Goal: Task Accomplishment & Management: Use online tool/utility

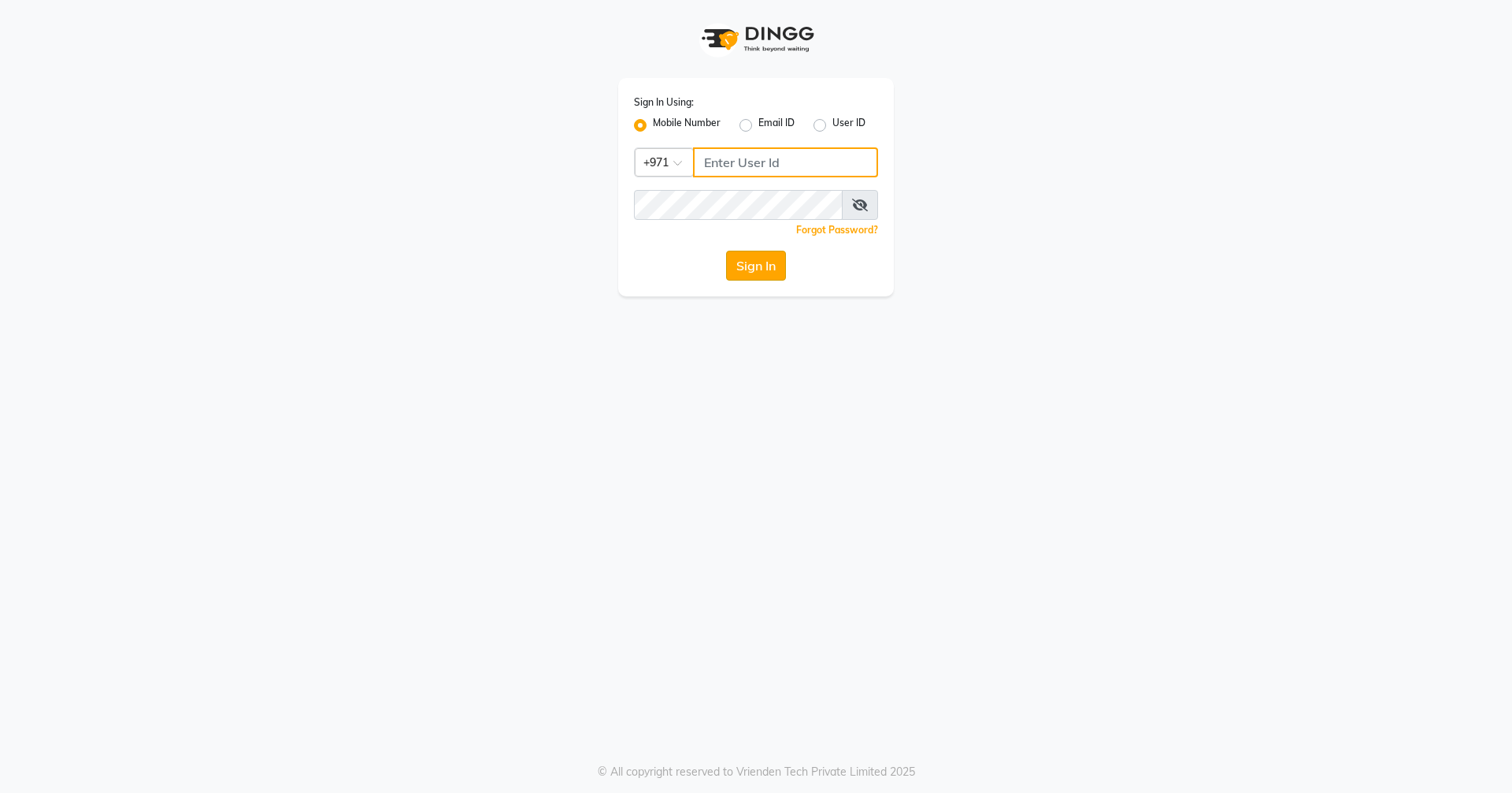
type input "523303322"
click at [751, 267] on button "Sign In" at bounding box center [756, 265] width 60 height 30
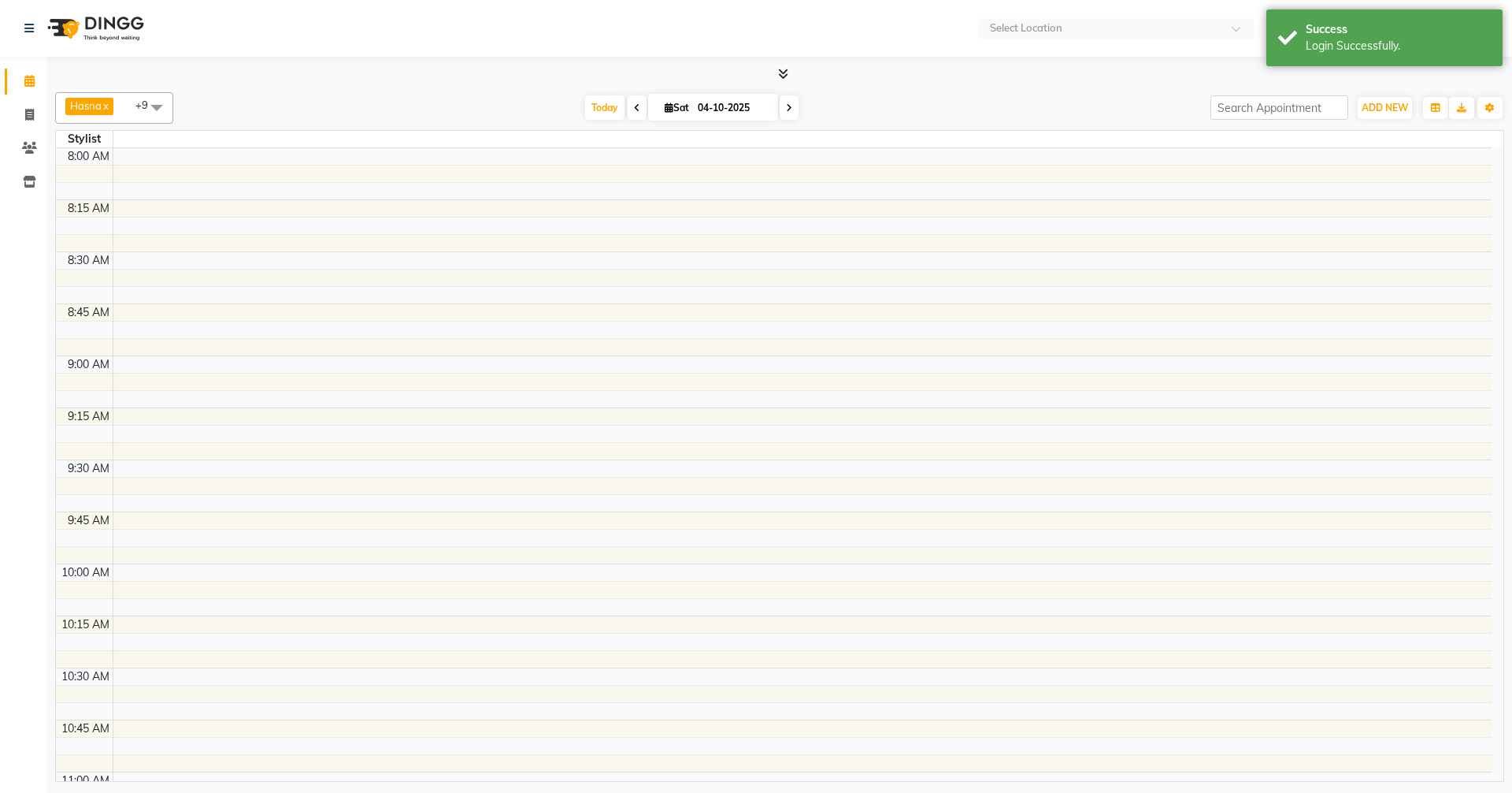
select select "en"
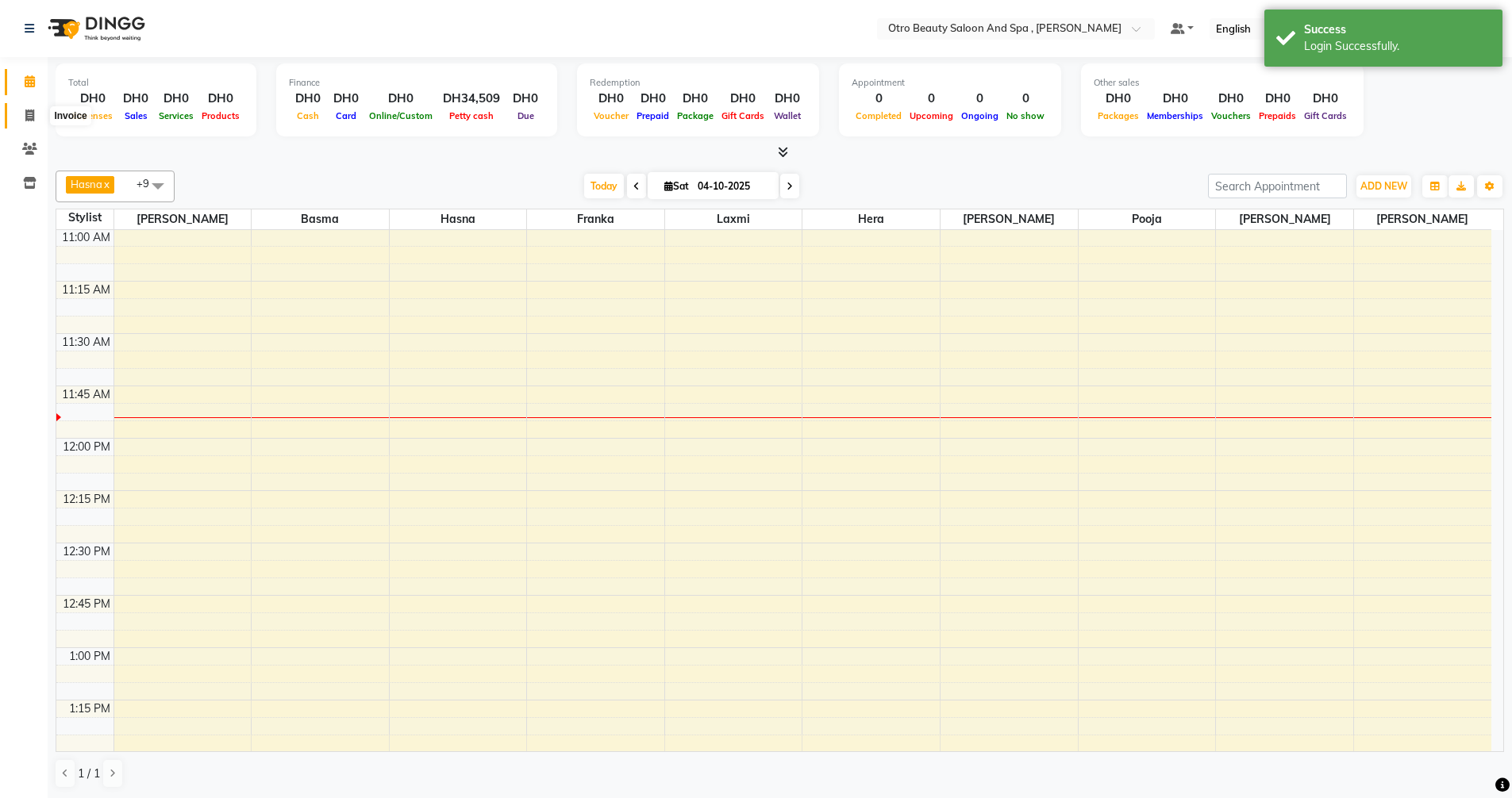
click at [34, 118] on icon at bounding box center [29, 115] width 9 height 12
select select "service"
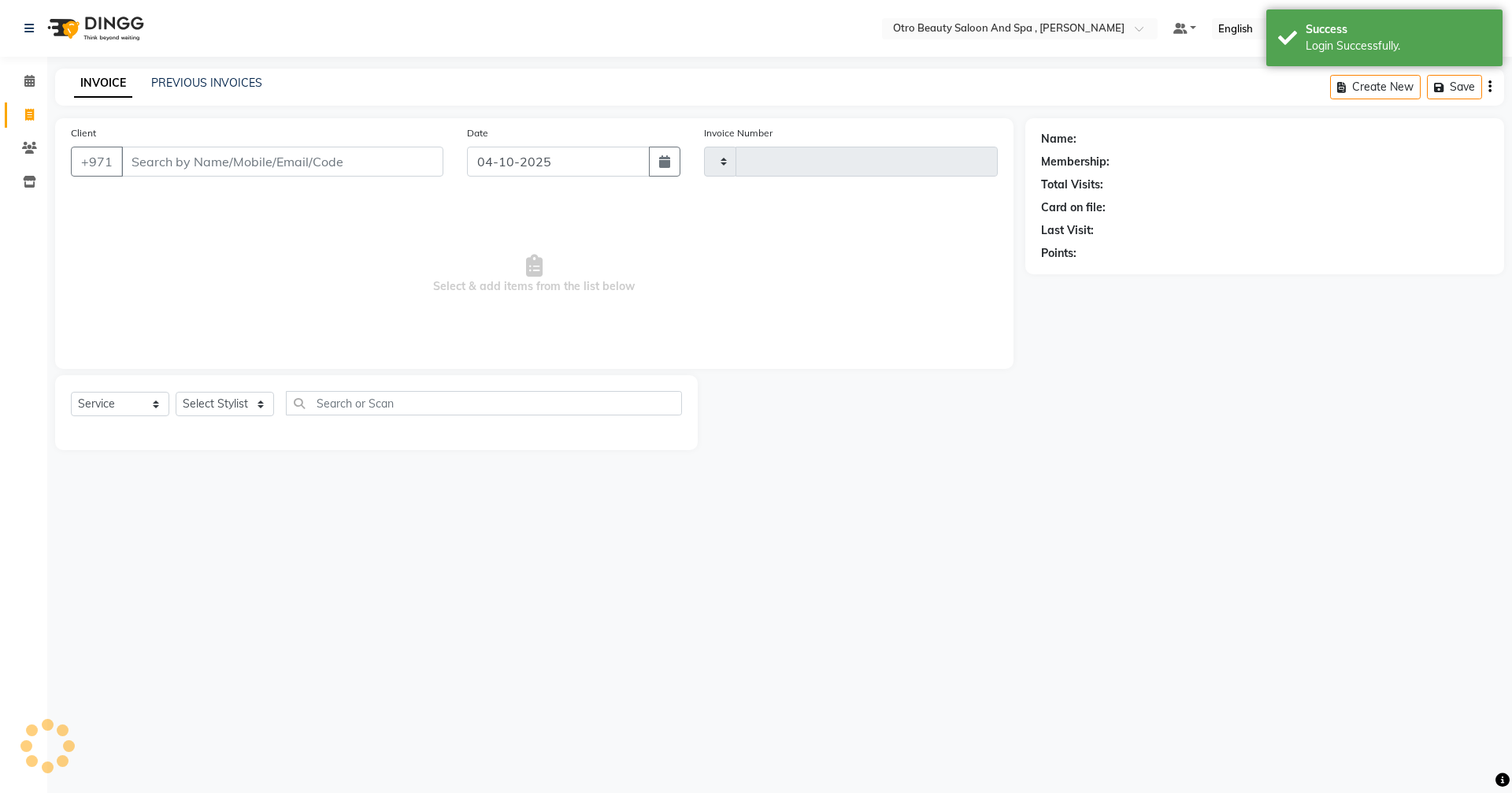
type input "1397"
select select "8622"
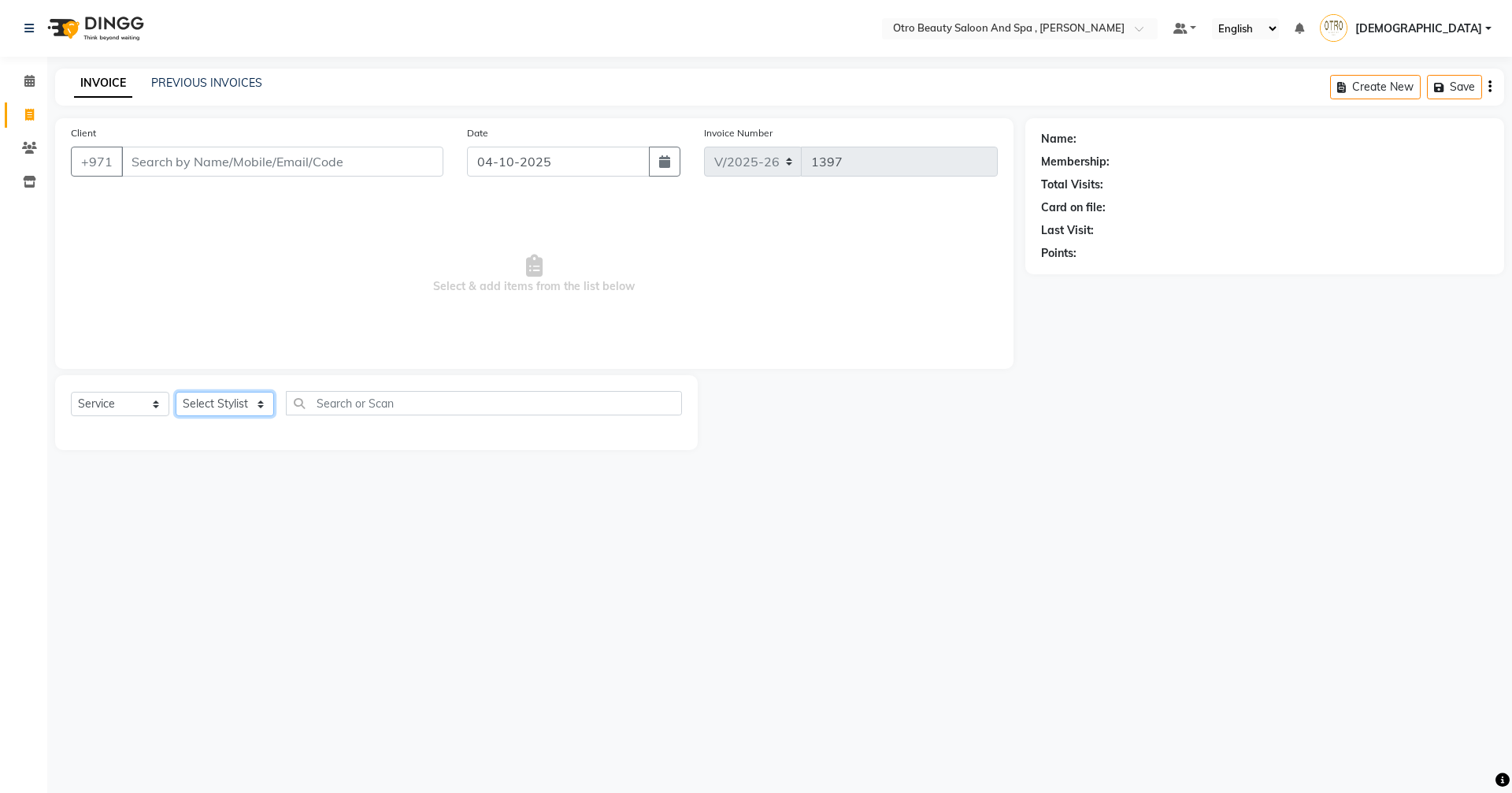
click at [260, 408] on select "Select Stylist [PERSON_NAME] [PERSON_NAME] Hera Karuna [PERSON_NAME] Mamita [PE…" at bounding box center [224, 403] width 99 height 24
click at [361, 406] on input "text" at bounding box center [484, 403] width 396 height 24
click at [262, 406] on select "Select Stylist [PERSON_NAME] [PERSON_NAME] Hera Karuna [PERSON_NAME] Mamita [PE…" at bounding box center [224, 403] width 99 height 24
select select "86538"
click at [175, 391] on select "Select Stylist [PERSON_NAME] [PERSON_NAME] Hera Karuna [PERSON_NAME] Mamita [PE…" at bounding box center [224, 403] width 99 height 24
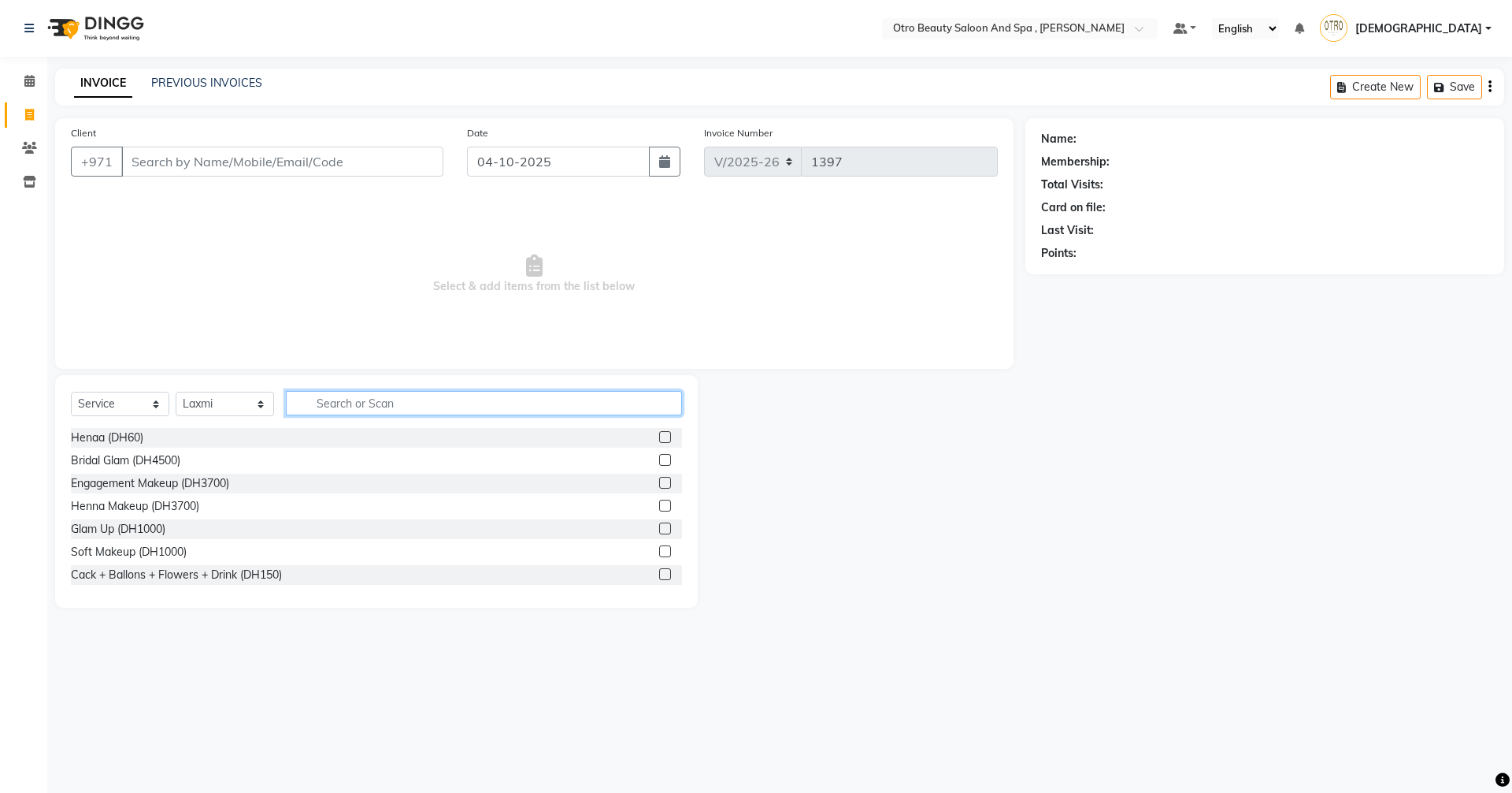
click at [409, 398] on input "text" at bounding box center [484, 403] width 396 height 24
type input "m"
click at [150, 157] on input "Client" at bounding box center [282, 161] width 322 height 30
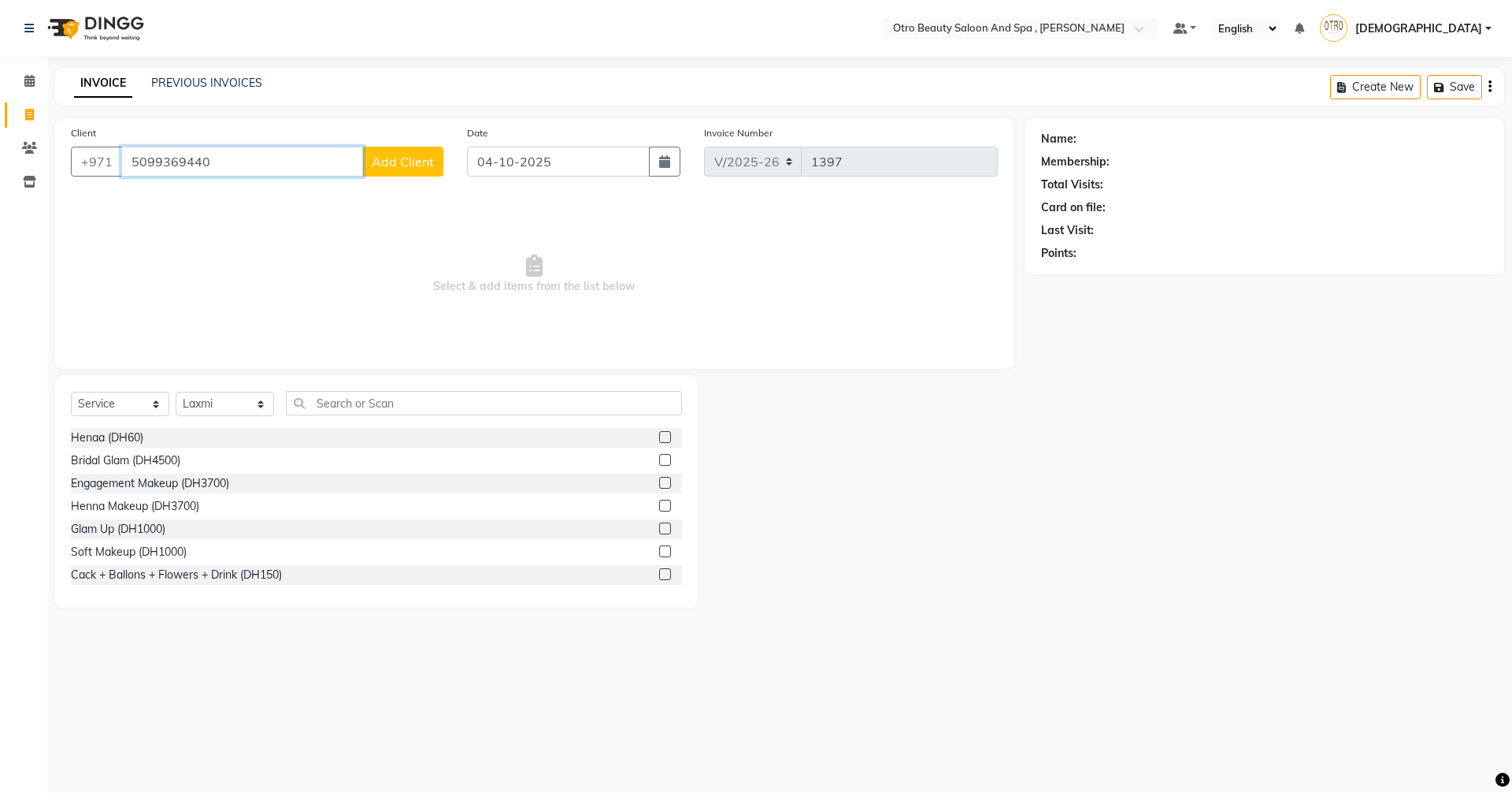
type input "5099369440"
click at [262, 404] on select "Select Stylist [PERSON_NAME] [PERSON_NAME] Hera Karuna [PERSON_NAME] Mamita [PE…" at bounding box center [224, 403] width 99 height 24
click at [374, 161] on span "Add Client" at bounding box center [402, 162] width 62 height 15
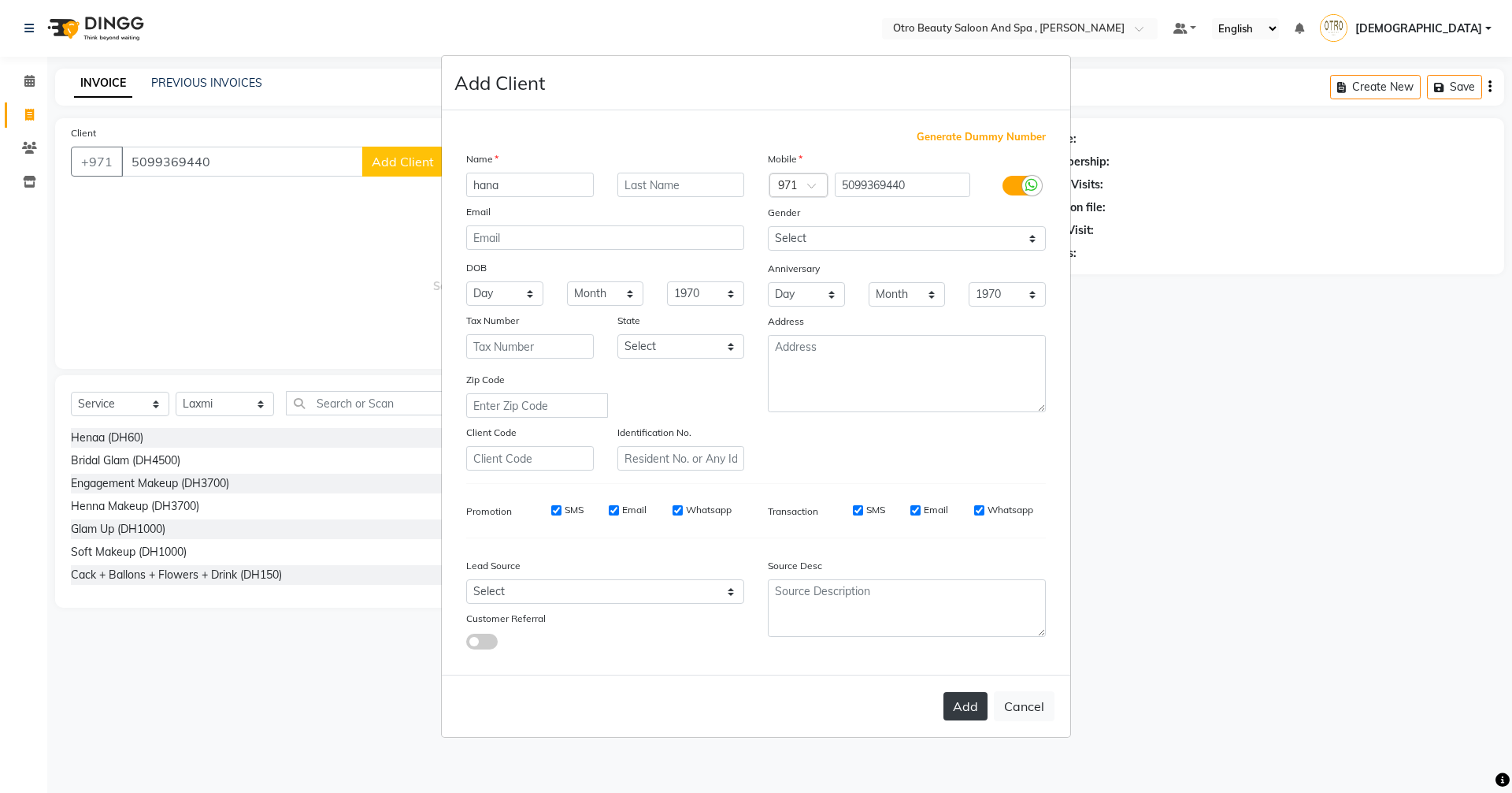
type input "hana"
click at [955, 710] on button "Add" at bounding box center [965, 706] width 44 height 28
type input "50******40"
select select
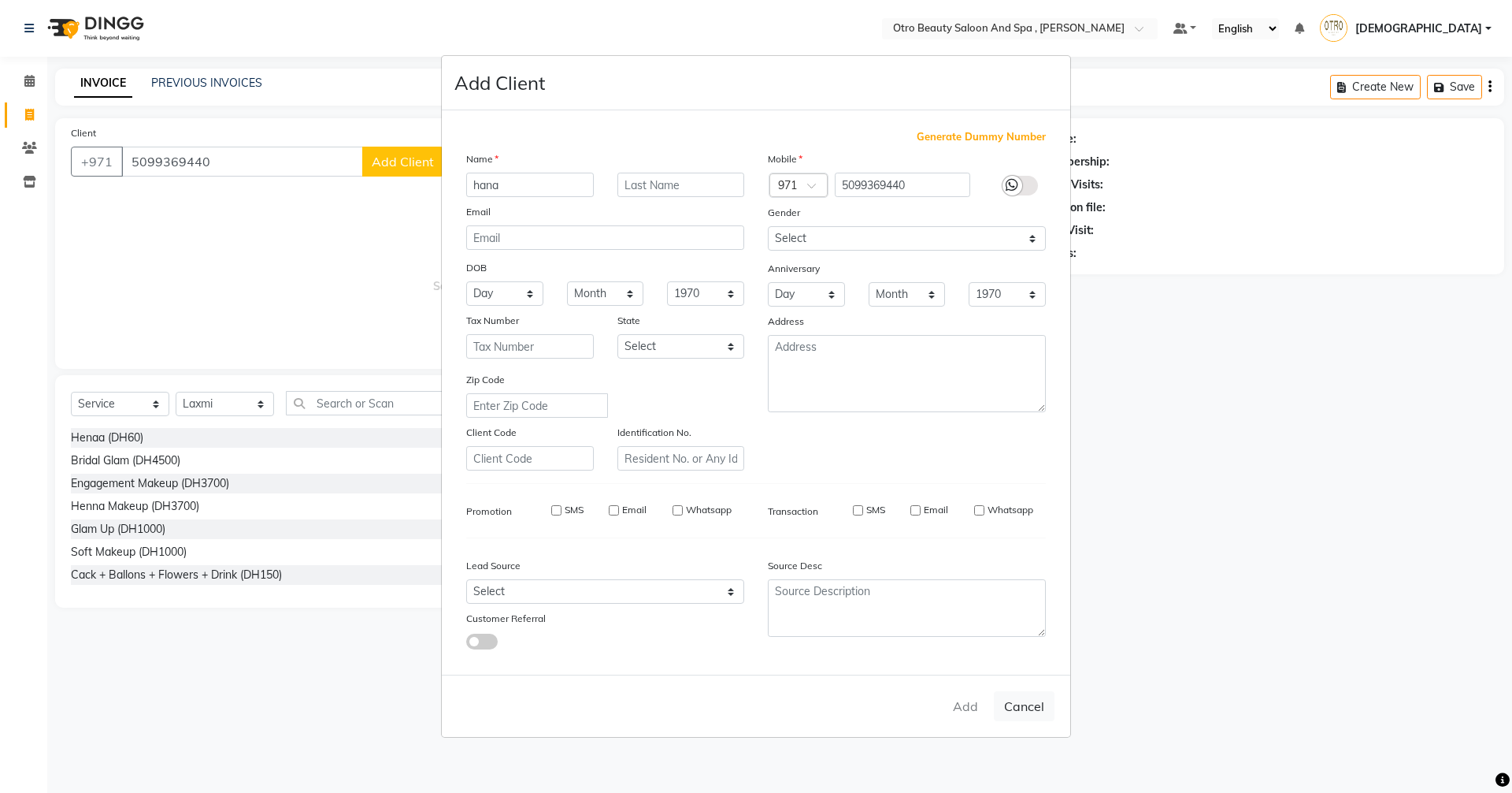
select select
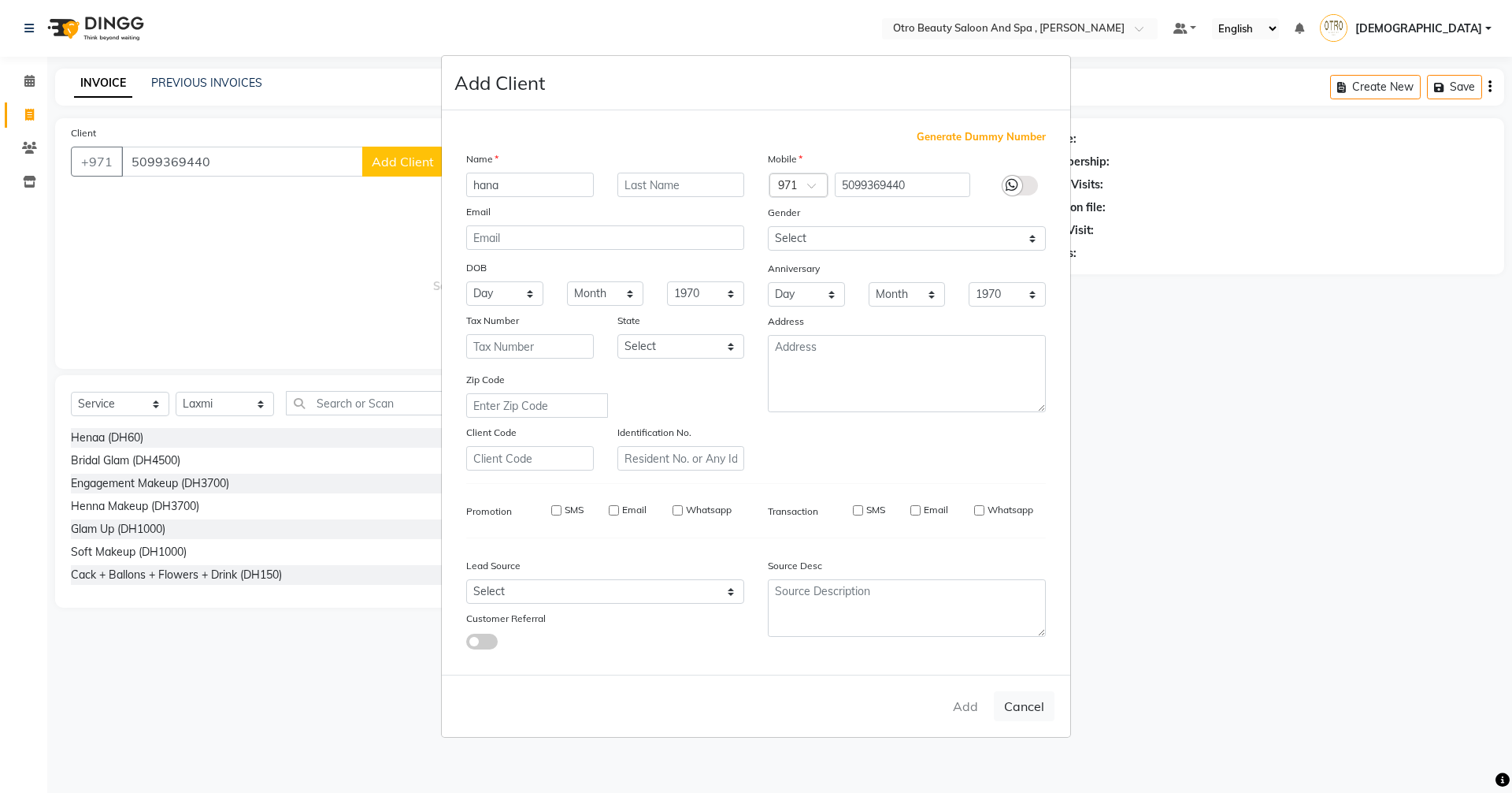
checkbox input "false"
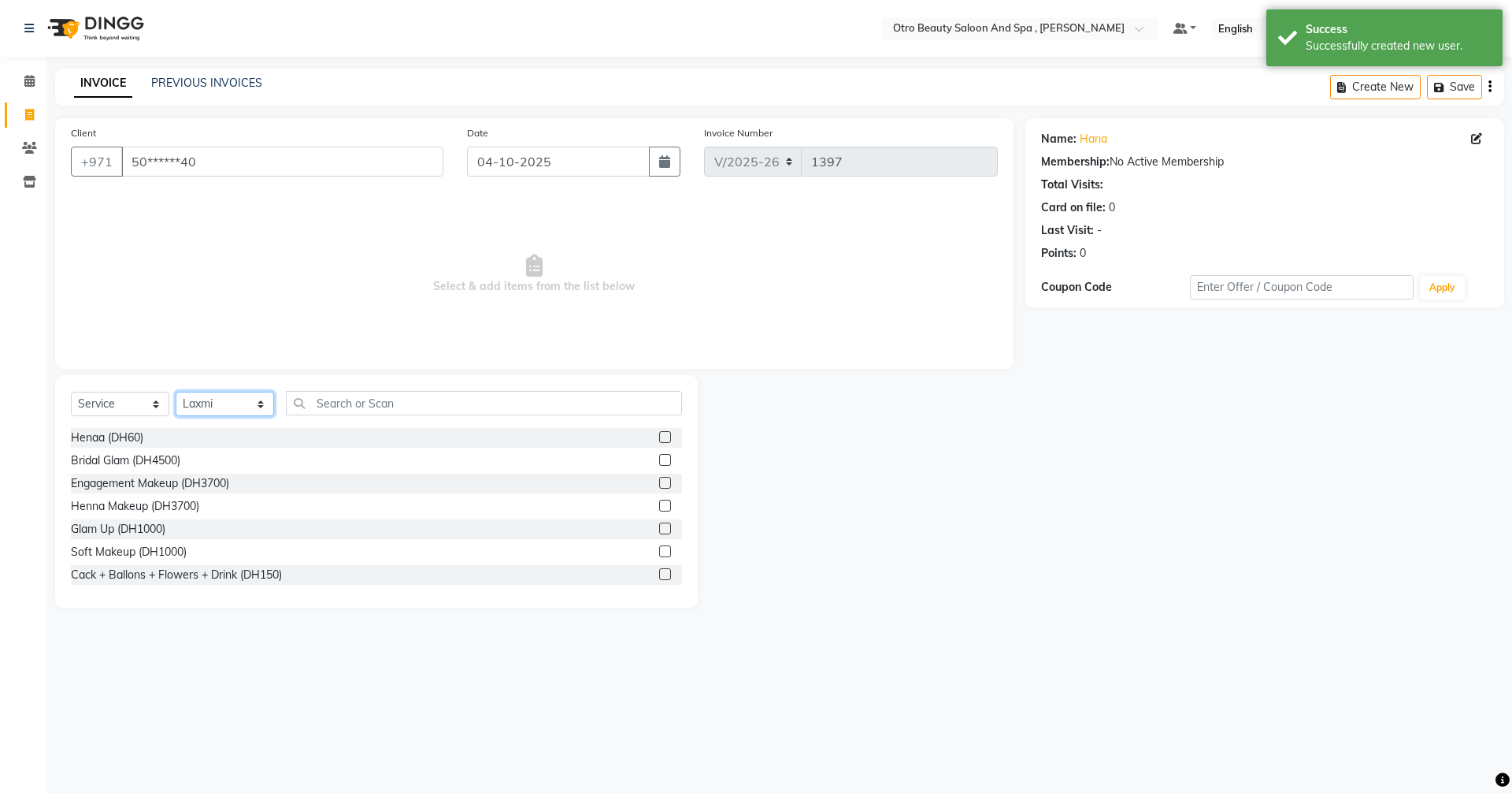
click at [260, 409] on select "Select Stylist [PERSON_NAME] [PERSON_NAME] Hera Karuna [PERSON_NAME] Mamita [PE…" at bounding box center [224, 403] width 99 height 24
select select "86535"
click at [175, 391] on select "Select Stylist [PERSON_NAME] [PERSON_NAME] Hera Karuna [PERSON_NAME] Mamita [PE…" at bounding box center [224, 403] width 99 height 24
click at [379, 402] on input "text" at bounding box center [484, 403] width 396 height 24
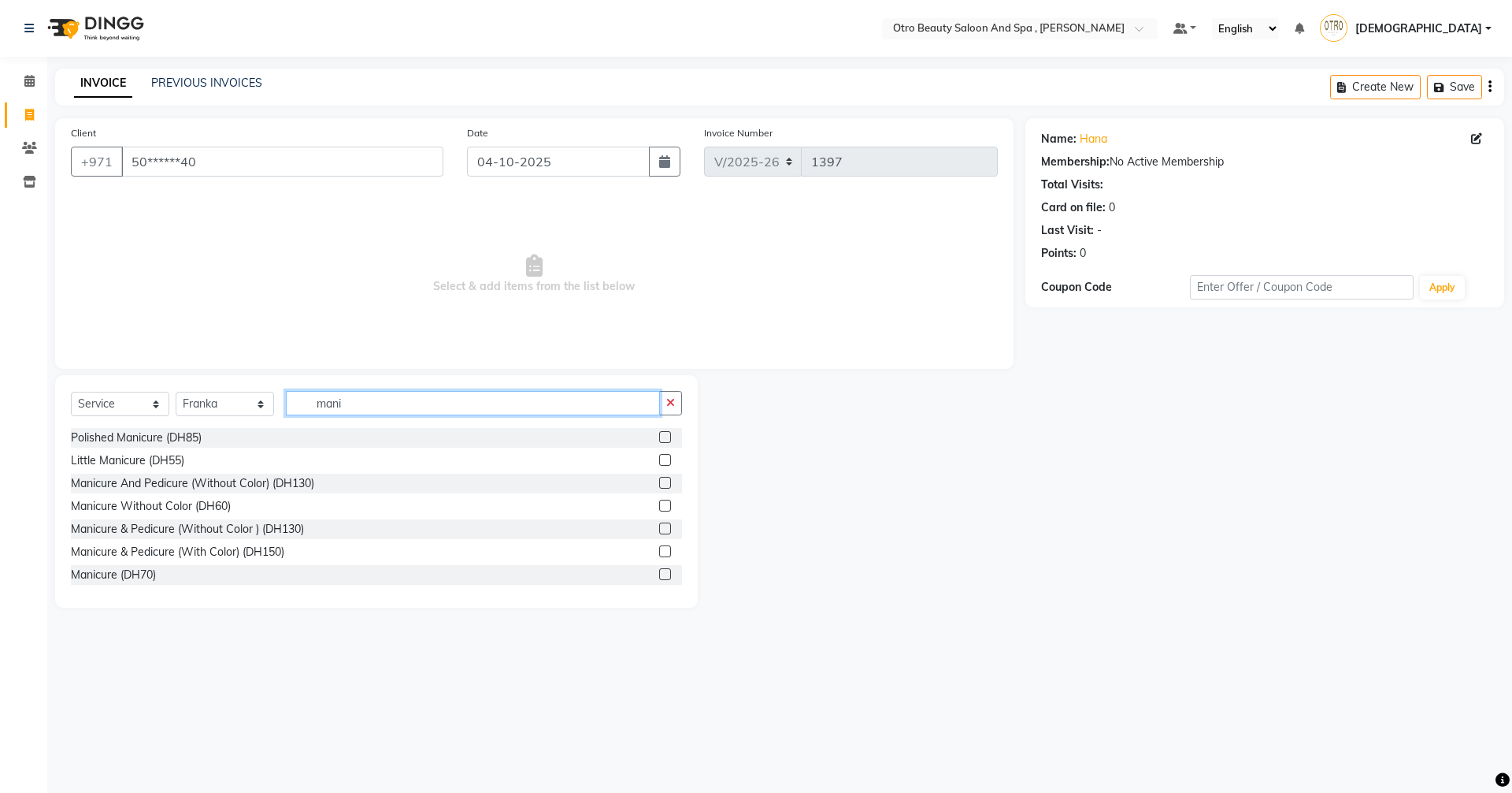
type input "mani"
click at [659, 530] on label at bounding box center [665, 529] width 12 height 12
click at [659, 530] on input "checkbox" at bounding box center [664, 529] width 10 height 10
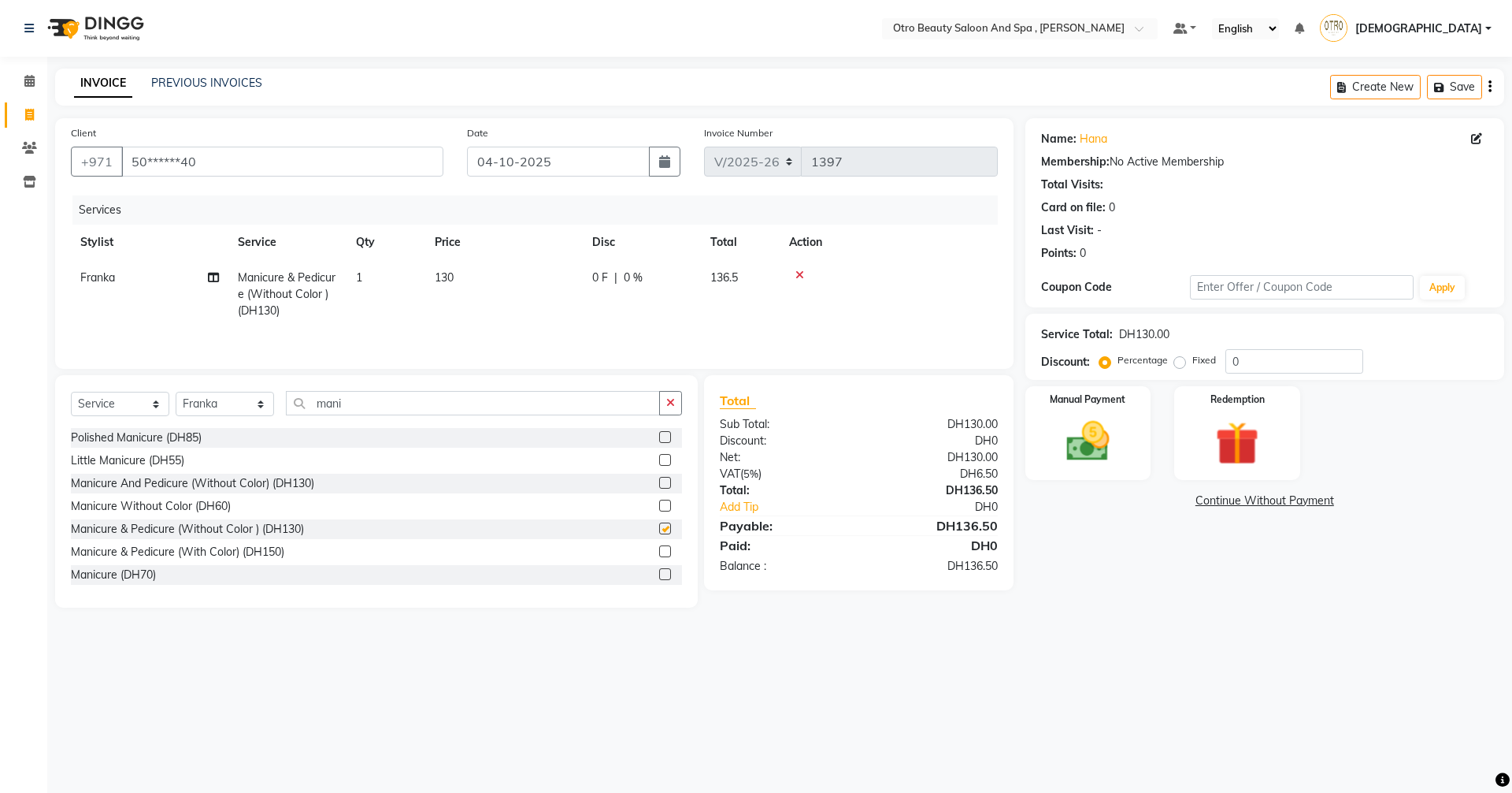
checkbox input "false"
click at [212, 279] on icon at bounding box center [213, 277] width 11 height 11
select select "86535"
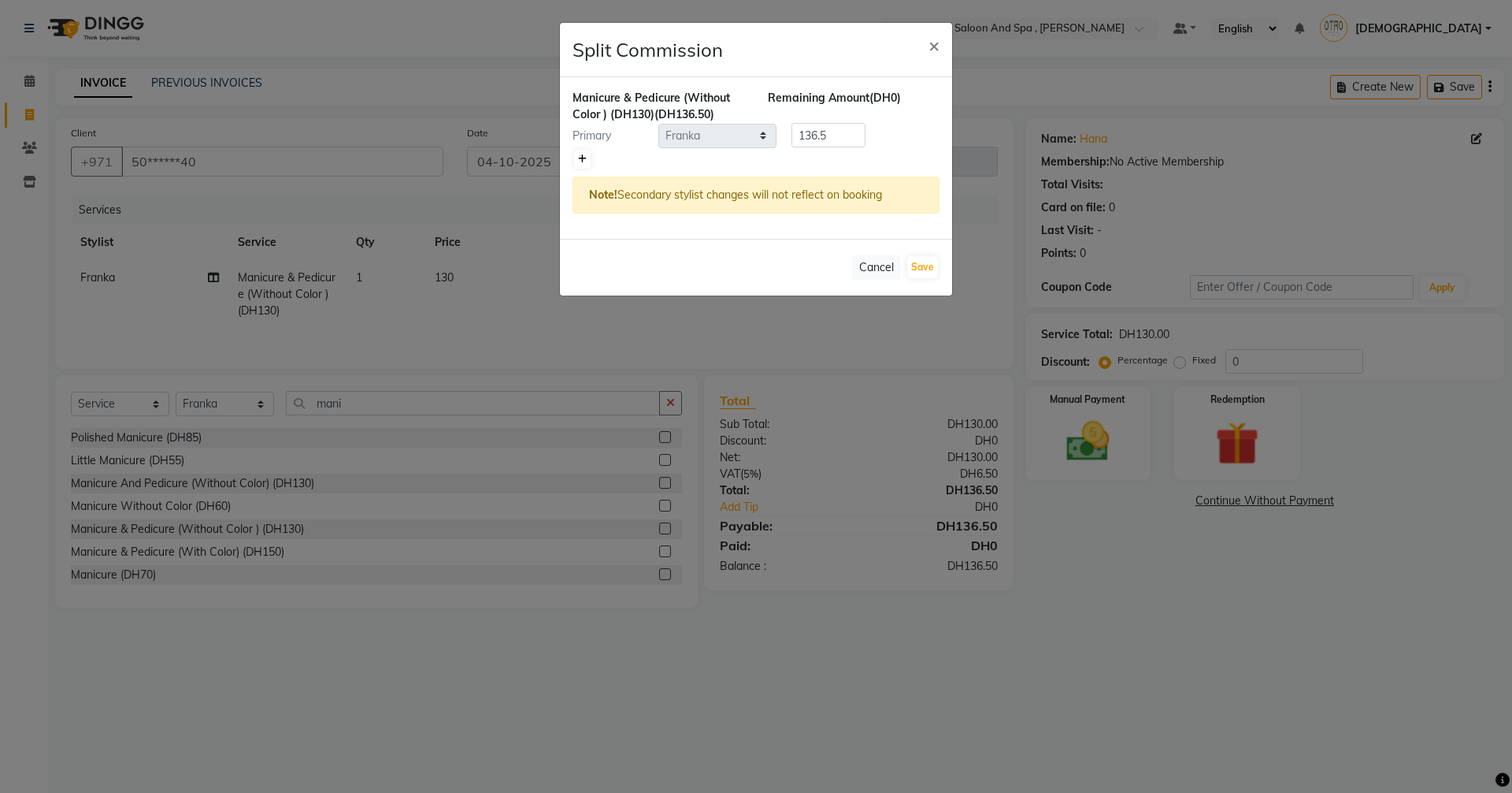
click at [577, 160] on link at bounding box center [582, 159] width 16 height 19
type input "68.25"
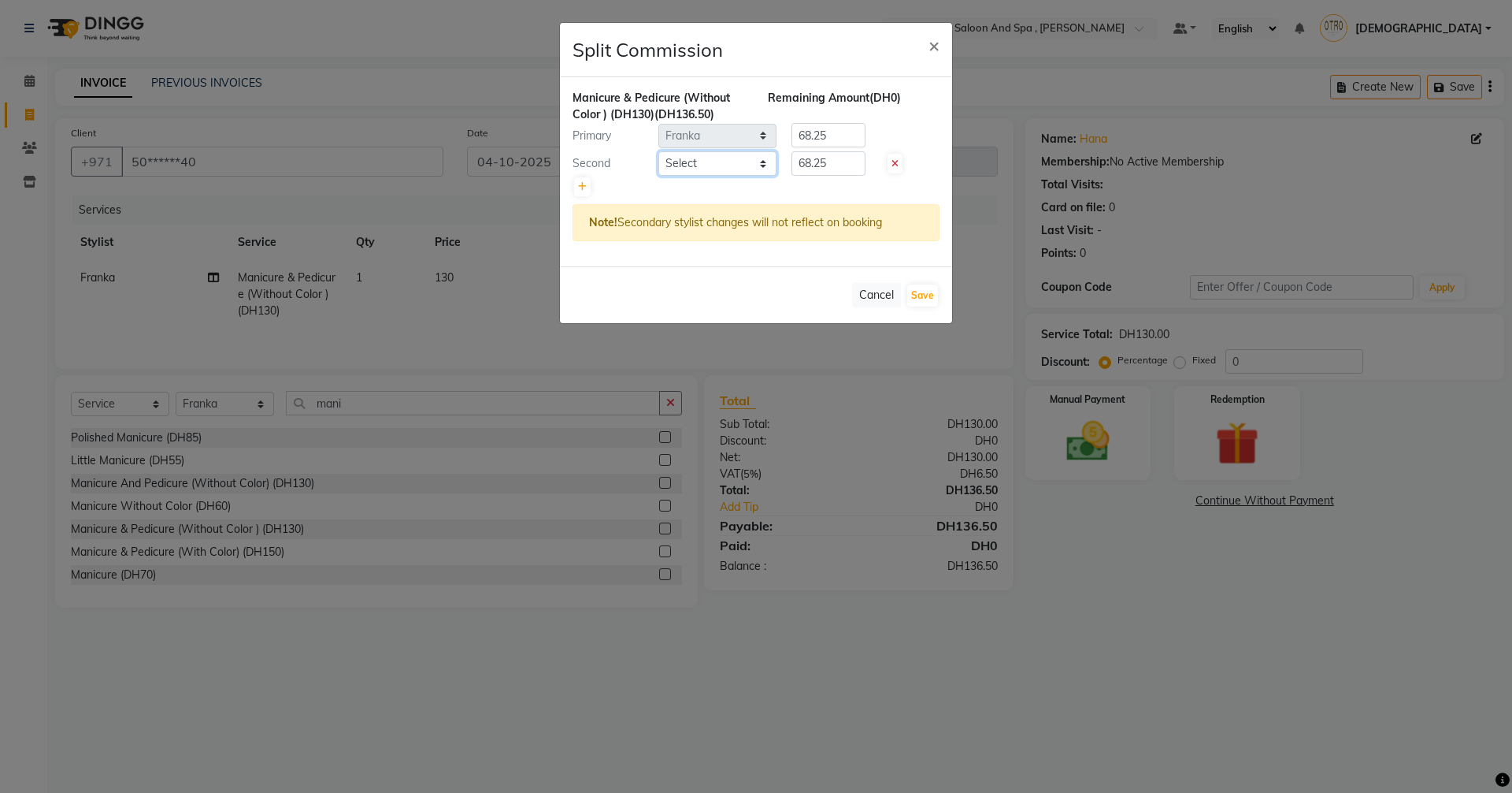
click at [766, 162] on select "Select [PERSON_NAME] [PERSON_NAME] Hera Karuna [PERSON_NAME] Mamita [PERSON_NAM…" at bounding box center [717, 163] width 118 height 24
select select "87851"
click at [658, 151] on select "Select [PERSON_NAME] [PERSON_NAME] Hera Karuna [PERSON_NAME] Mamita [PERSON_NAM…" at bounding box center [717, 163] width 118 height 24
click at [921, 291] on button "Save" at bounding box center [923, 296] width 31 height 22
select select "Select"
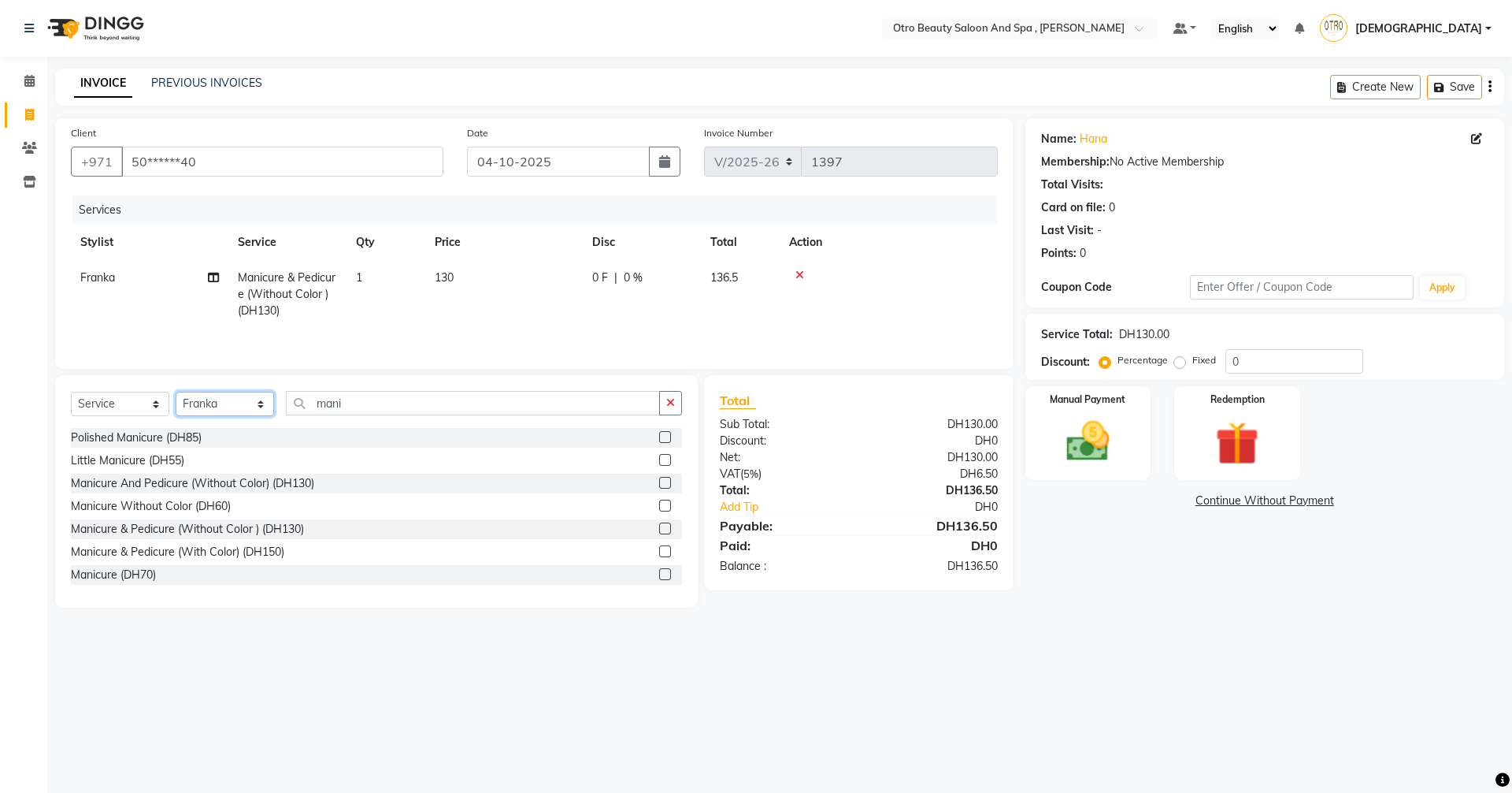
click at [266, 409] on select "Select Stylist [PERSON_NAME] [PERSON_NAME] Hera Karuna [PERSON_NAME] Mamita [PE…" at bounding box center [224, 403] width 99 height 24
click at [381, 406] on input "mani" at bounding box center [473, 403] width 374 height 24
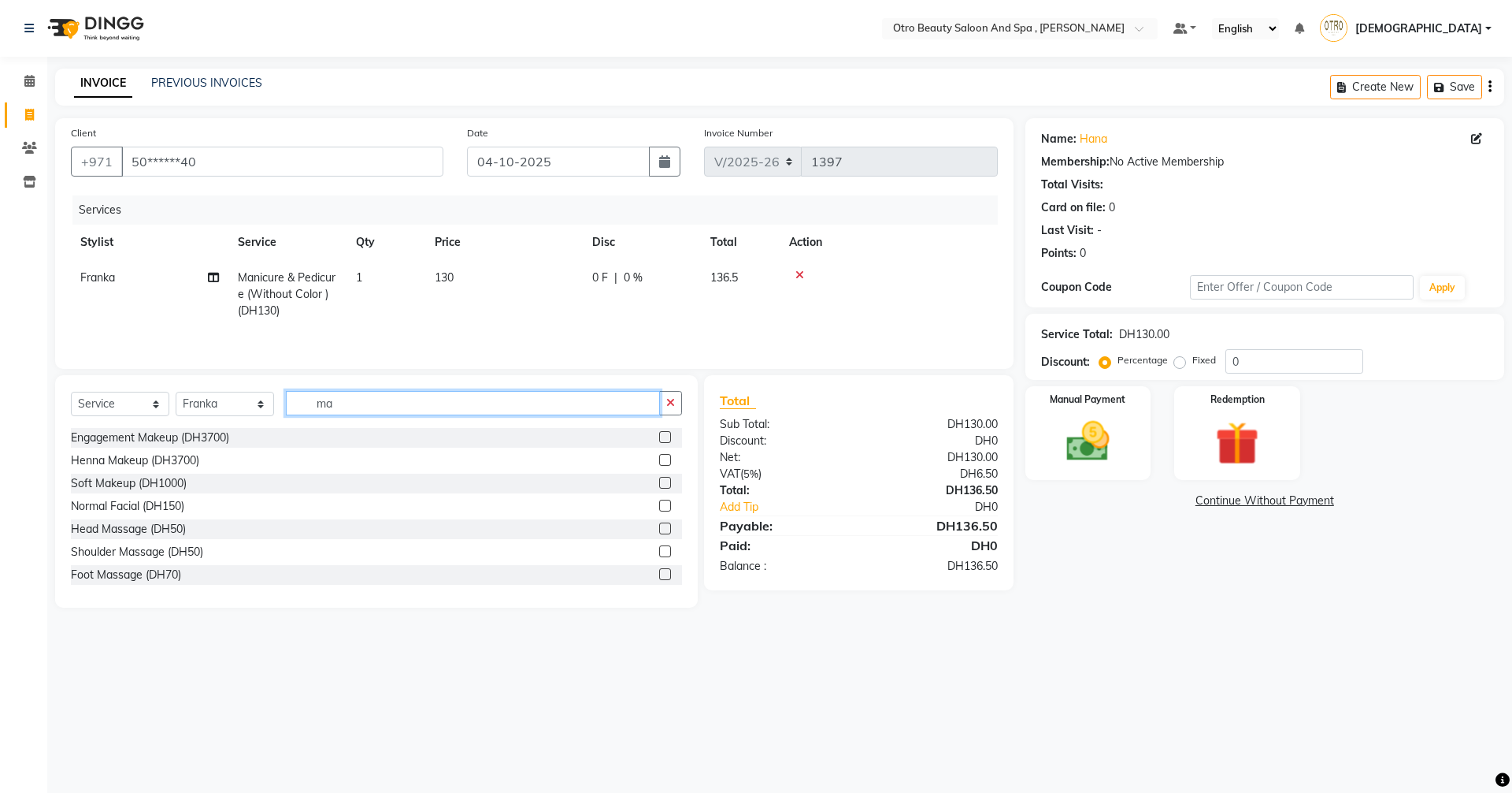
type input "m"
type input "eye"
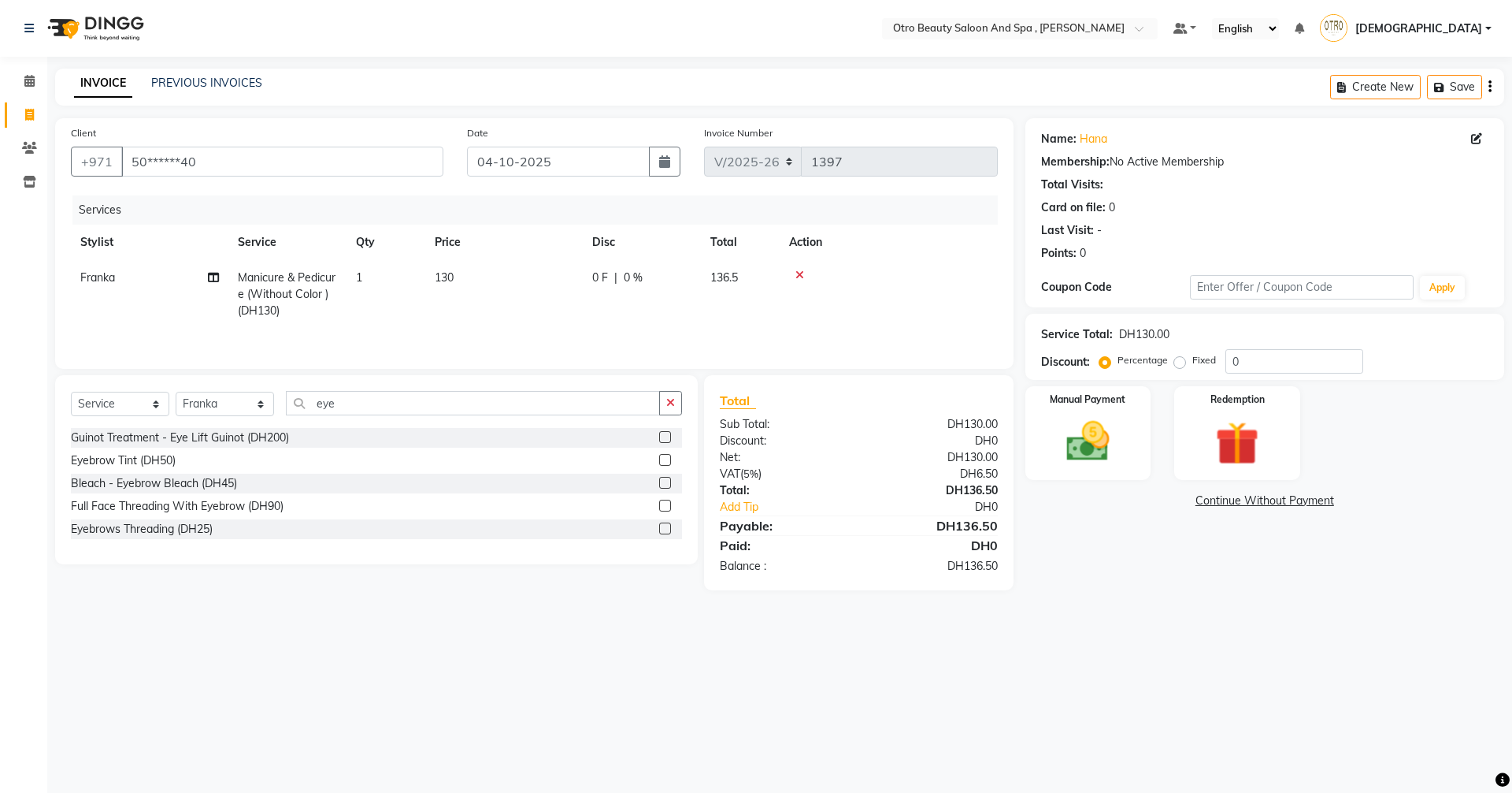
click at [664, 528] on label at bounding box center [665, 529] width 12 height 12
click at [664, 528] on input "checkbox" at bounding box center [664, 529] width 10 height 10
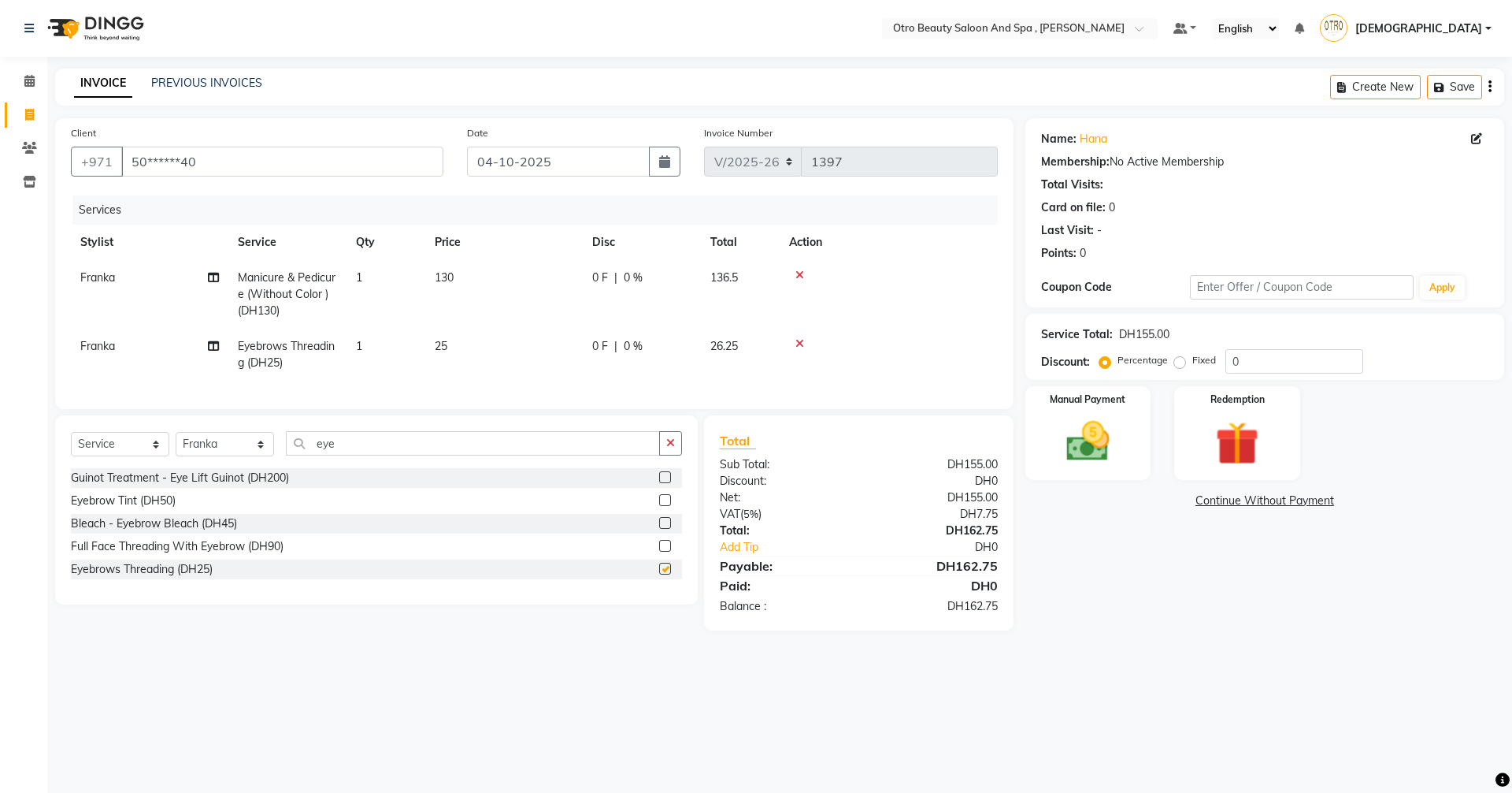
checkbox input "false"
drag, startPoint x: 264, startPoint y: 455, endPoint x: 263, endPoint y: 446, distance: 9.1
click at [264, 455] on select "Select Stylist [PERSON_NAME] [PERSON_NAME] Hera Karuna [PERSON_NAME] Mamita [PE…" at bounding box center [224, 444] width 99 height 24
select select "86568"
click at [175, 444] on select "Select Stylist [PERSON_NAME] [PERSON_NAME] Hera Karuna [PERSON_NAME] Mamita [PE…" at bounding box center [224, 444] width 99 height 24
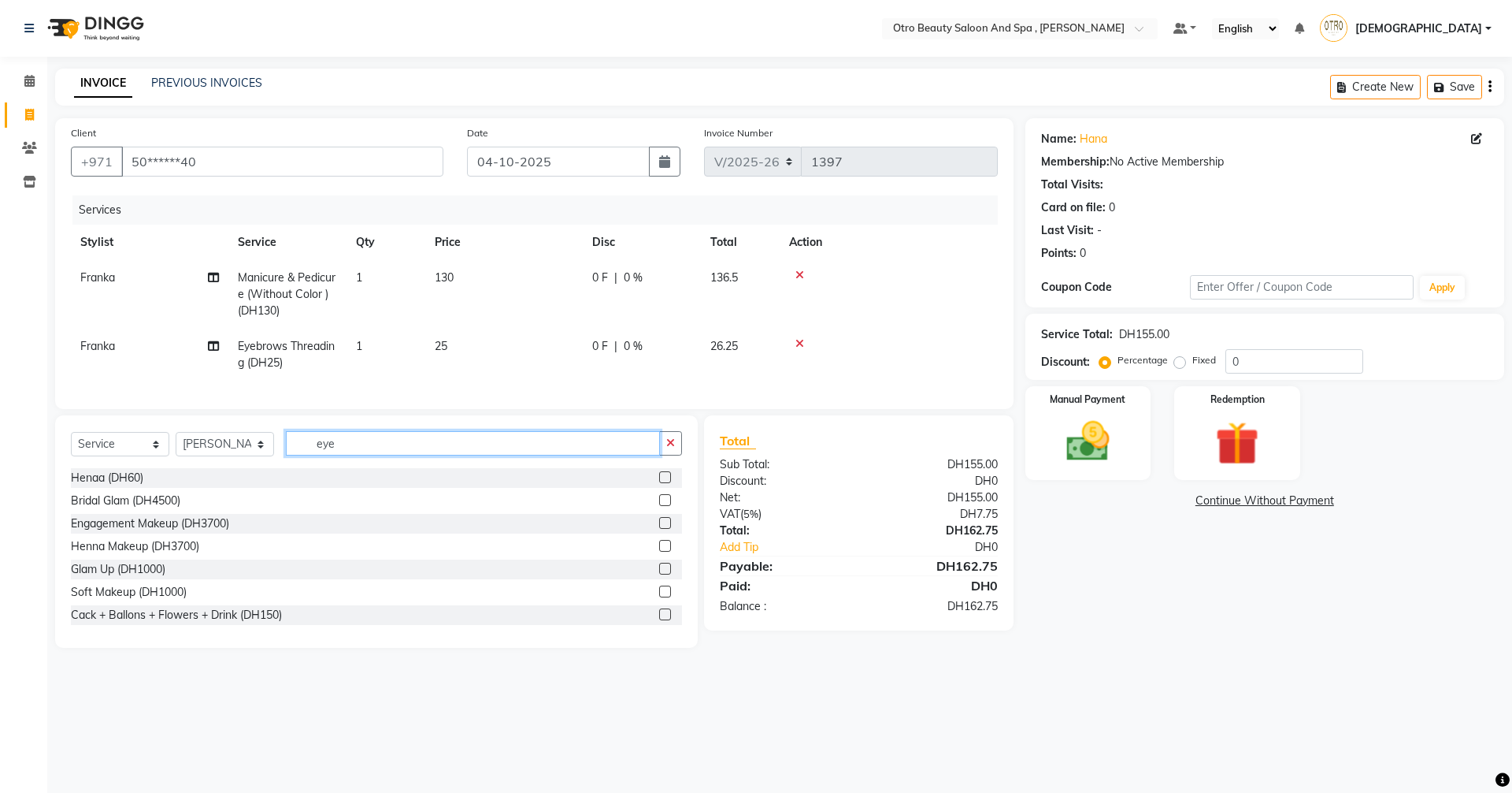
click at [346, 456] on input "eye" at bounding box center [473, 443] width 374 height 24
type input "e"
type input "mani"
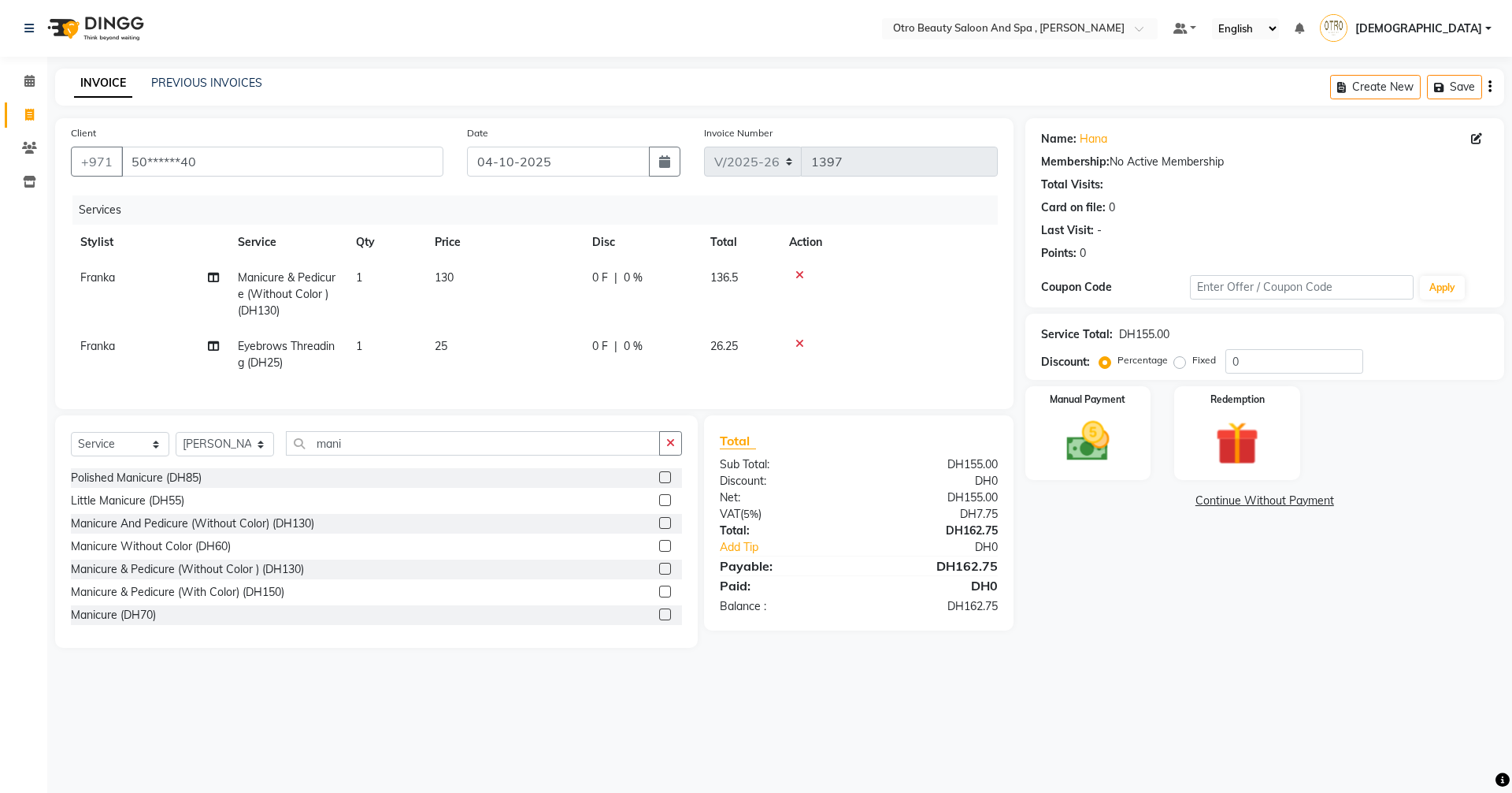
click at [659, 575] on label at bounding box center [665, 569] width 12 height 12
click at [659, 575] on input "checkbox" at bounding box center [664, 569] width 10 height 10
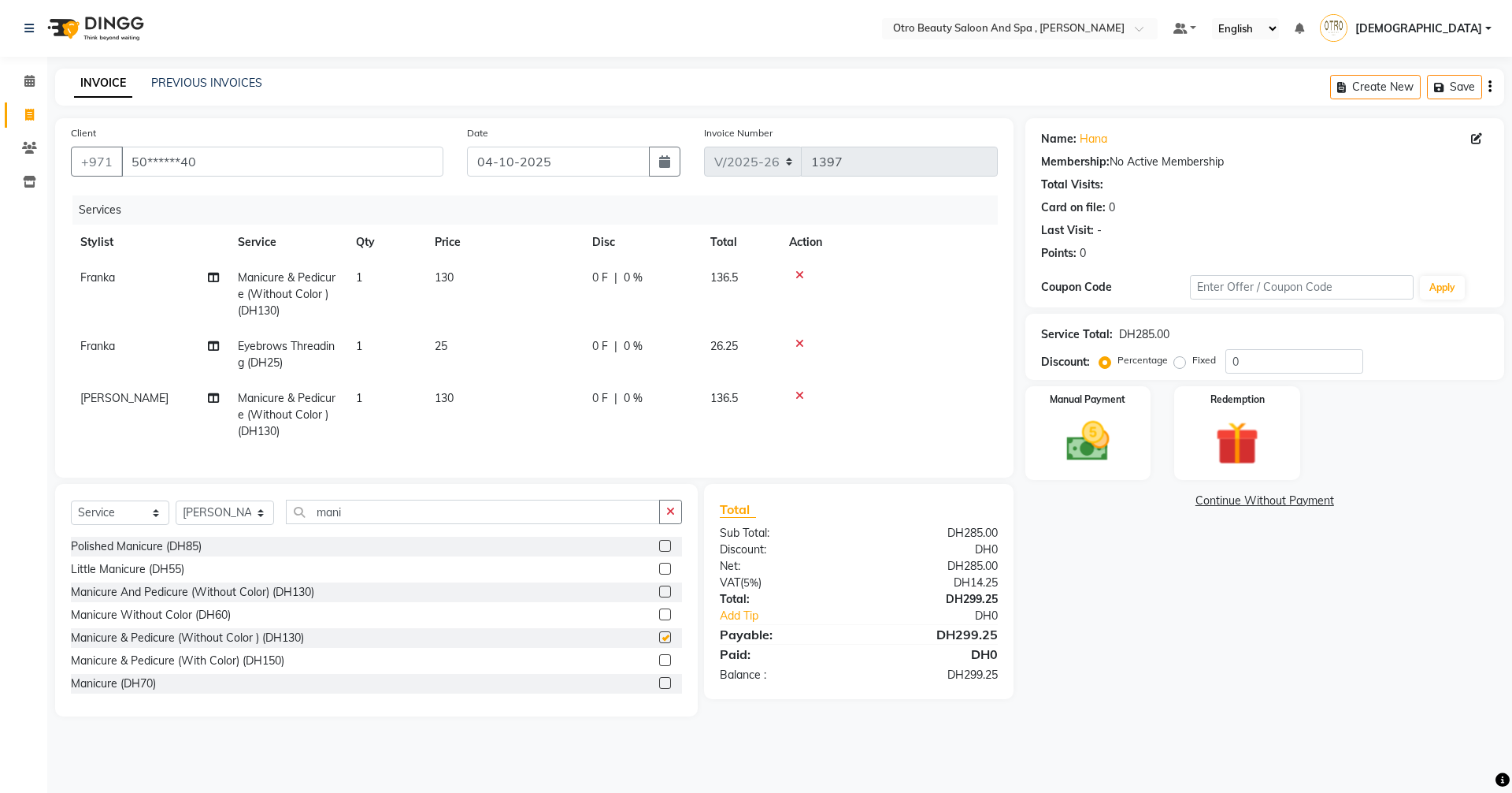
checkbox input "false"
click at [216, 397] on icon at bounding box center [213, 397] width 11 height 11
select select "86568"
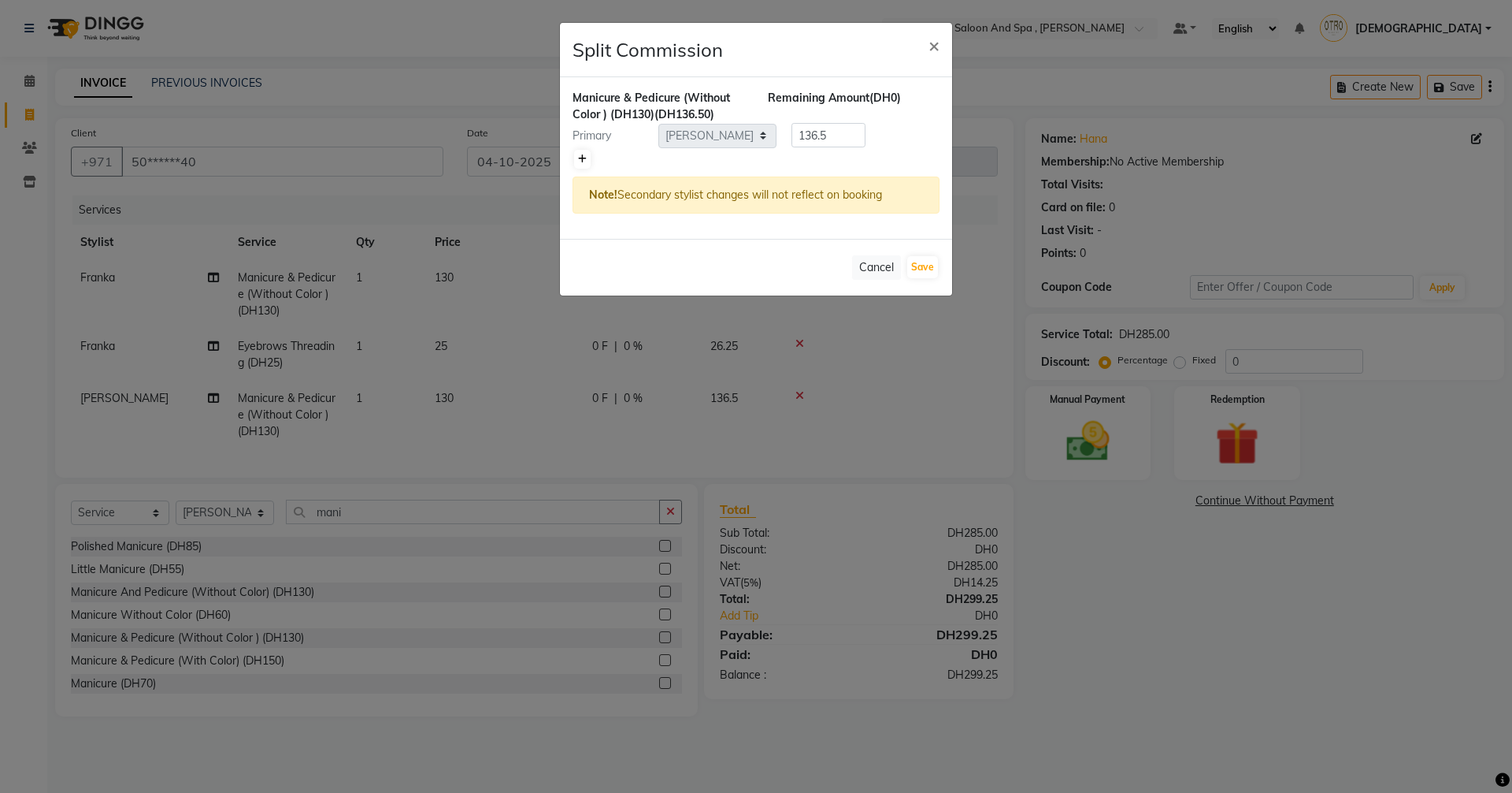
click at [578, 157] on icon at bounding box center [583, 159] width 9 height 9
type input "68.25"
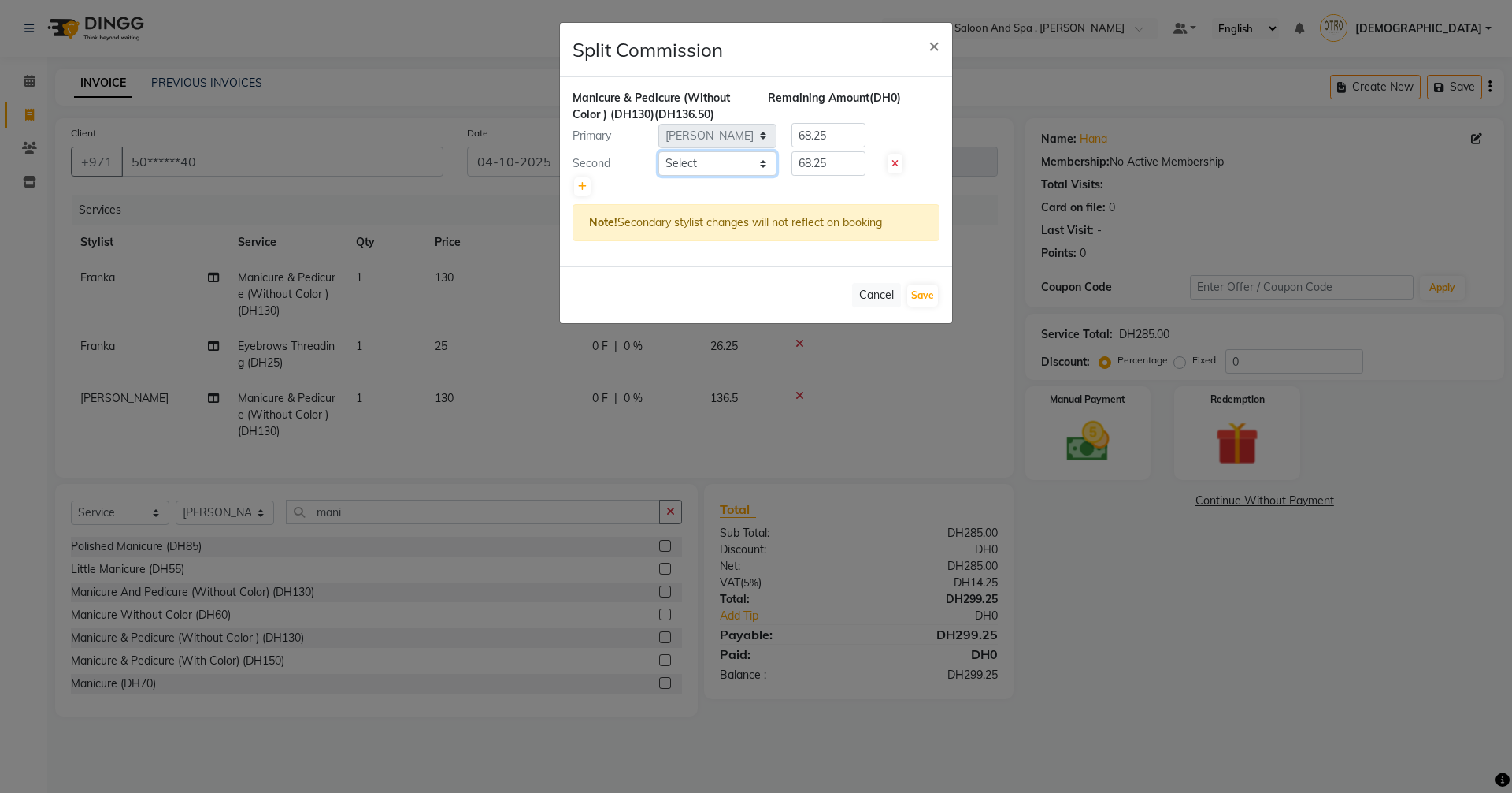
click at [765, 161] on select "Select [PERSON_NAME] [PERSON_NAME] Hera Karuna [PERSON_NAME] Mamita [PERSON_NAM…" at bounding box center [717, 163] width 118 height 24
select select "86538"
click at [658, 151] on select "Select [PERSON_NAME] [PERSON_NAME] Hera Karuna [PERSON_NAME] Mamita [PERSON_NAM…" at bounding box center [717, 163] width 118 height 24
click at [922, 294] on button "Save" at bounding box center [923, 296] width 31 height 22
select select "Select"
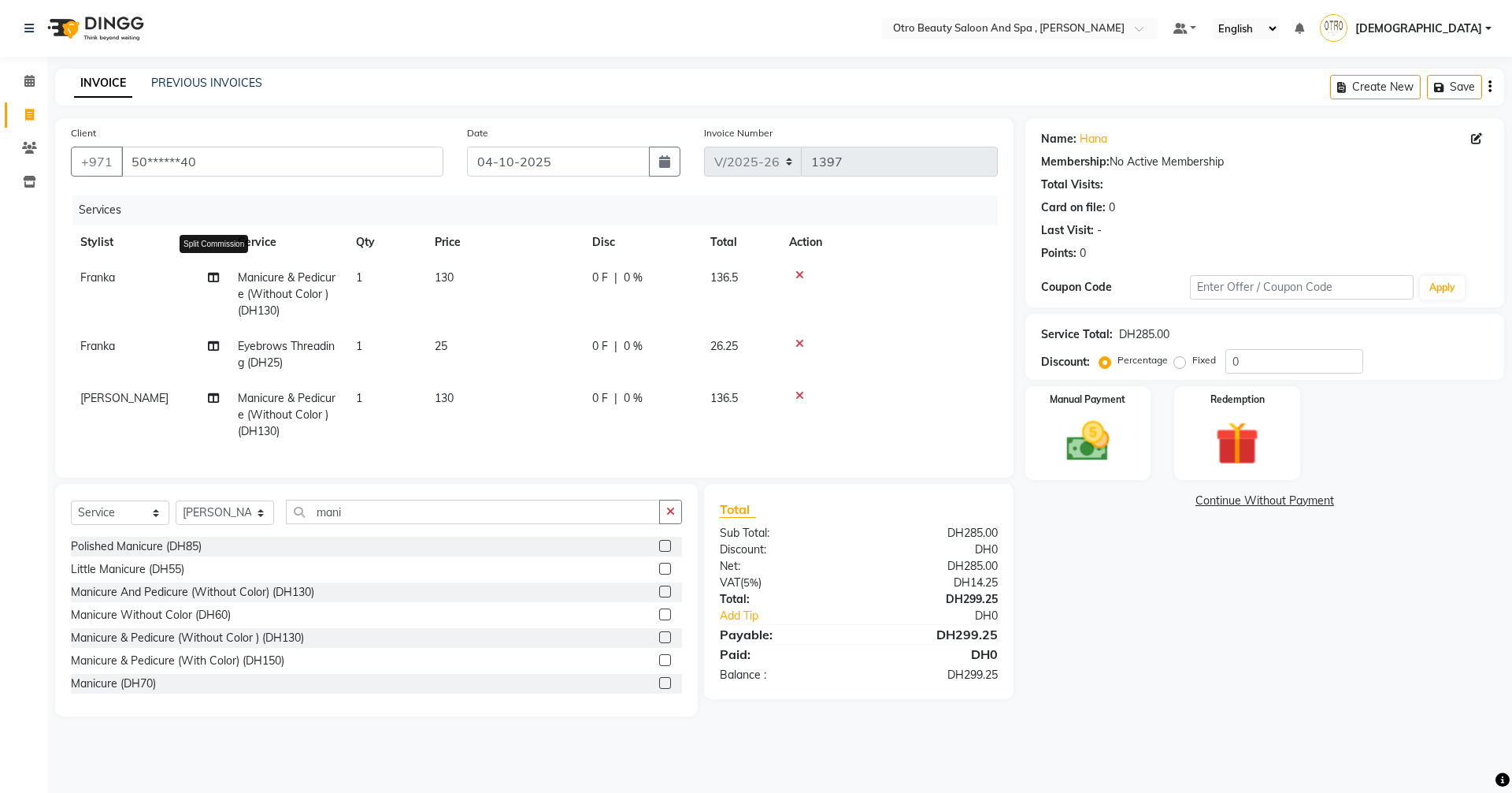
click at [212, 273] on icon at bounding box center [213, 277] width 11 height 11
select select "86535"
select select "87851"
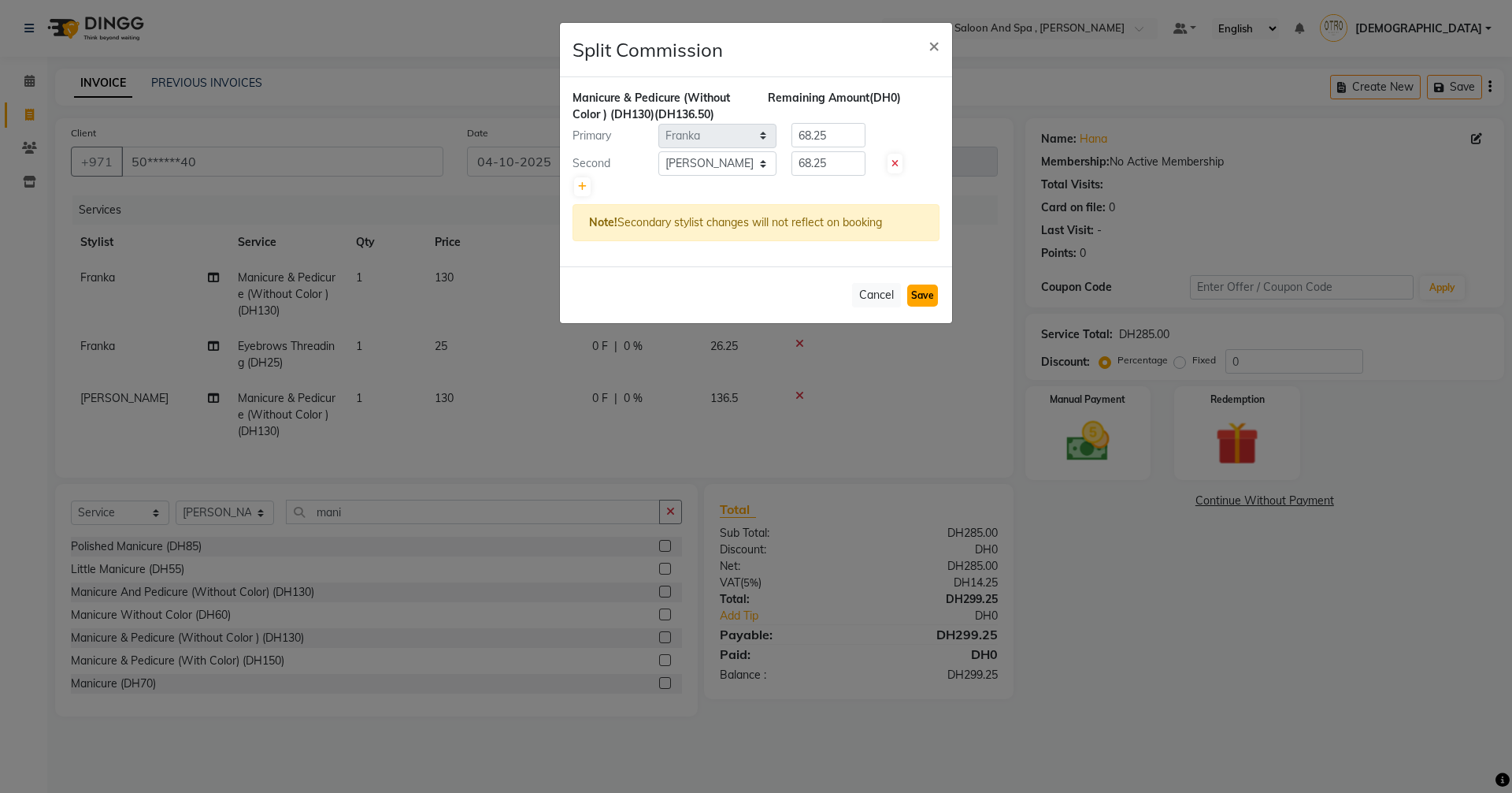
click at [914, 292] on button "Save" at bounding box center [923, 296] width 31 height 22
select select "Select"
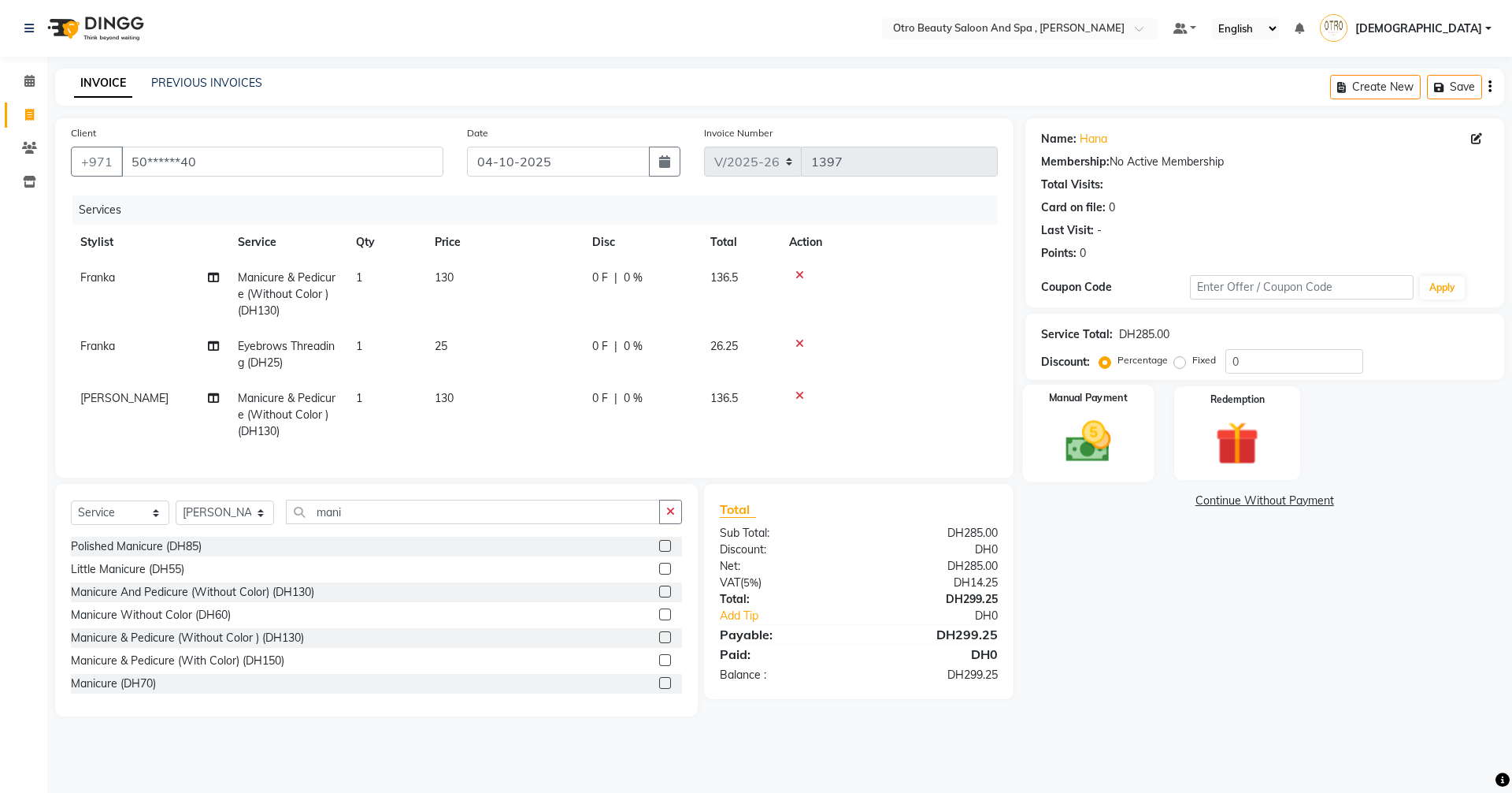
click at [1068, 415] on img at bounding box center [1087, 441] width 73 height 52
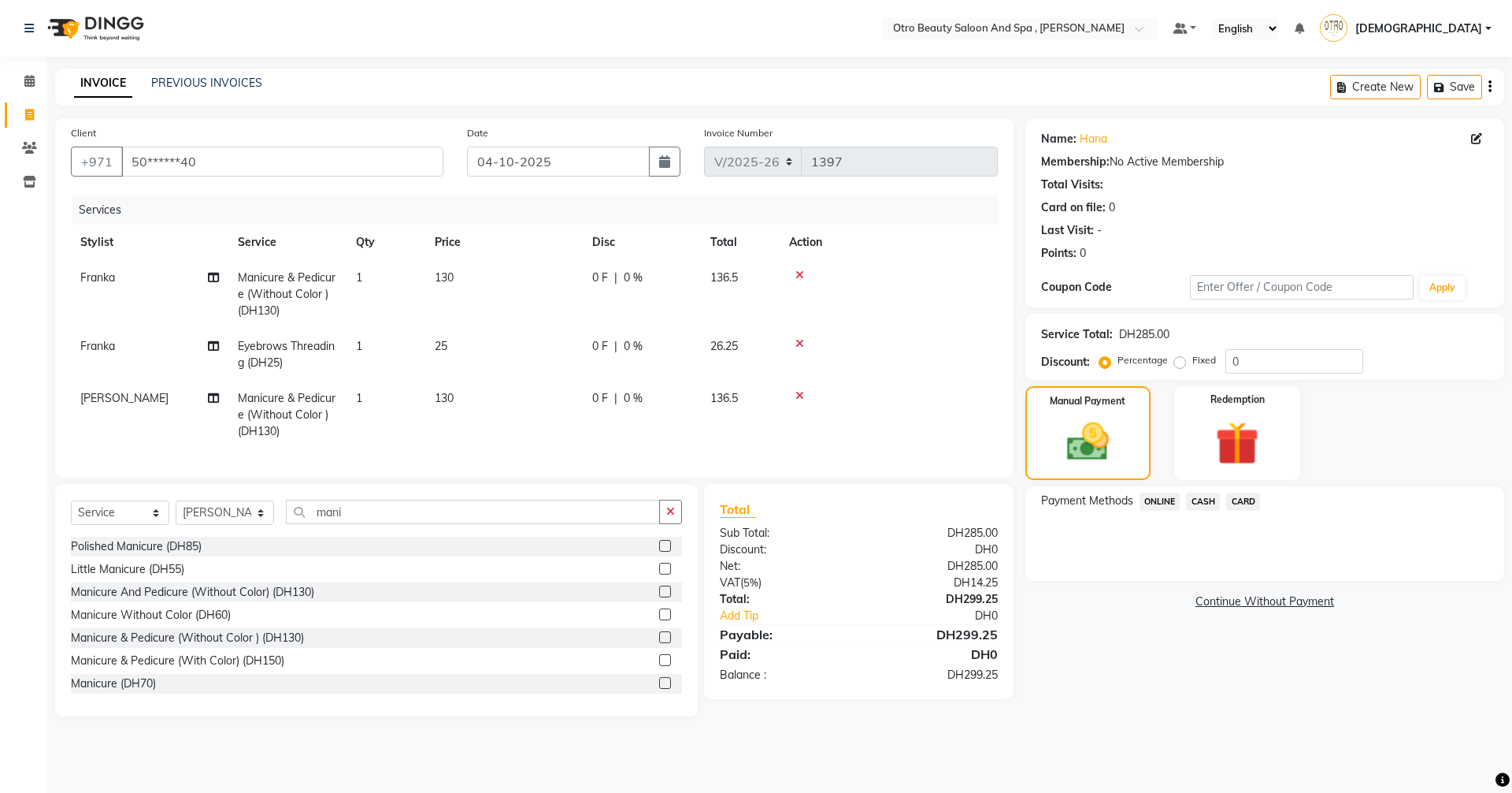
click at [1250, 501] on span "CARD" at bounding box center [1243, 501] width 34 height 18
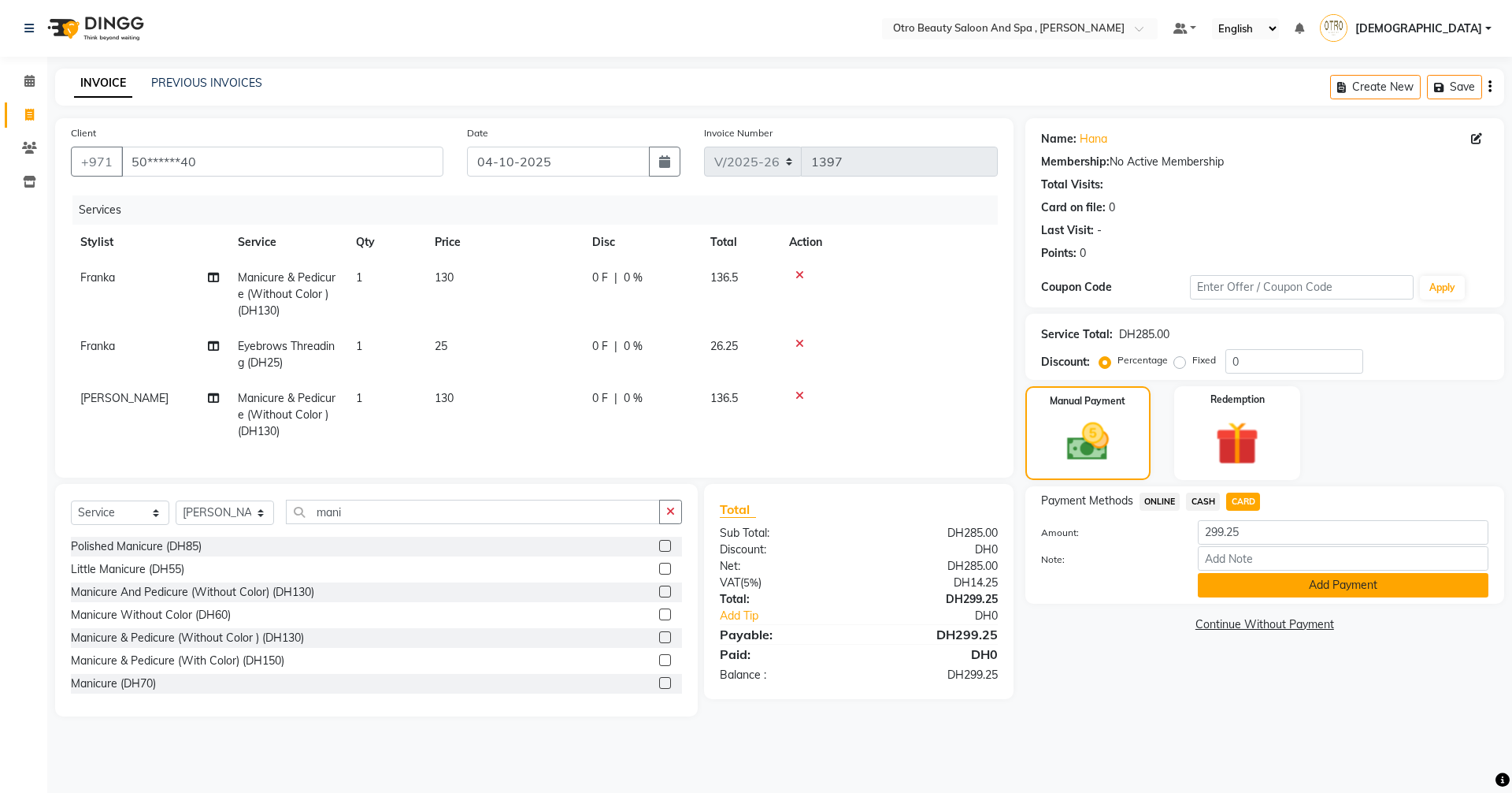
click at [1264, 593] on button "Add Payment" at bounding box center [1344, 585] width 291 height 24
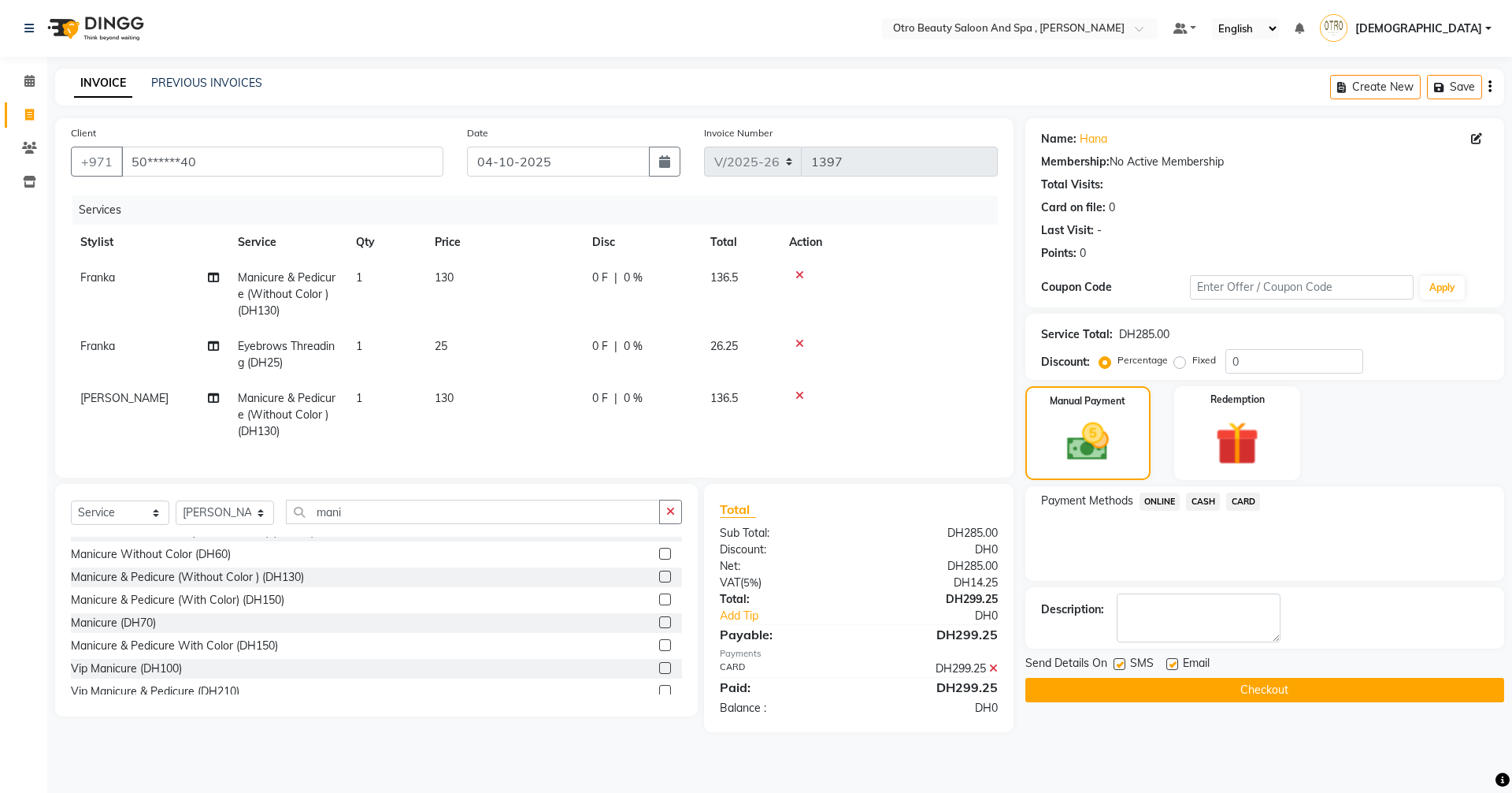
scroll to position [94, 0]
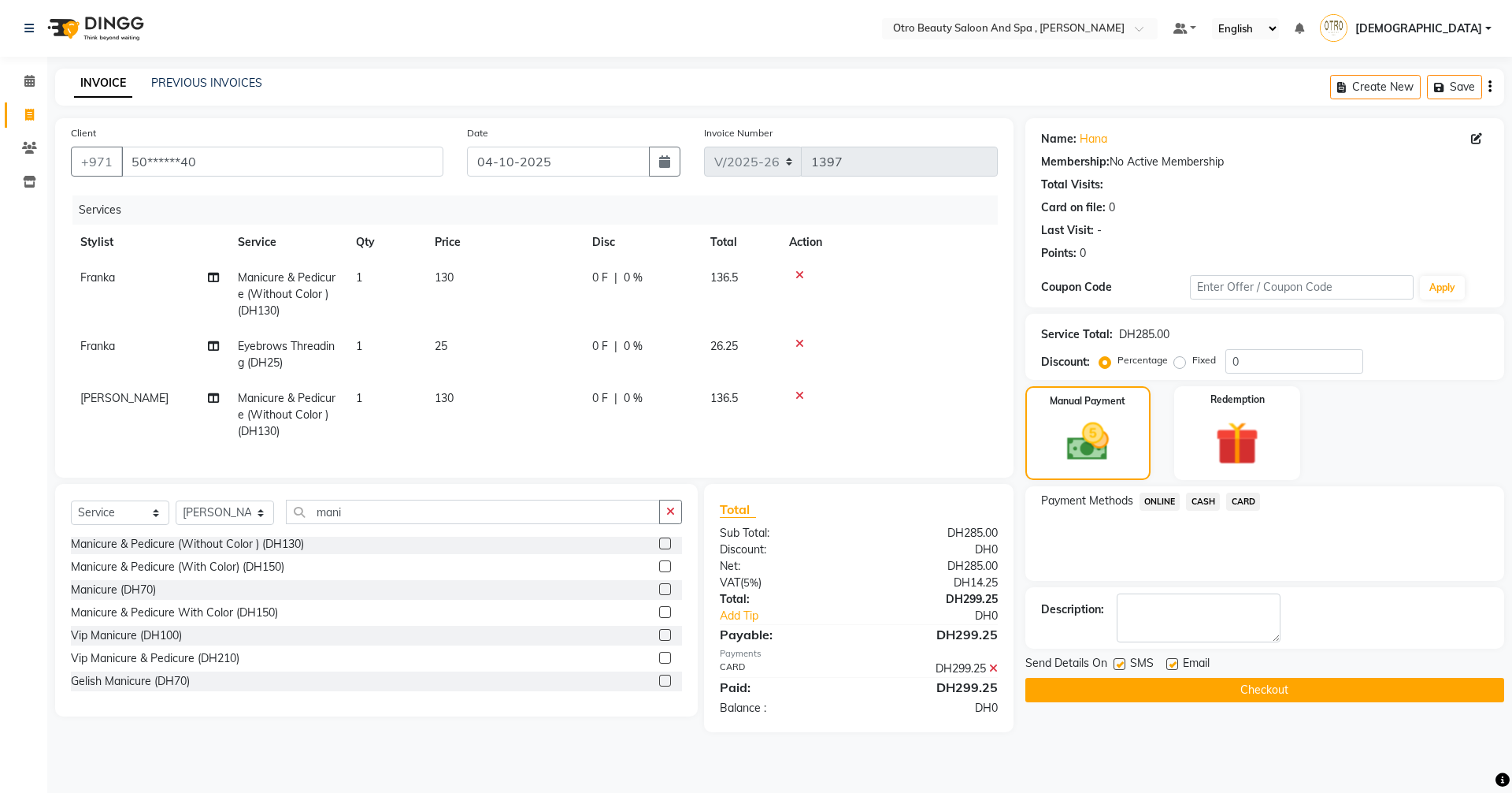
click at [1309, 686] on button "Checkout" at bounding box center [1264, 690] width 479 height 24
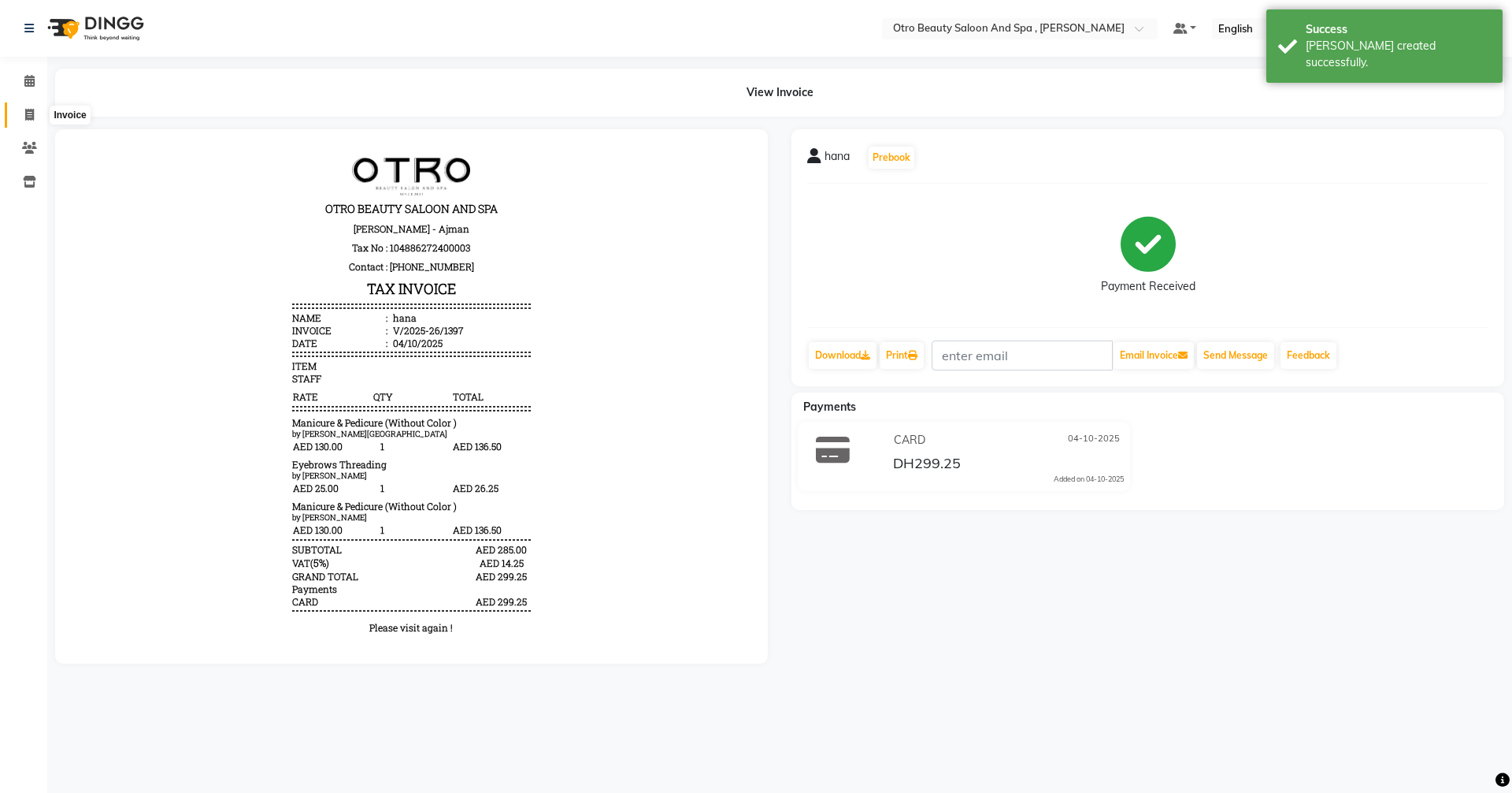
click at [23, 114] on span at bounding box center [29, 115] width 28 height 18
select select "service"
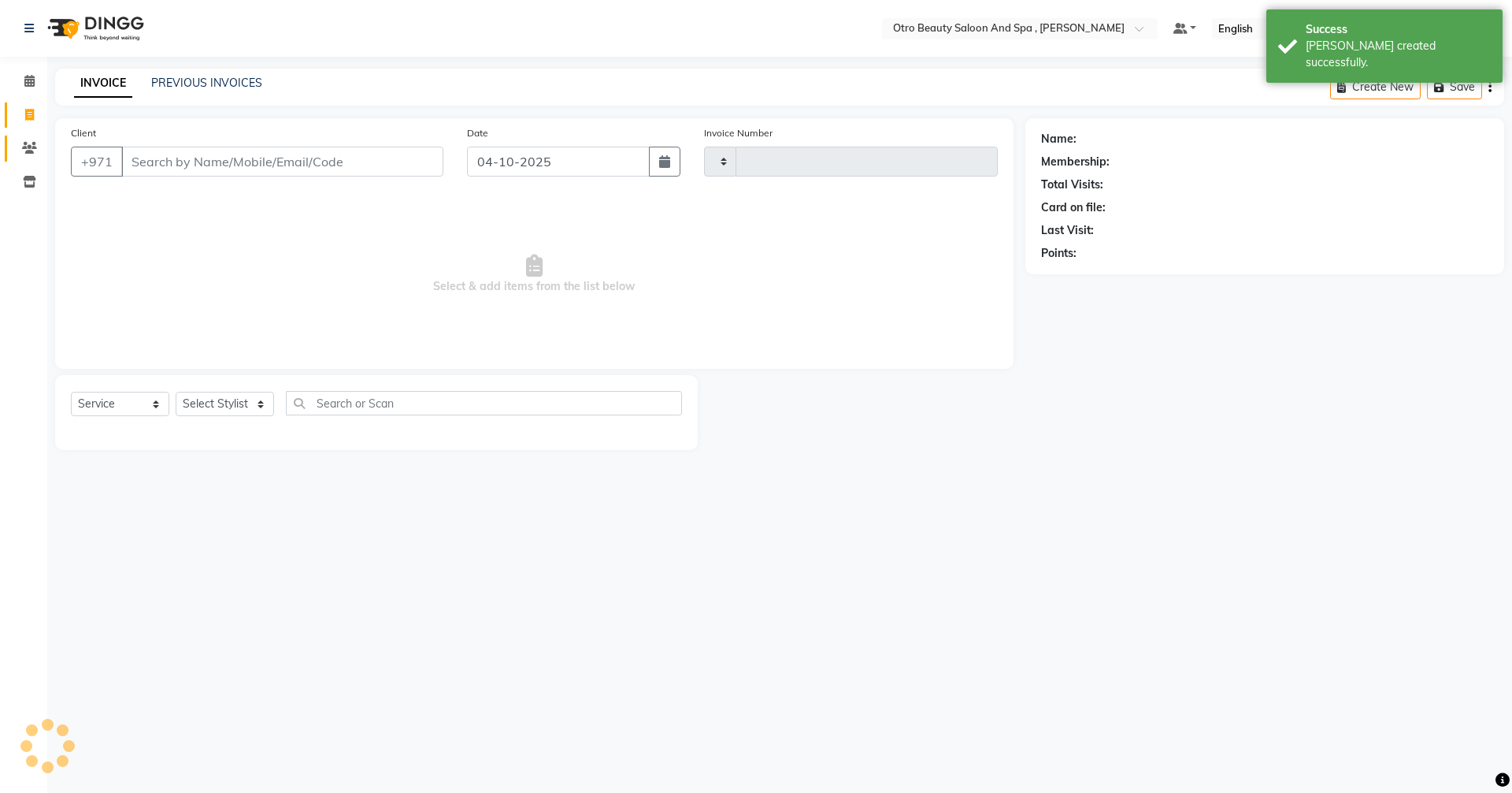
type input "1398"
select select "8622"
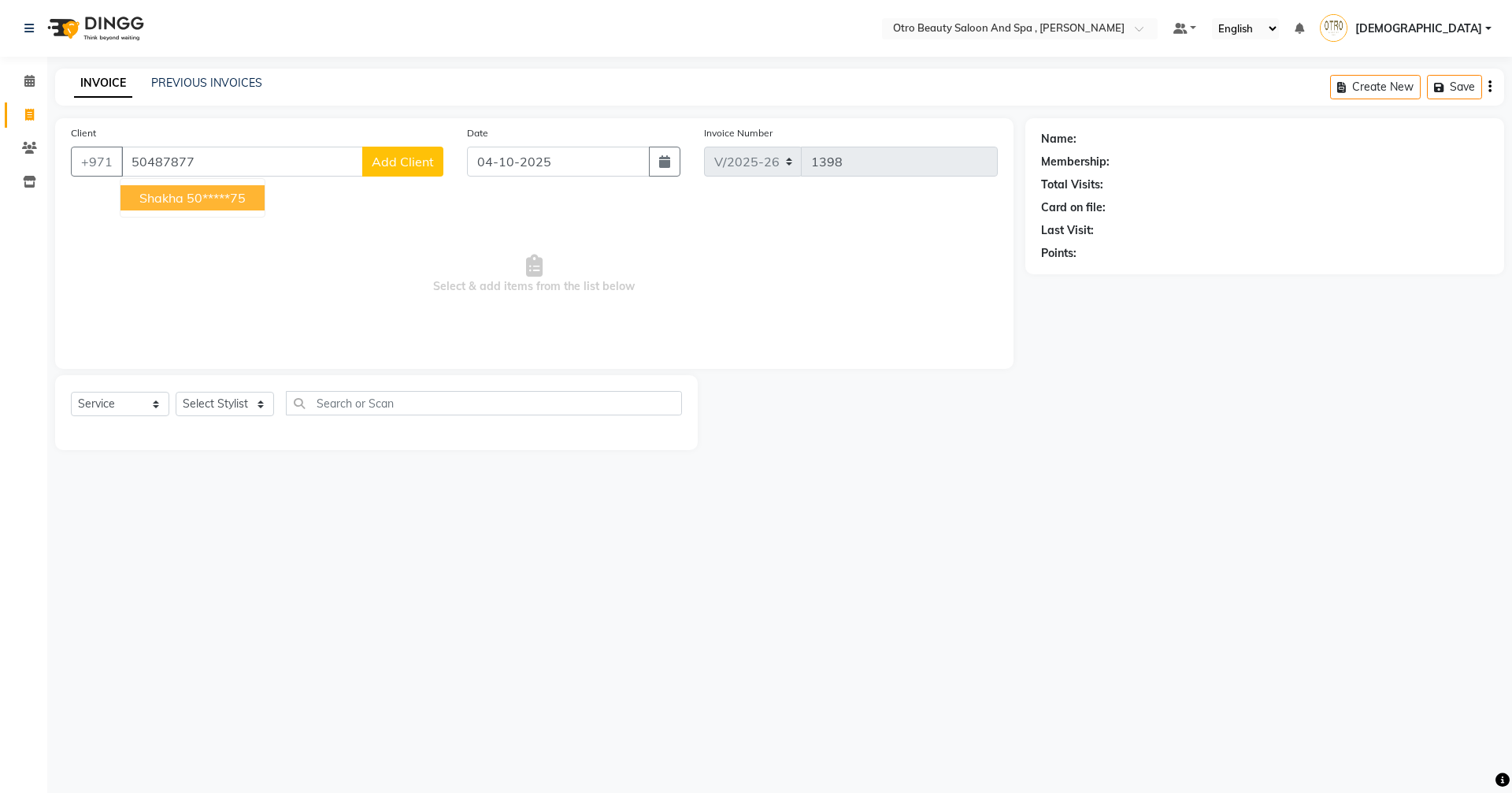
click at [231, 196] on ngb-highlight "50*****75" at bounding box center [216, 198] width 59 height 15
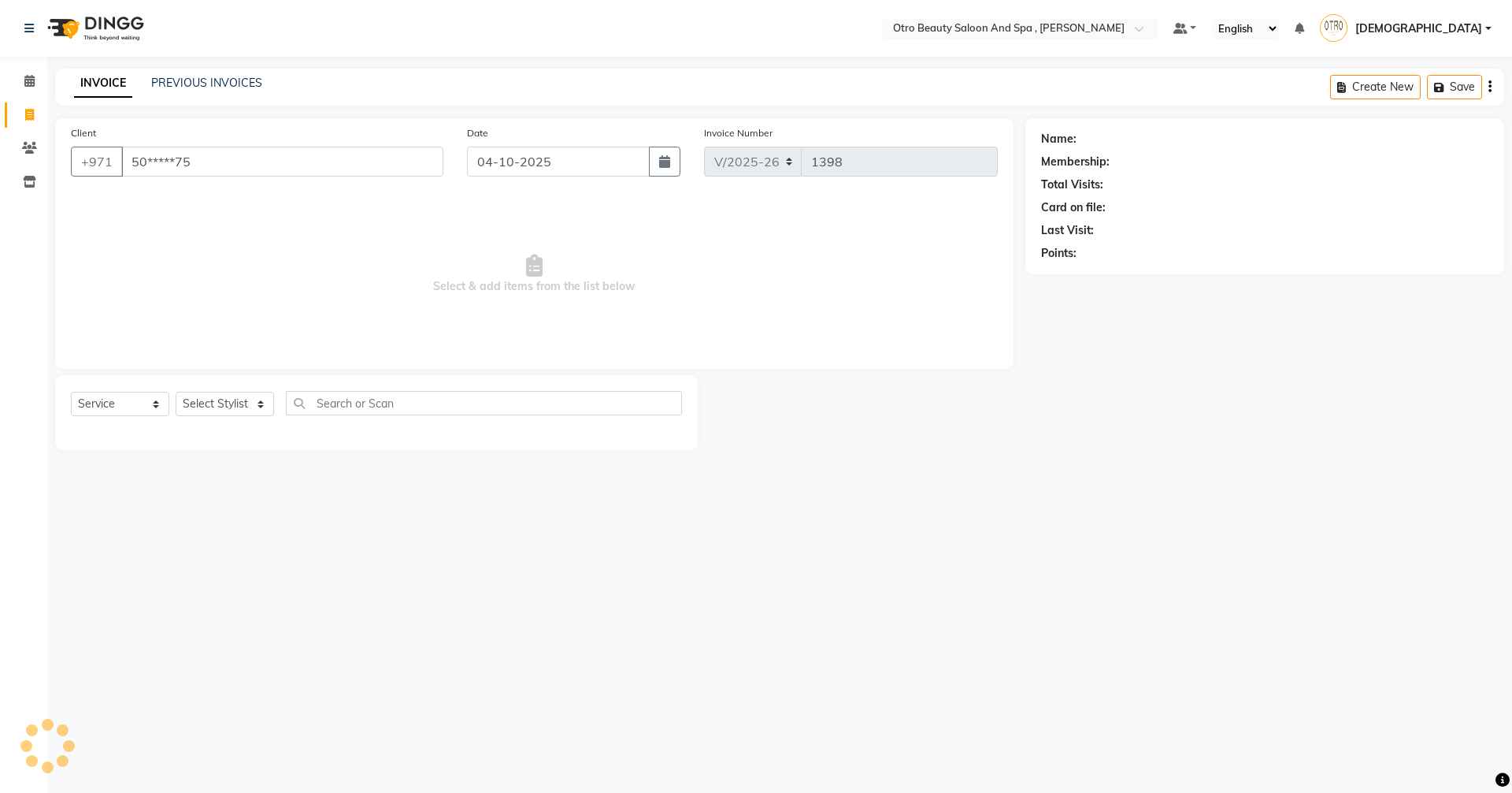
type input "50*****75"
click at [1472, 139] on icon at bounding box center [1477, 138] width 11 height 11
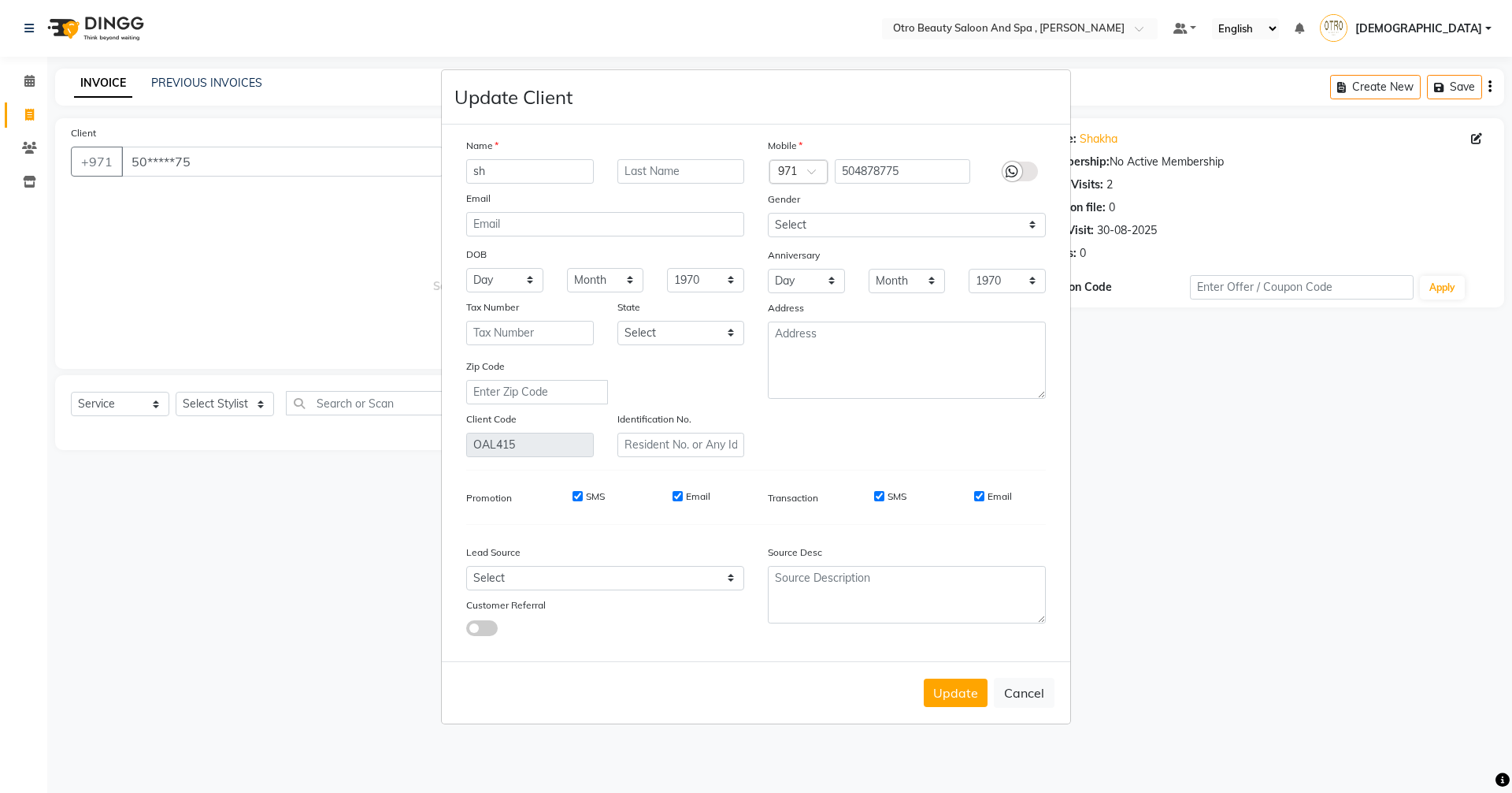
type input "s"
type input "[PERSON_NAME]"
click at [963, 695] on button "Update" at bounding box center [956, 692] width 64 height 28
select select
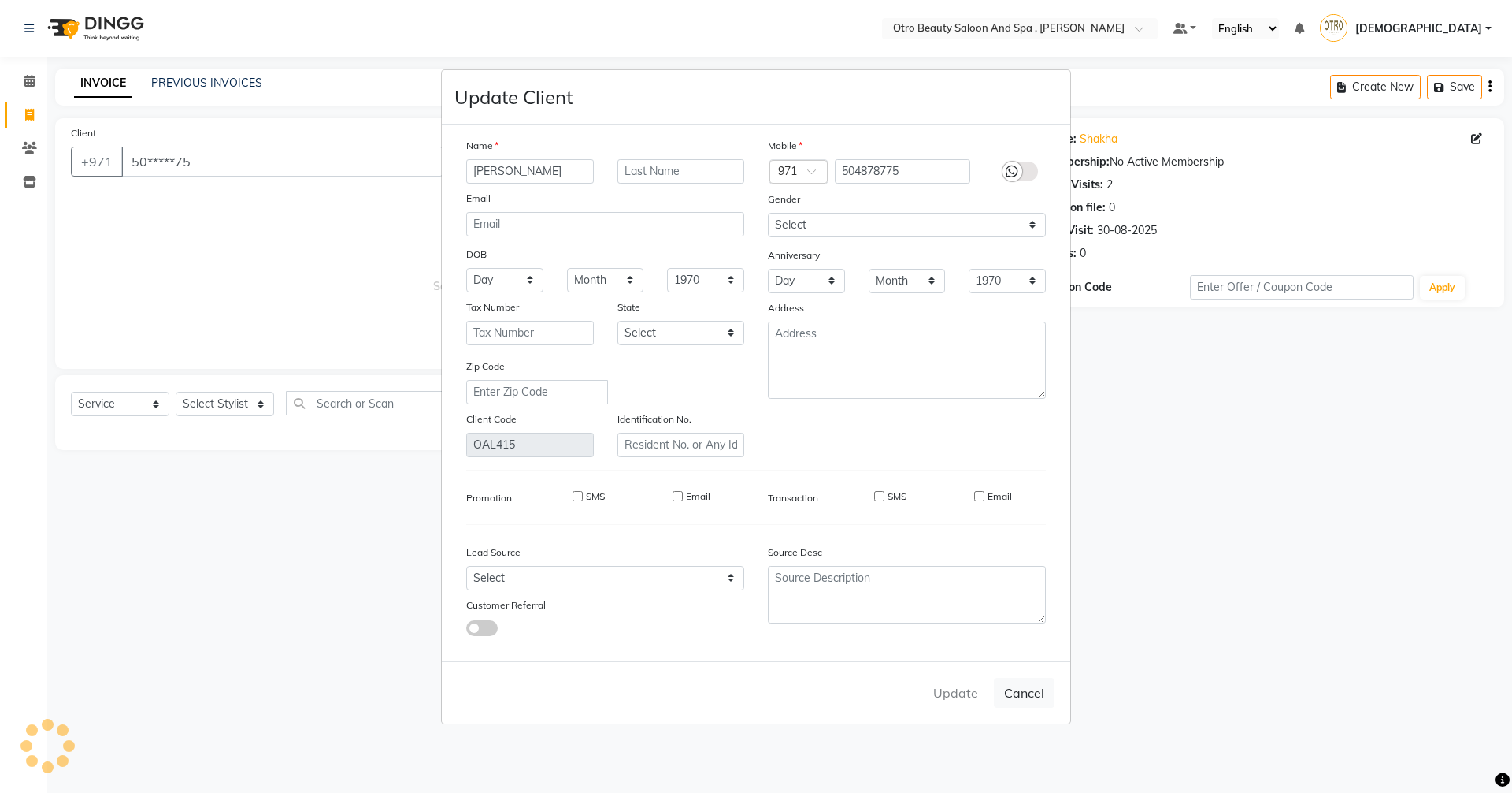
select select
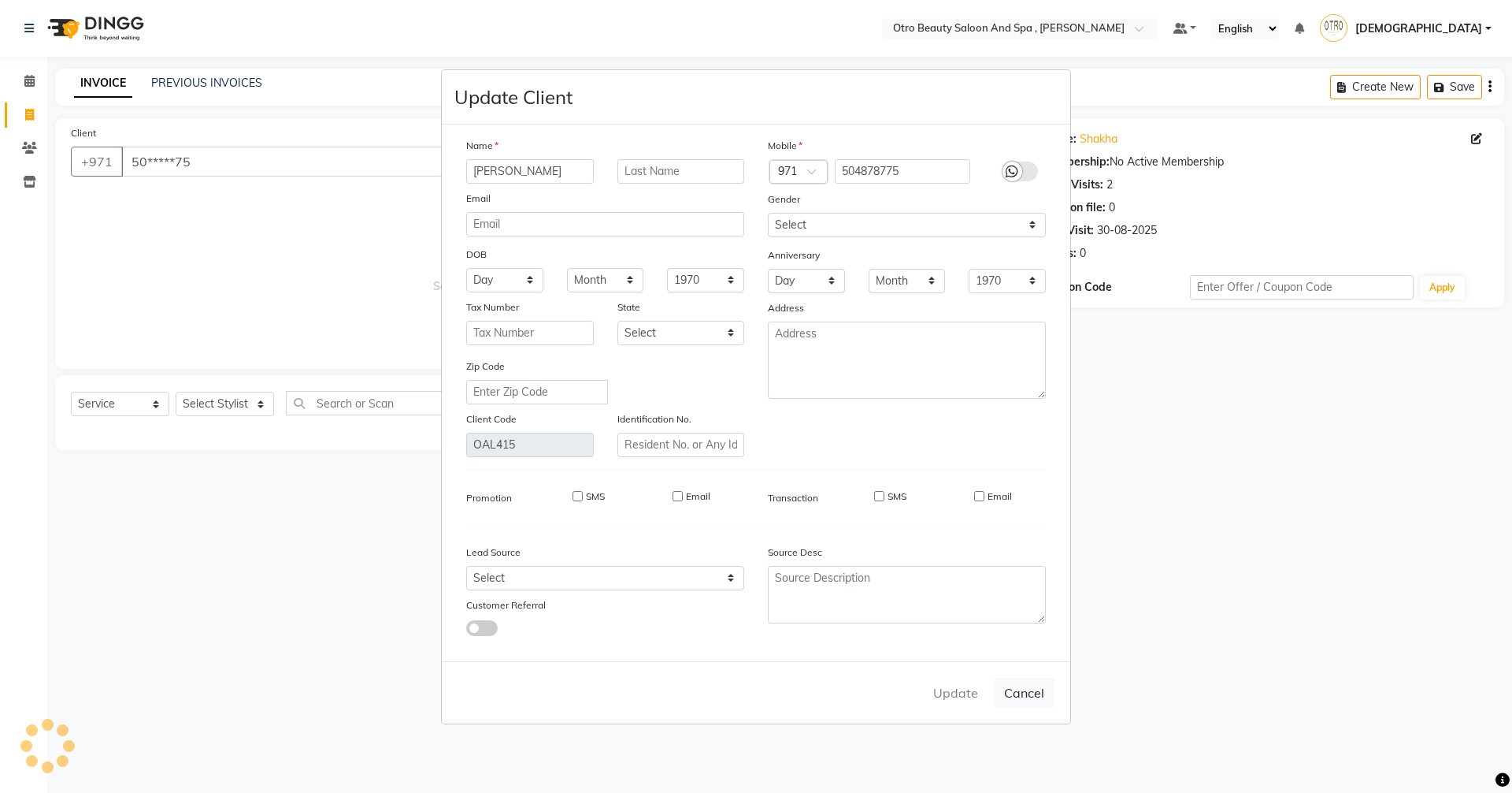
checkbox input "false"
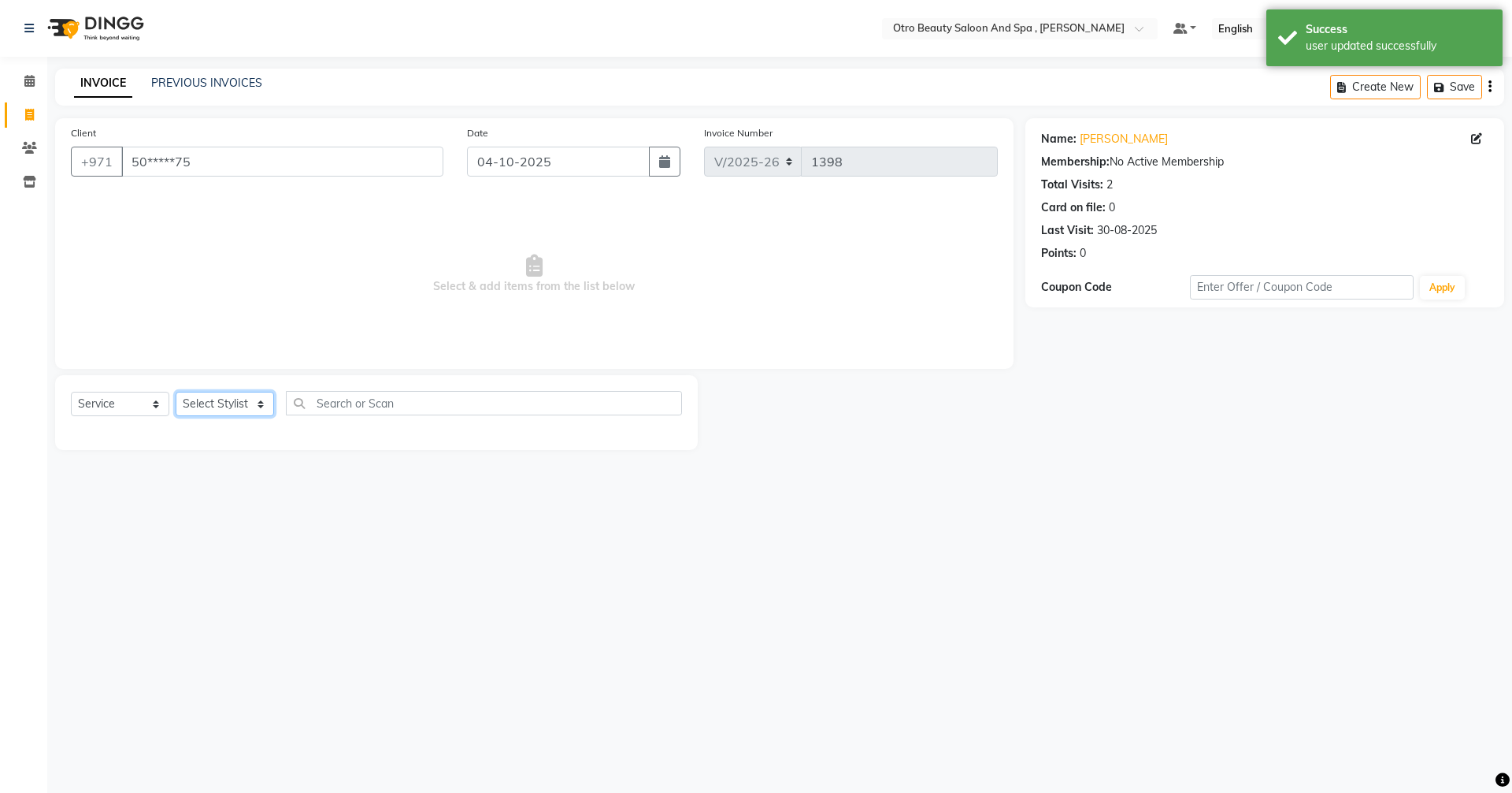
click at [260, 405] on select "Select Stylist [PERSON_NAME] [PERSON_NAME] Hera Karuna [PERSON_NAME] Mamita [PE…" at bounding box center [224, 403] width 99 height 24
select select "86597"
click at [175, 391] on select "Select Stylist [PERSON_NAME] [PERSON_NAME] Hera Karuna [PERSON_NAME] Mamita [PE…" at bounding box center [224, 403] width 99 height 24
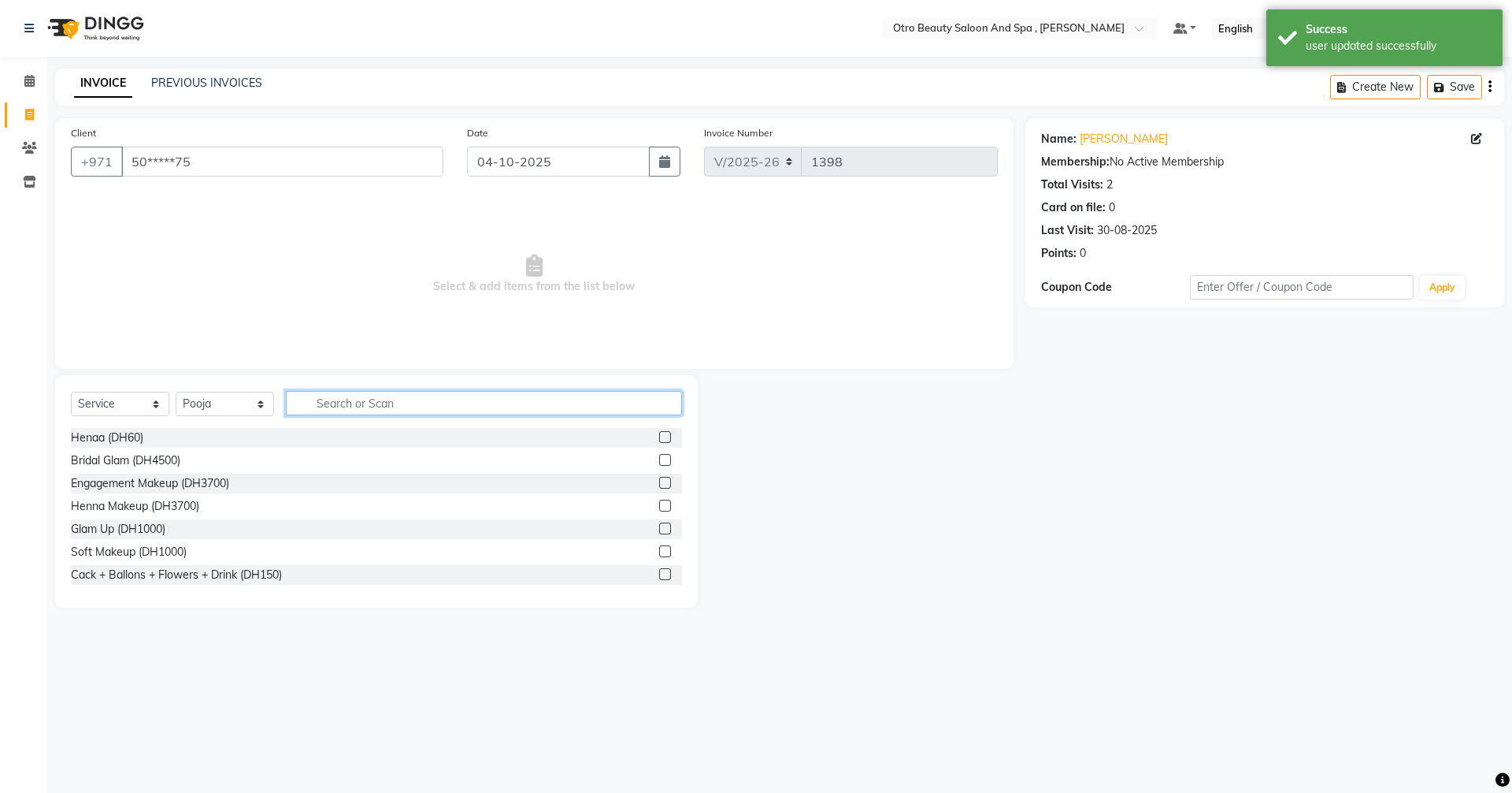
click at [394, 403] on input "text" at bounding box center [484, 403] width 396 height 24
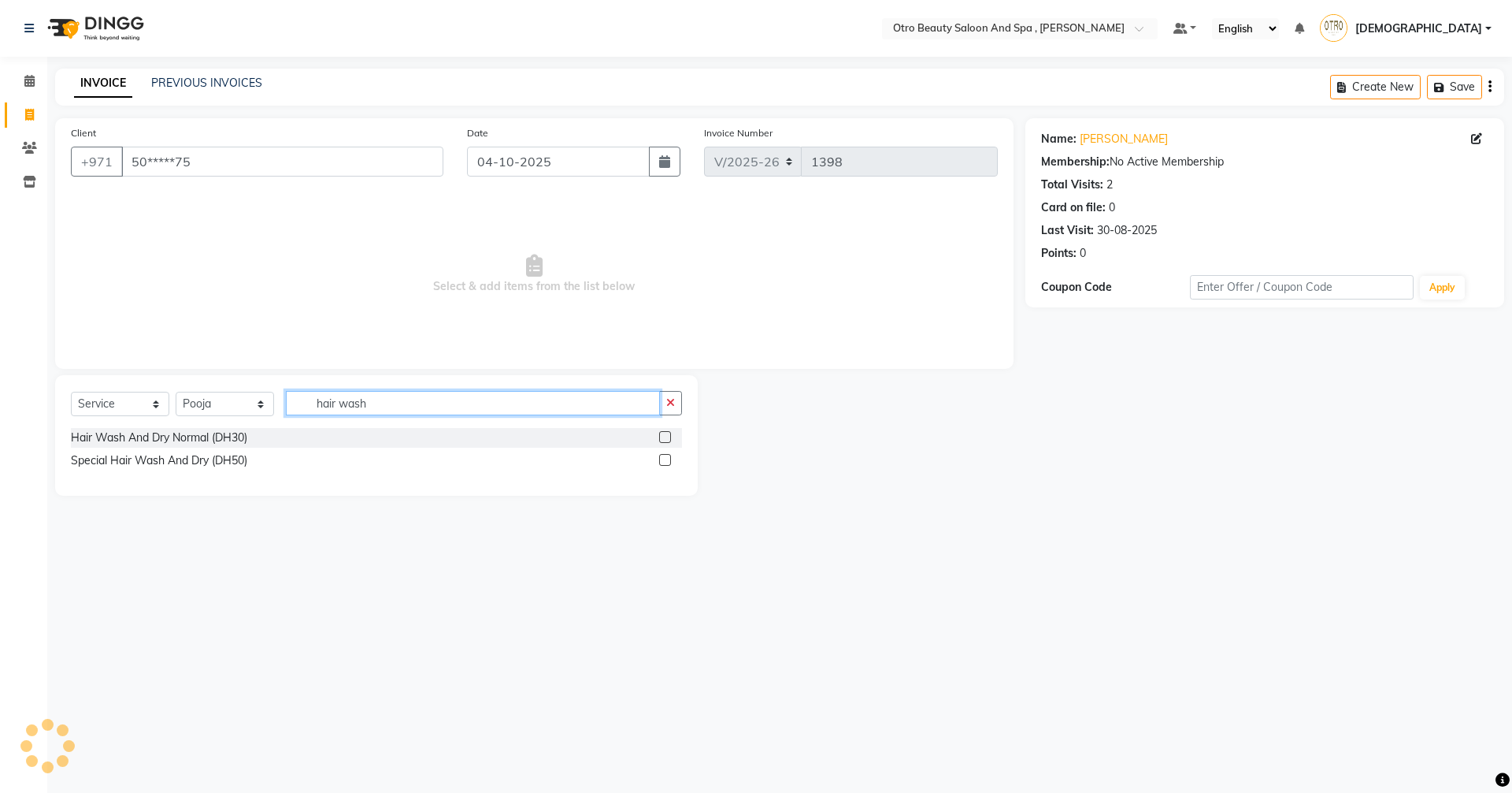
type input "hair wash"
click at [669, 460] on label at bounding box center [665, 460] width 12 height 12
click at [669, 460] on input "checkbox" at bounding box center [664, 461] width 10 height 10
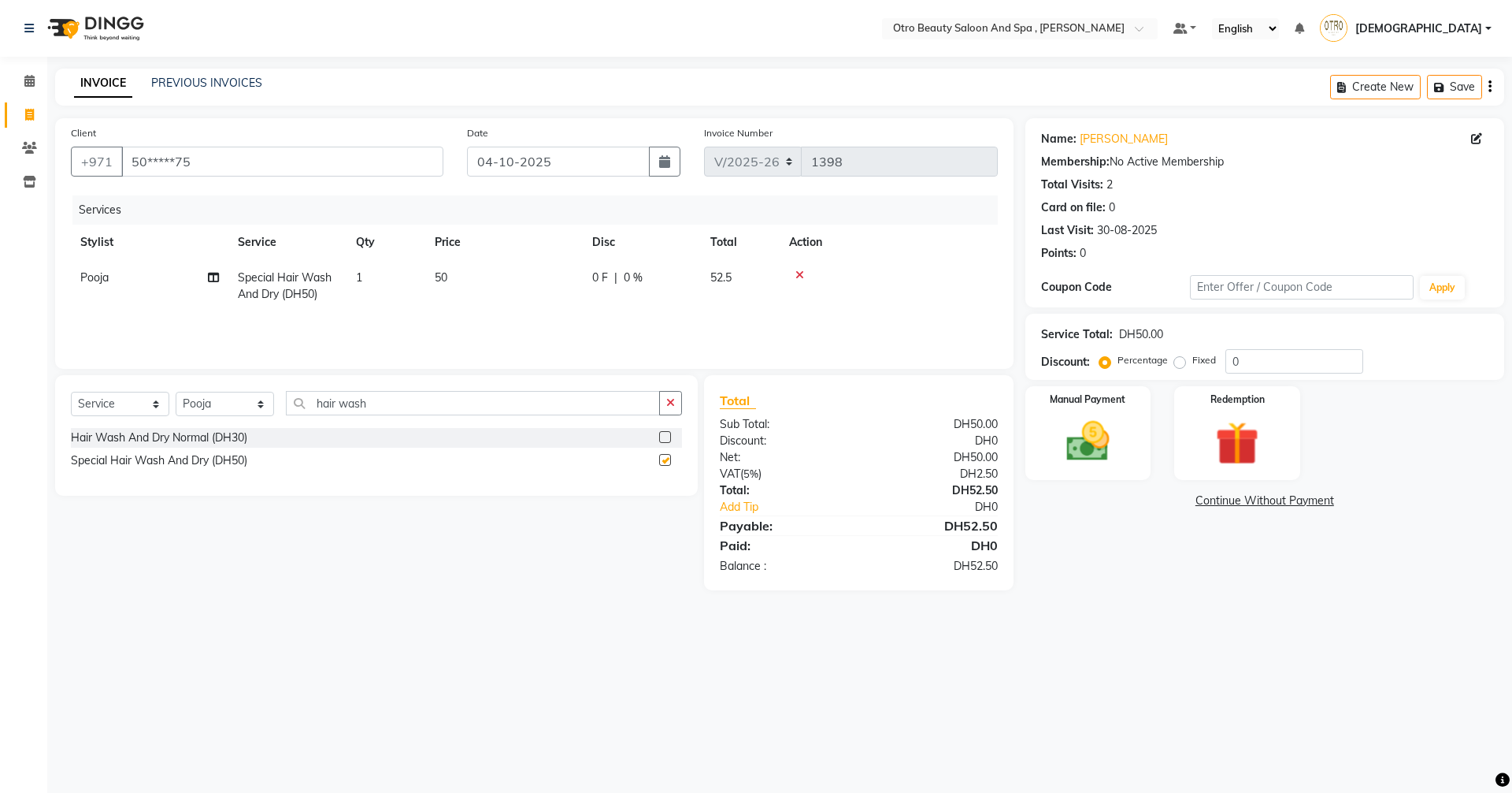
checkbox input "false"
click at [385, 409] on input "hair wash" at bounding box center [473, 403] width 374 height 24
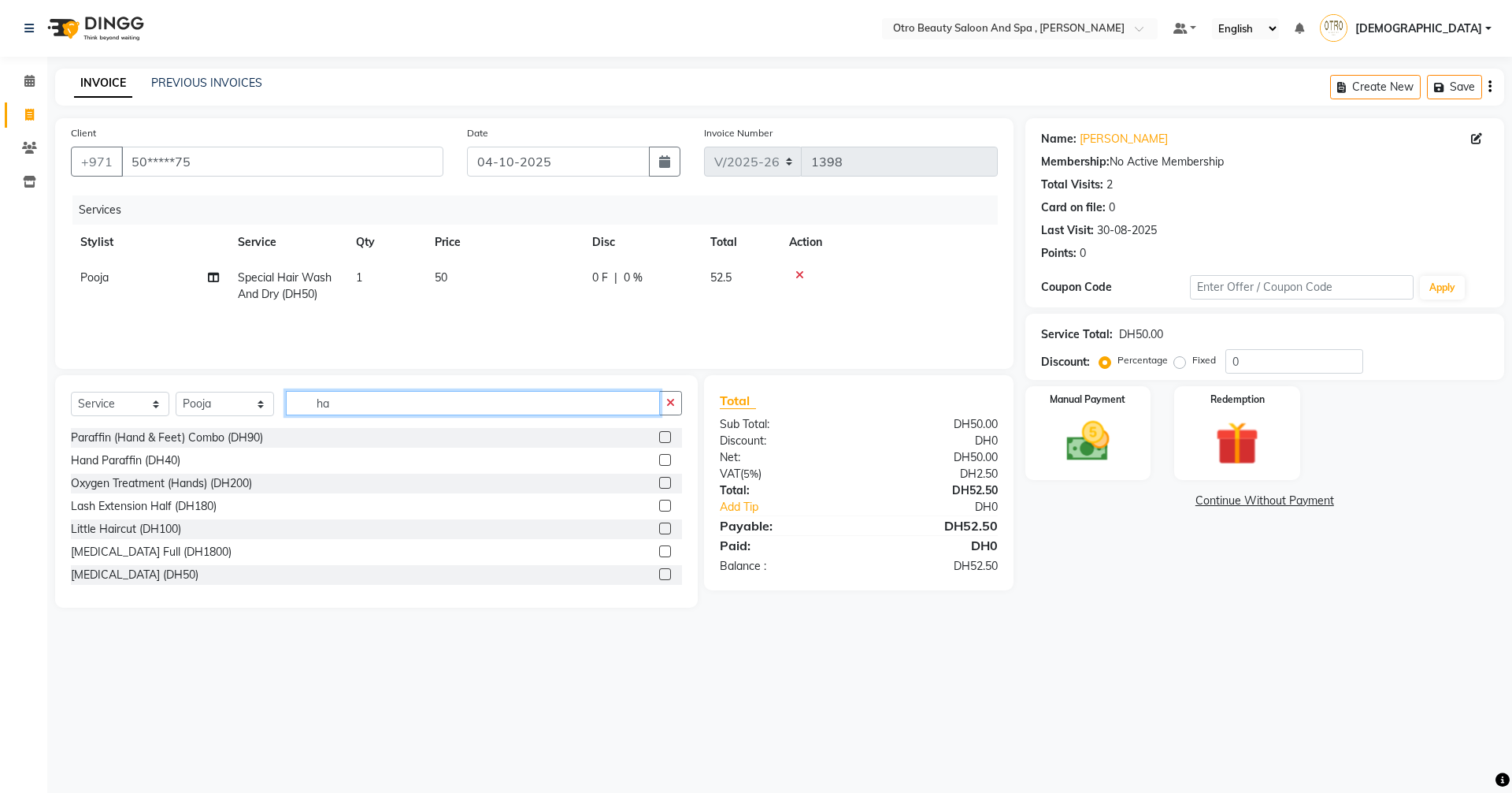
type input "h"
type input "pro"
click at [659, 462] on label at bounding box center [665, 460] width 12 height 12
click at [659, 462] on input "checkbox" at bounding box center [664, 461] width 10 height 10
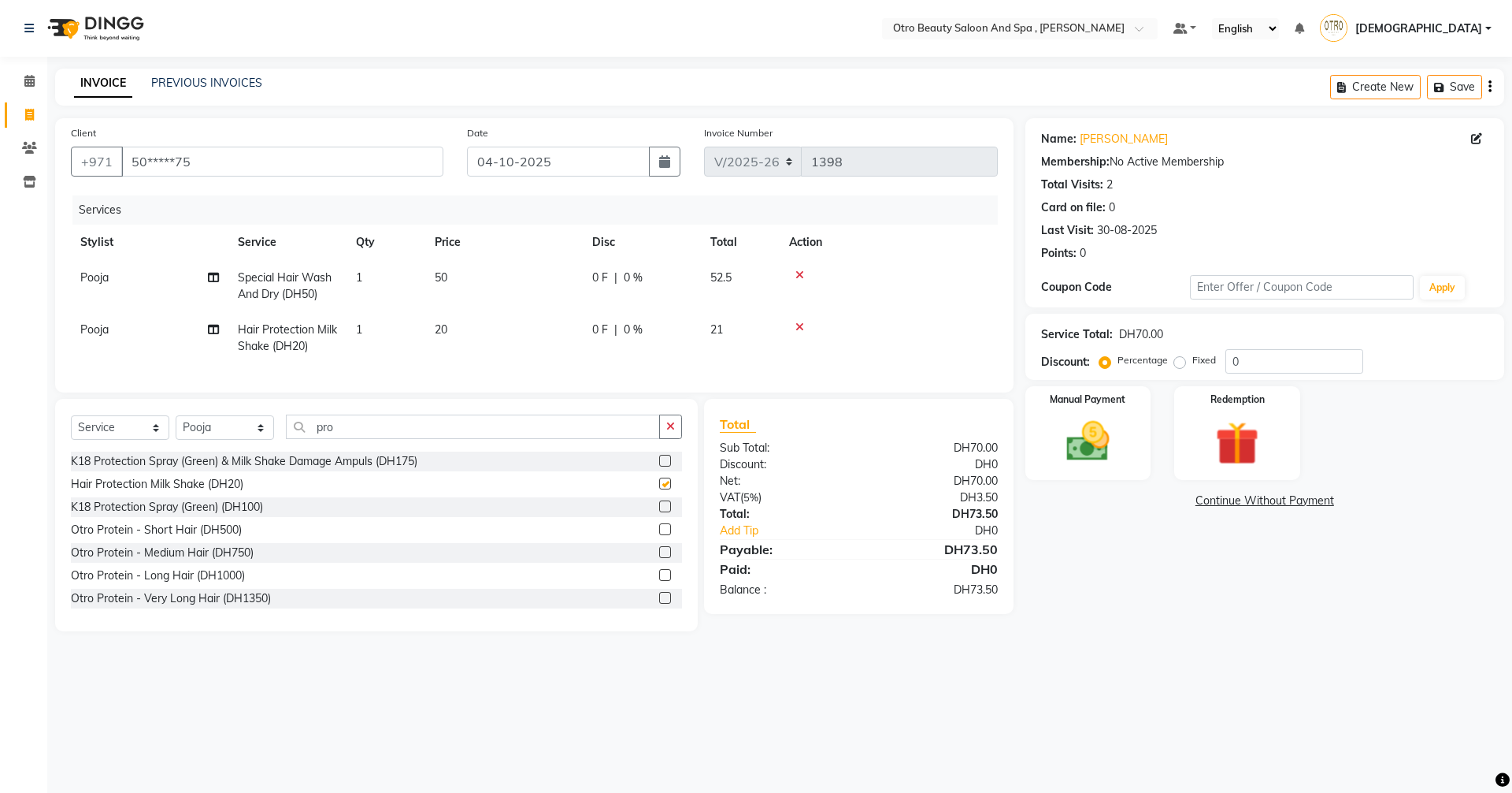
checkbox input "false"
click at [1078, 445] on img at bounding box center [1087, 441] width 73 height 52
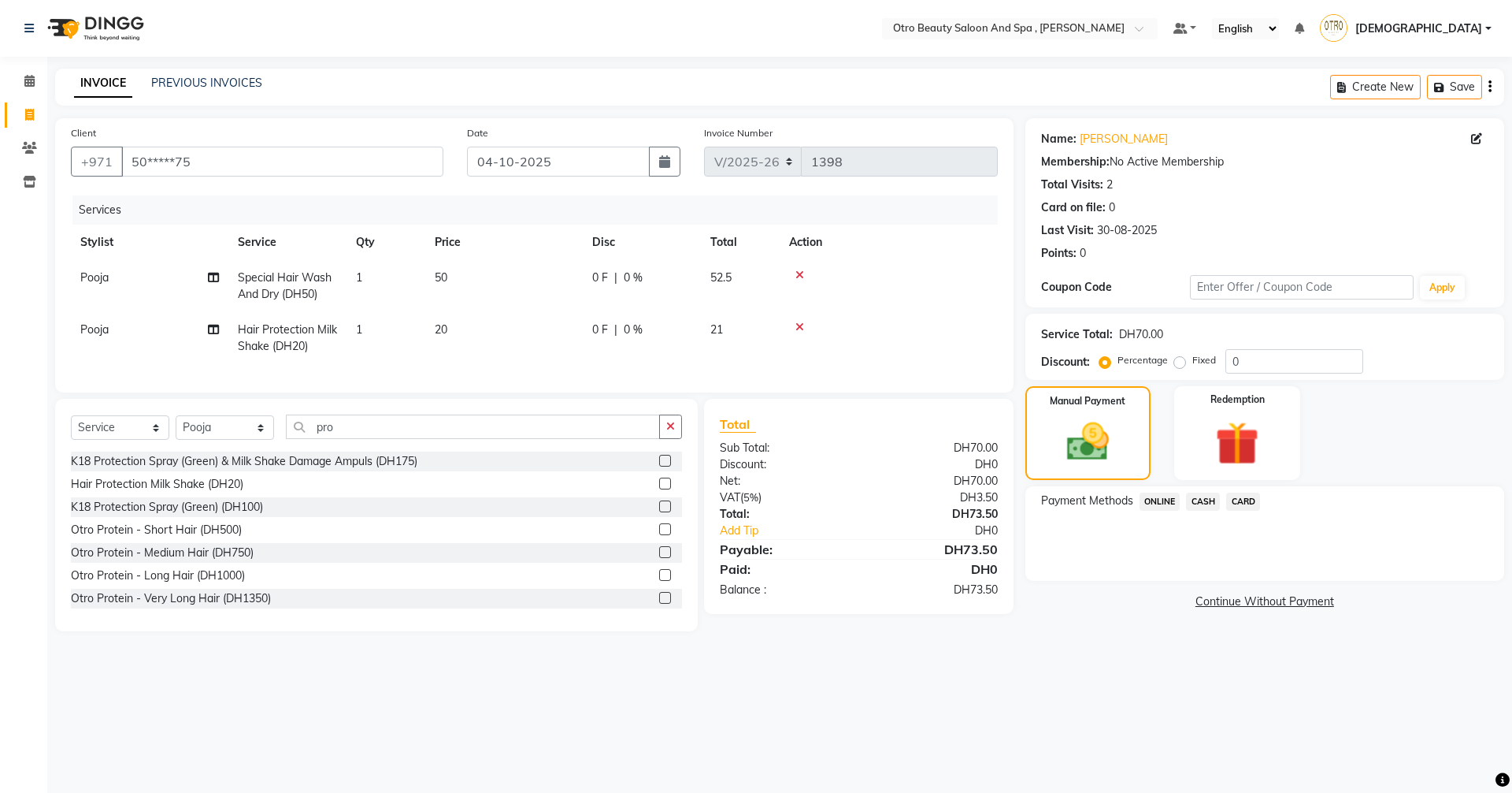
click at [1248, 502] on span "CARD" at bounding box center [1243, 501] width 34 height 18
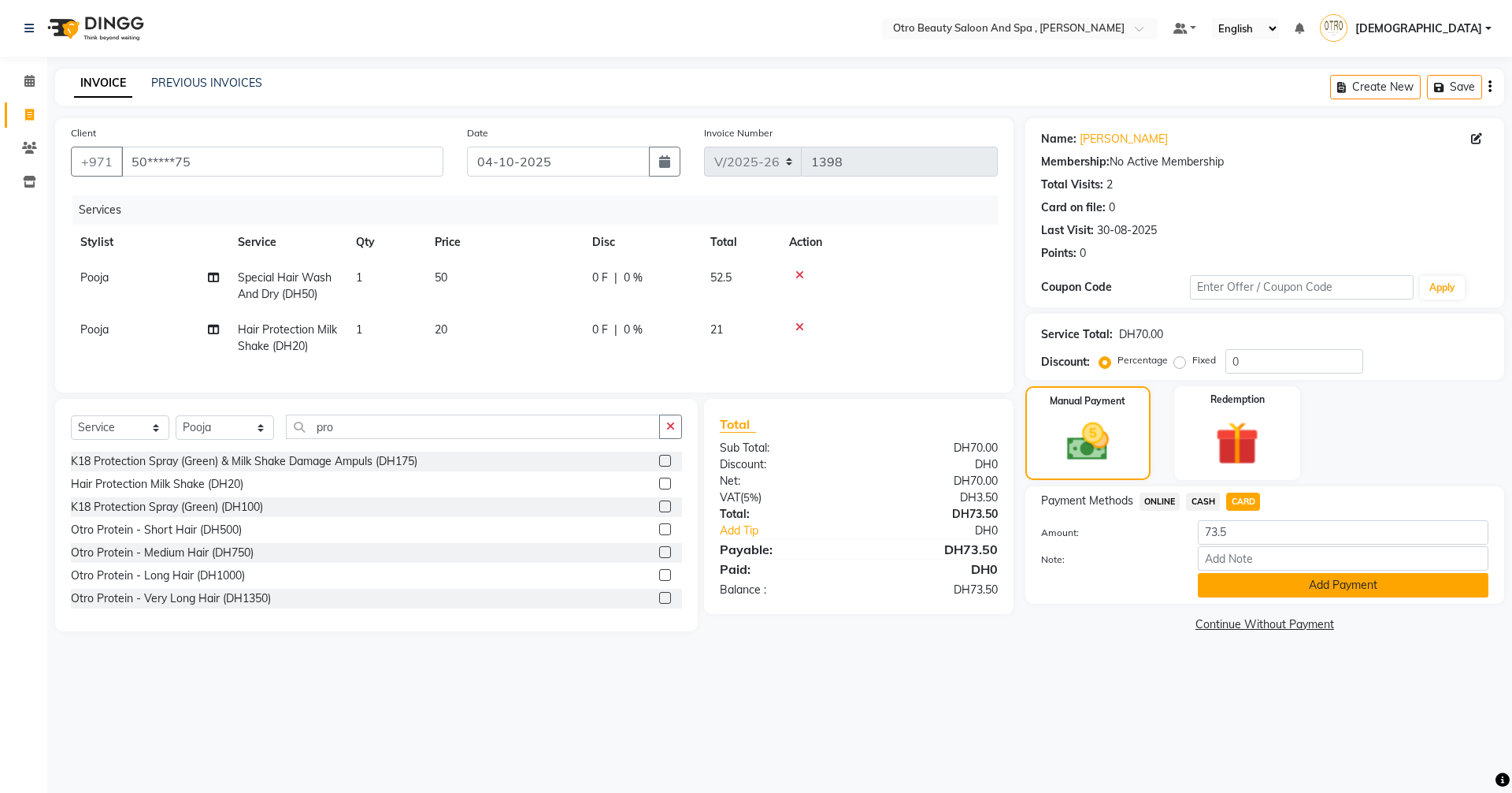
click at [1232, 591] on button "Add Payment" at bounding box center [1344, 585] width 291 height 24
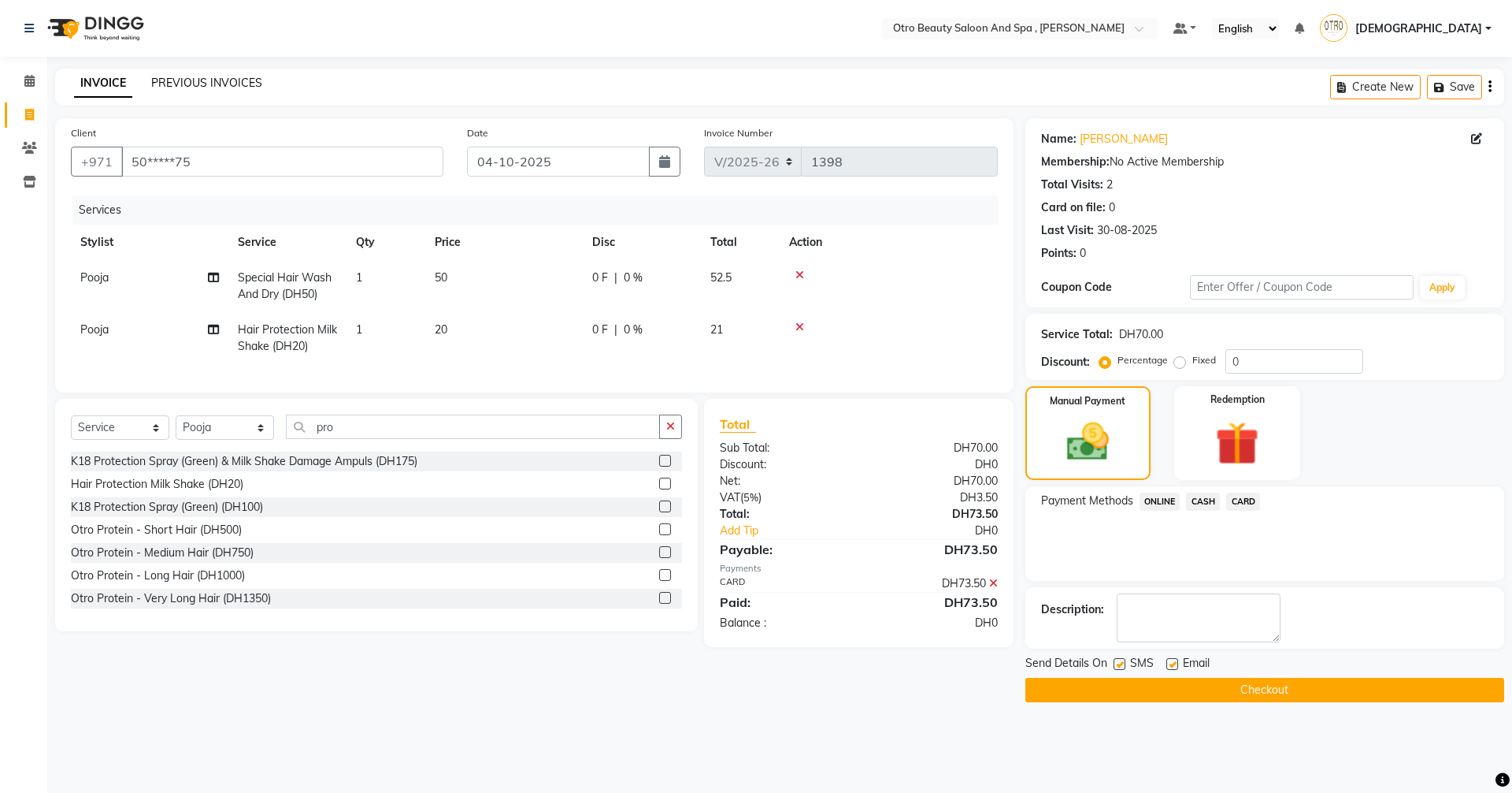
click at [212, 86] on link "PREVIOUS INVOICES" at bounding box center [206, 83] width 111 height 14
click at [1275, 692] on button "Checkout" at bounding box center [1264, 690] width 479 height 24
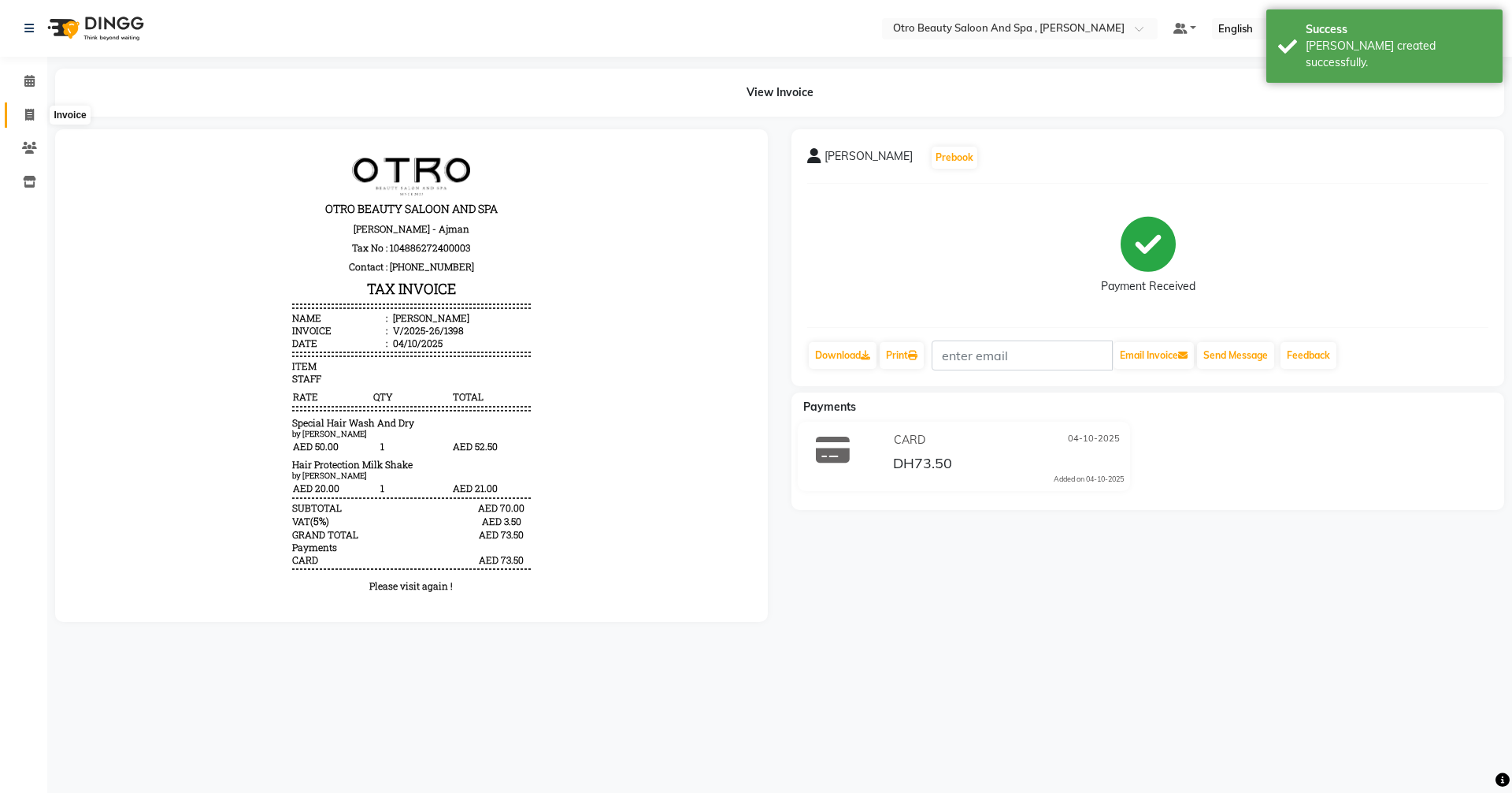
click at [29, 111] on icon at bounding box center [29, 114] width 9 height 12
select select "service"
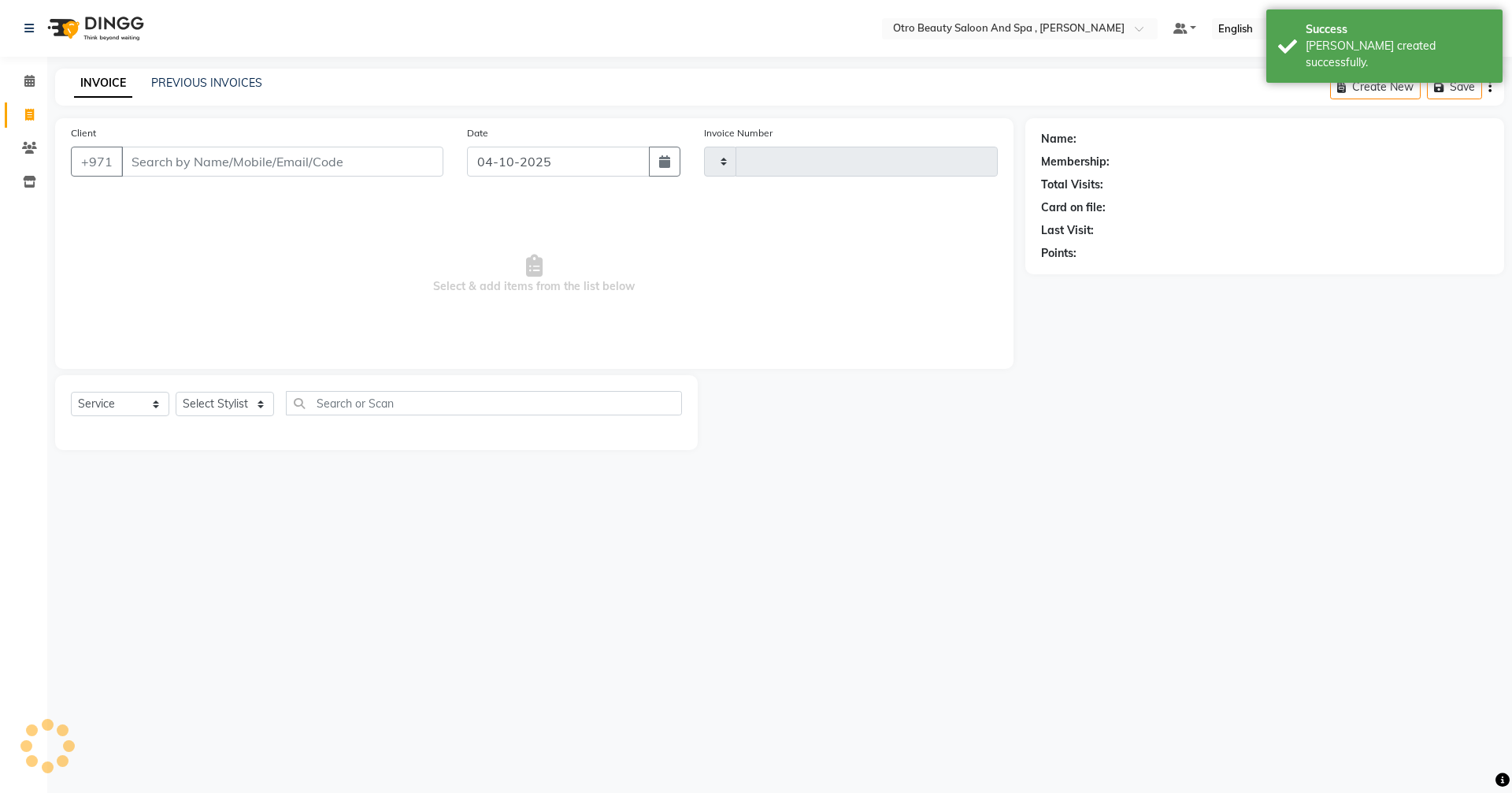
type input "1399"
select select "8622"
click at [215, 88] on link "PREVIOUS INVOICES" at bounding box center [206, 83] width 111 height 14
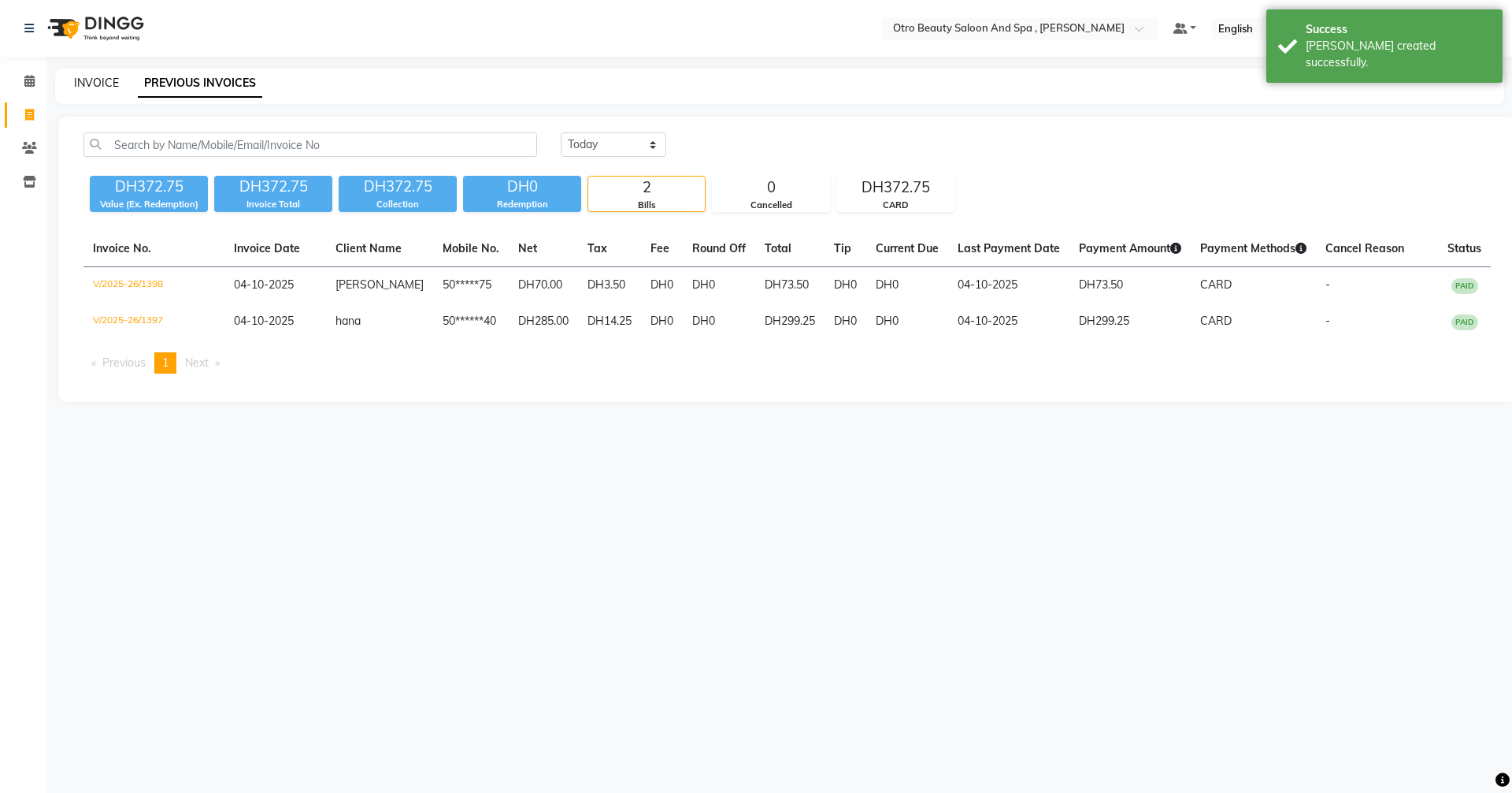
click at [107, 83] on link "INVOICE" at bounding box center [96, 83] width 45 height 14
select select "8622"
select select "service"
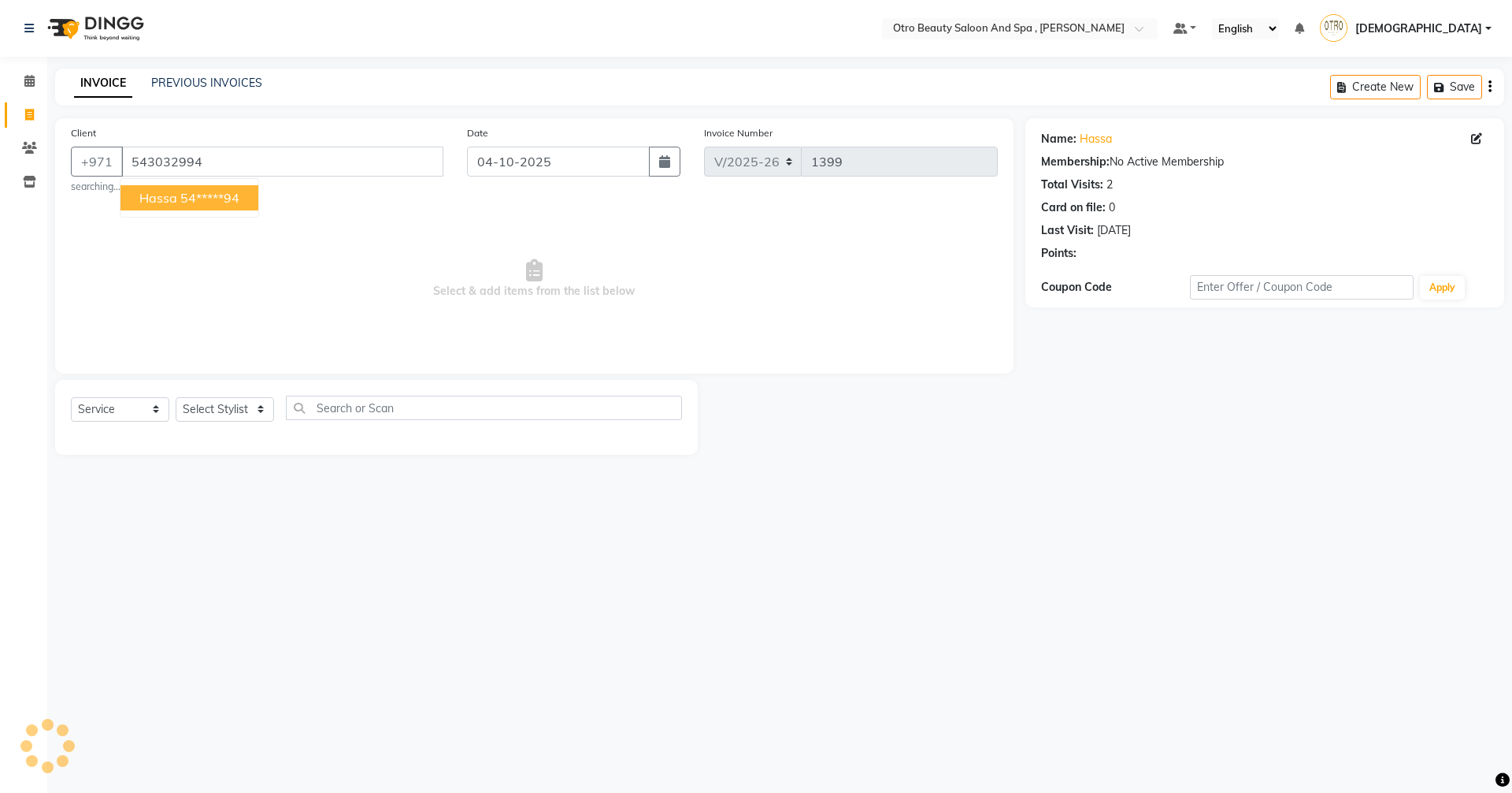
click at [223, 193] on ngb-highlight "54*****94" at bounding box center [210, 198] width 59 height 15
type input "54*****94"
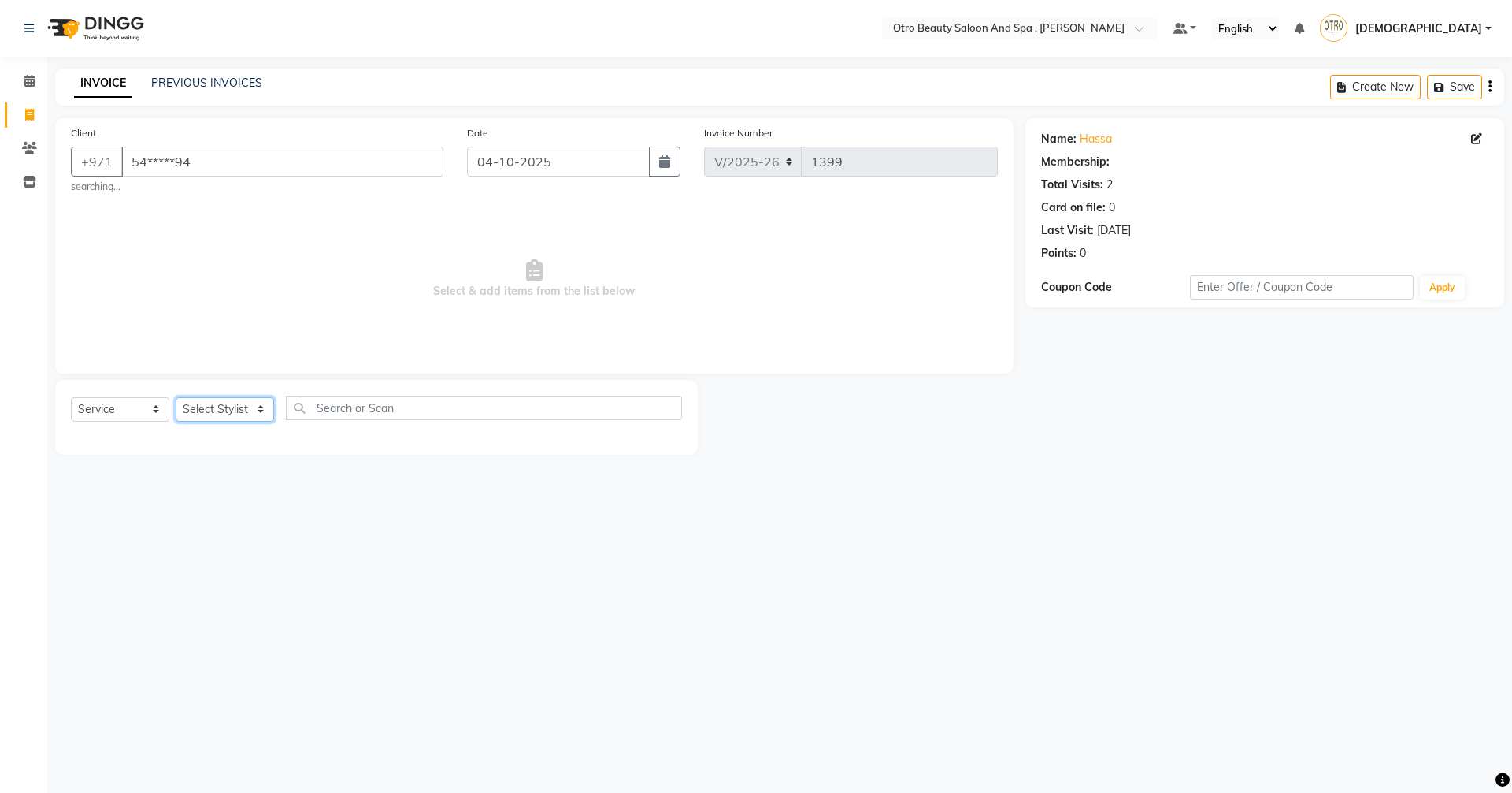
click at [264, 417] on select "Select Stylist [PERSON_NAME] [PERSON_NAME] Hera Karuna [PERSON_NAME] Mamita [PE…" at bounding box center [224, 409] width 99 height 24
select select "86183"
click at [175, 397] on select "Select Stylist [PERSON_NAME] [PERSON_NAME] Hera Karuna [PERSON_NAME] Mamita [PE…" at bounding box center [224, 409] width 99 height 24
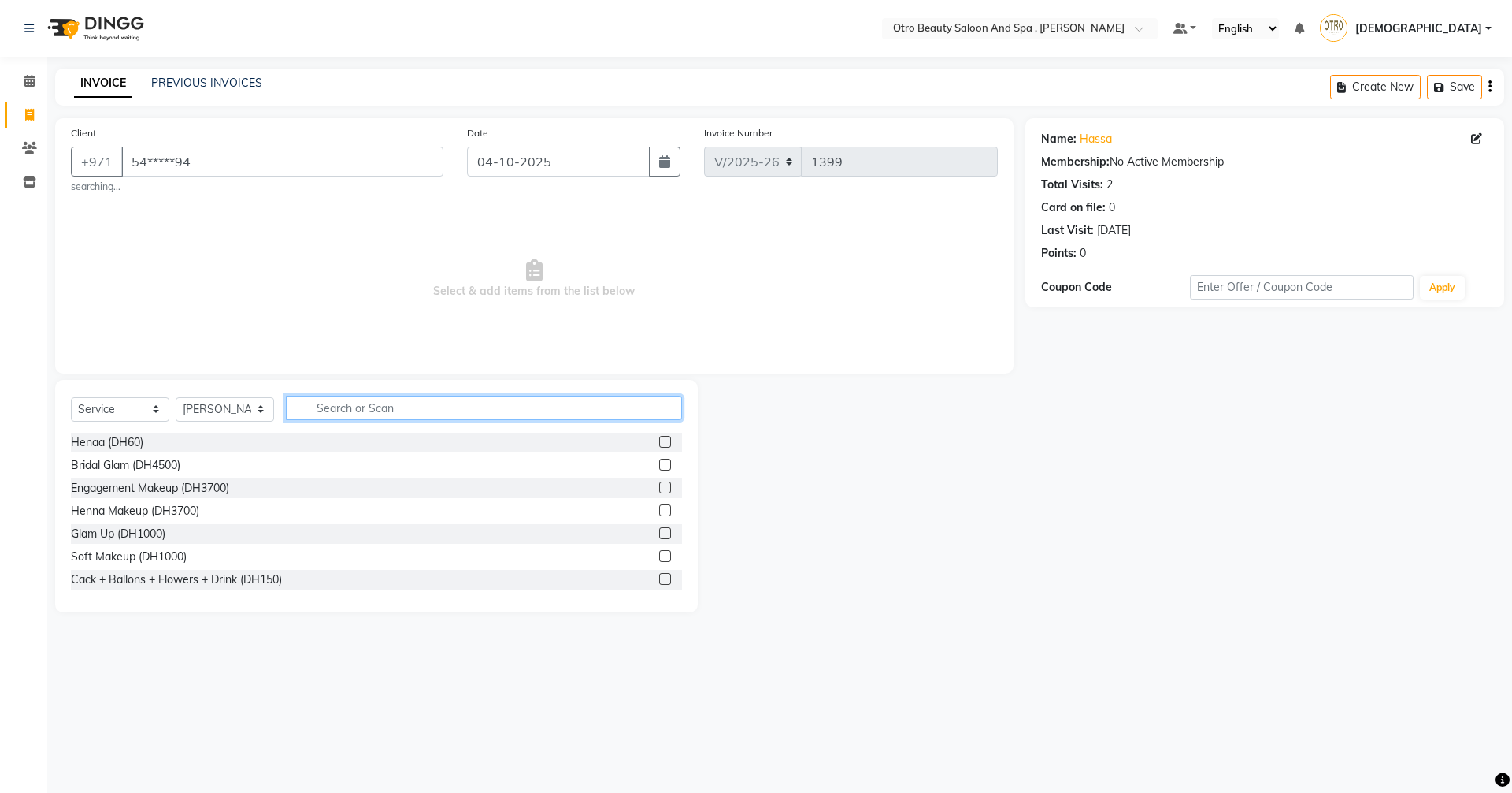
click at [384, 407] on input "text" at bounding box center [484, 408] width 396 height 24
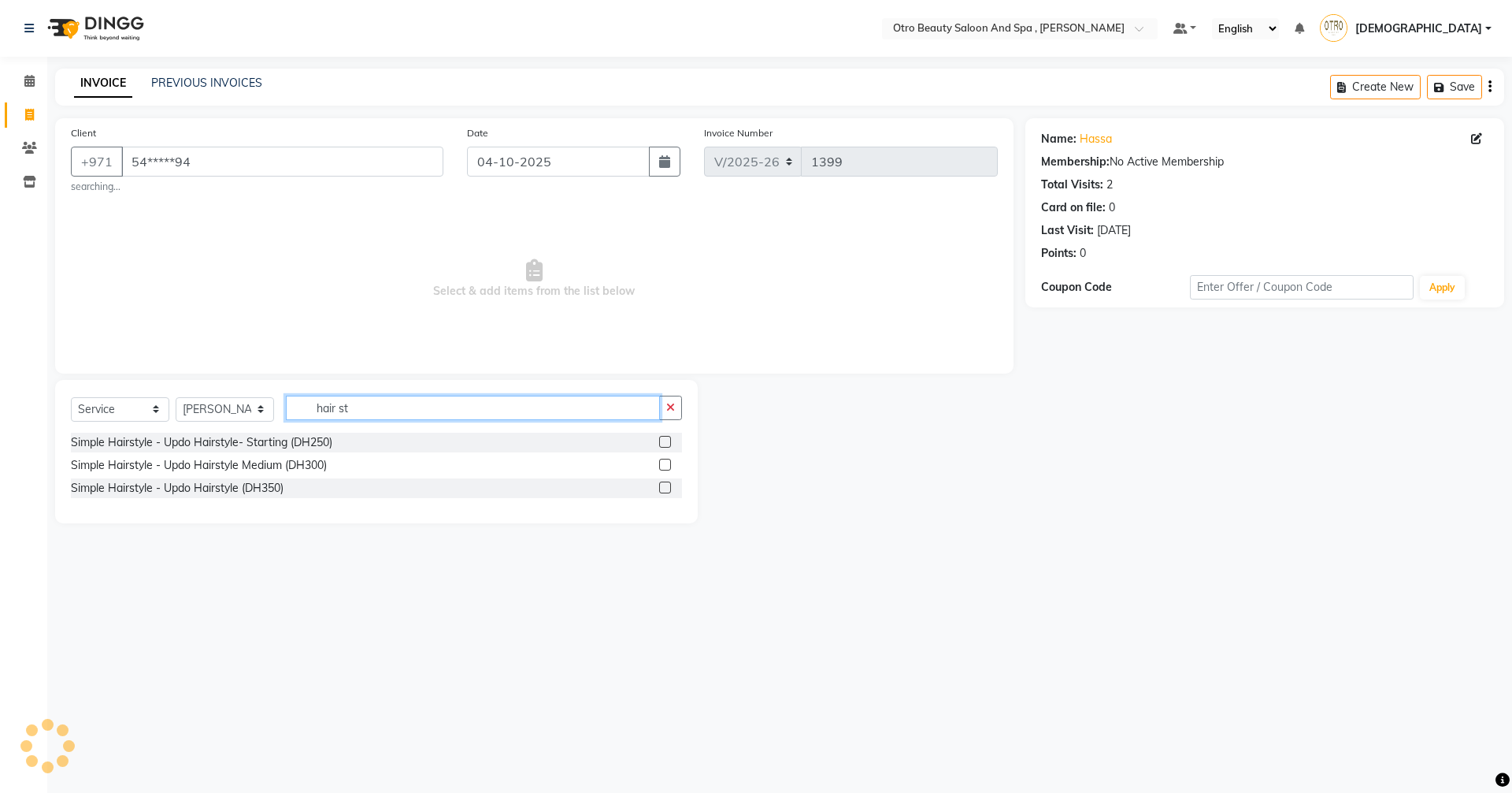
type input "hair st"
click at [665, 445] on label at bounding box center [665, 442] width 12 height 12
click at [665, 445] on input "checkbox" at bounding box center [664, 443] width 10 height 10
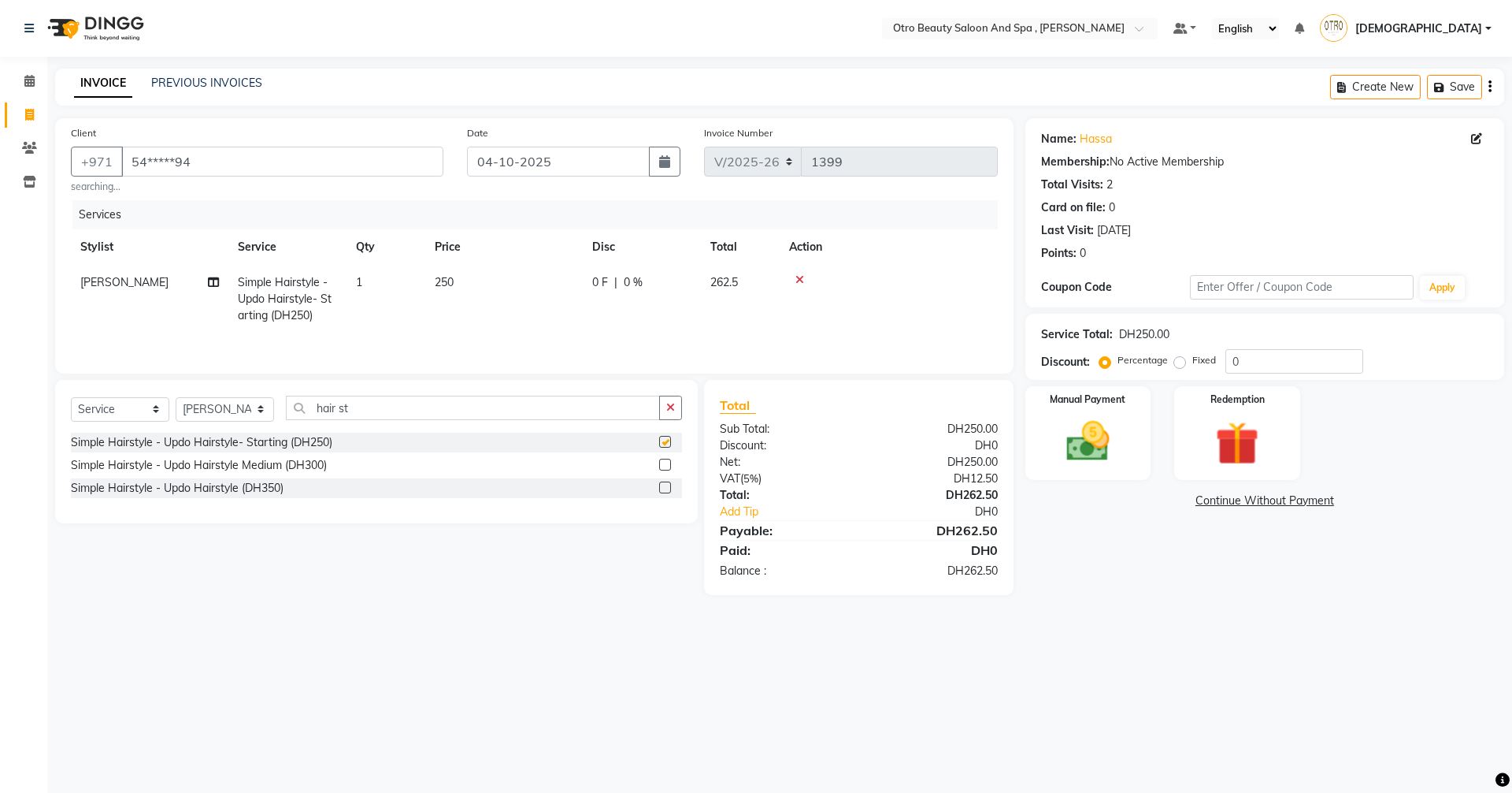
checkbox input "false"
click at [1061, 457] on img at bounding box center [1087, 441] width 73 height 52
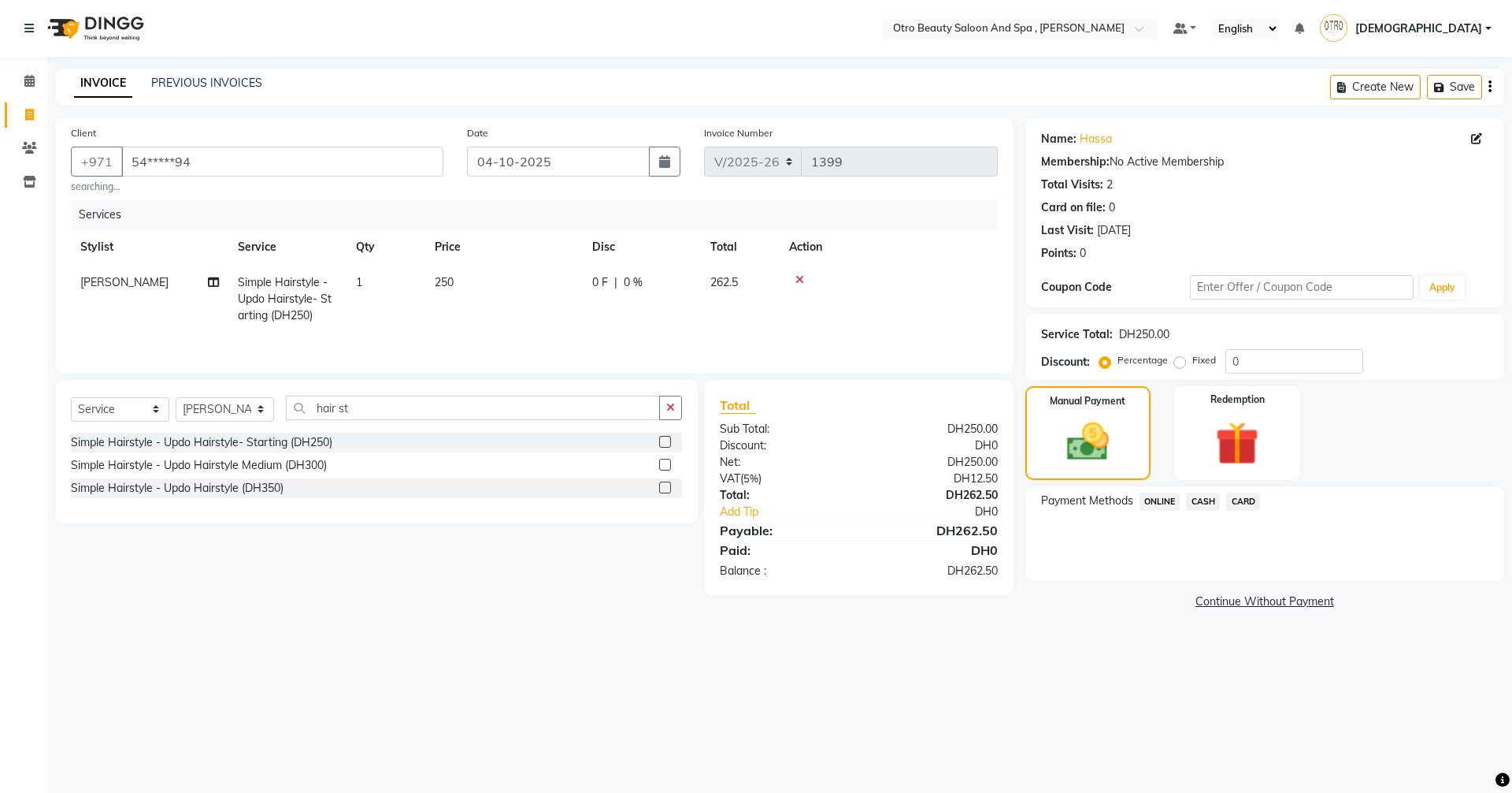
click at [1241, 501] on span "CARD" at bounding box center [1243, 501] width 34 height 18
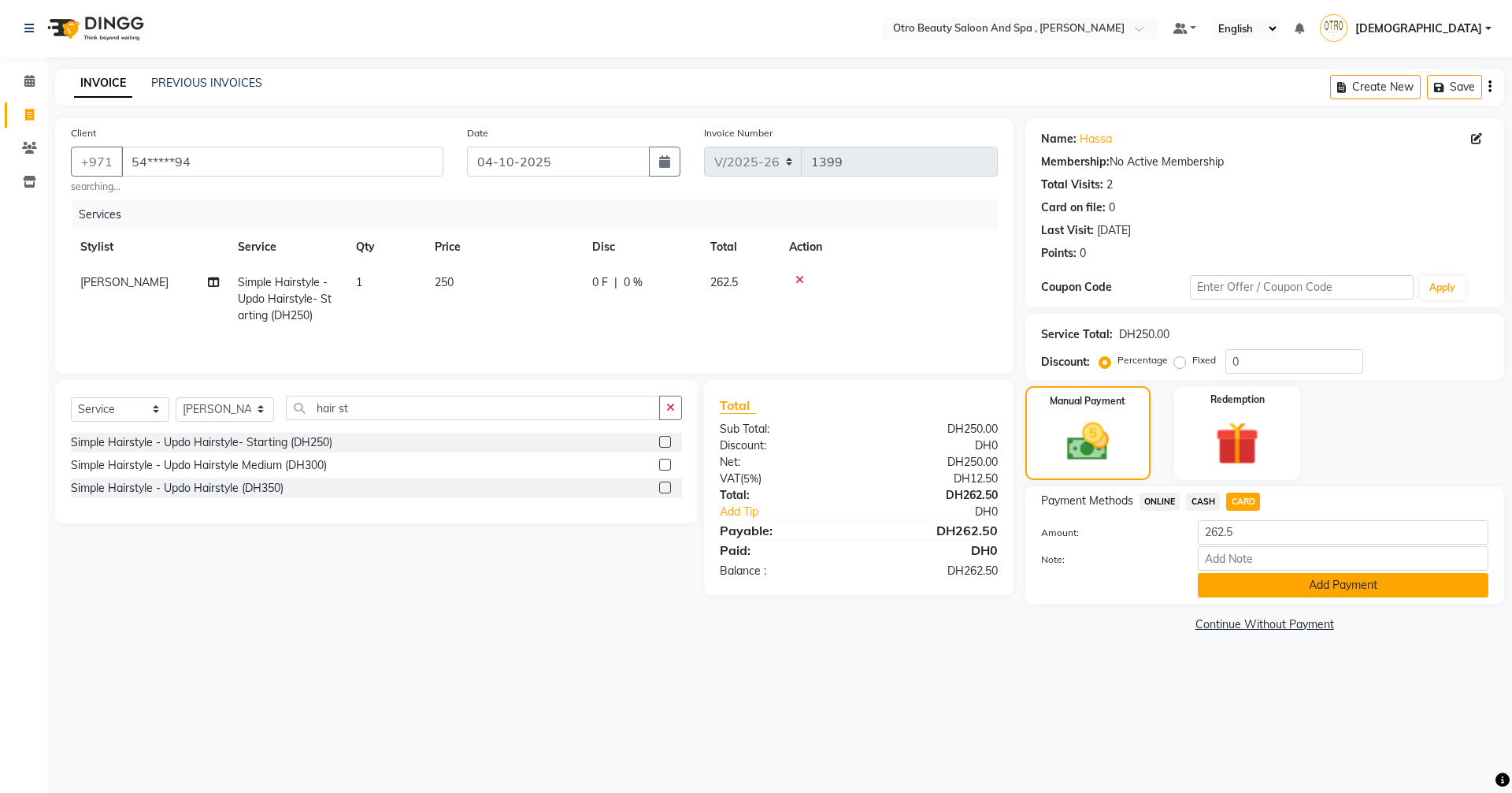
click at [1257, 589] on button "Add Payment" at bounding box center [1344, 585] width 291 height 24
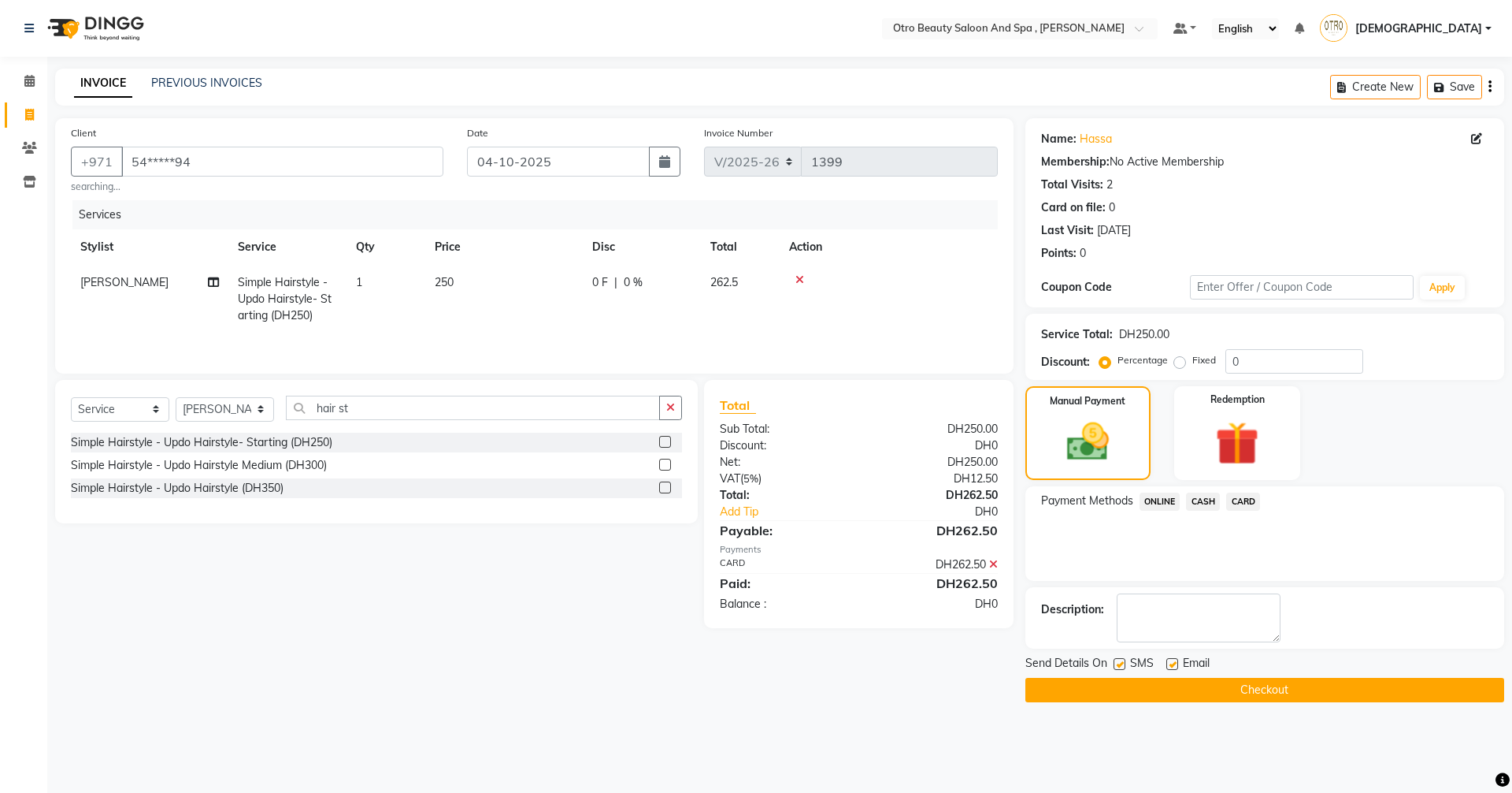
click at [1185, 698] on button "Checkout" at bounding box center [1264, 690] width 479 height 24
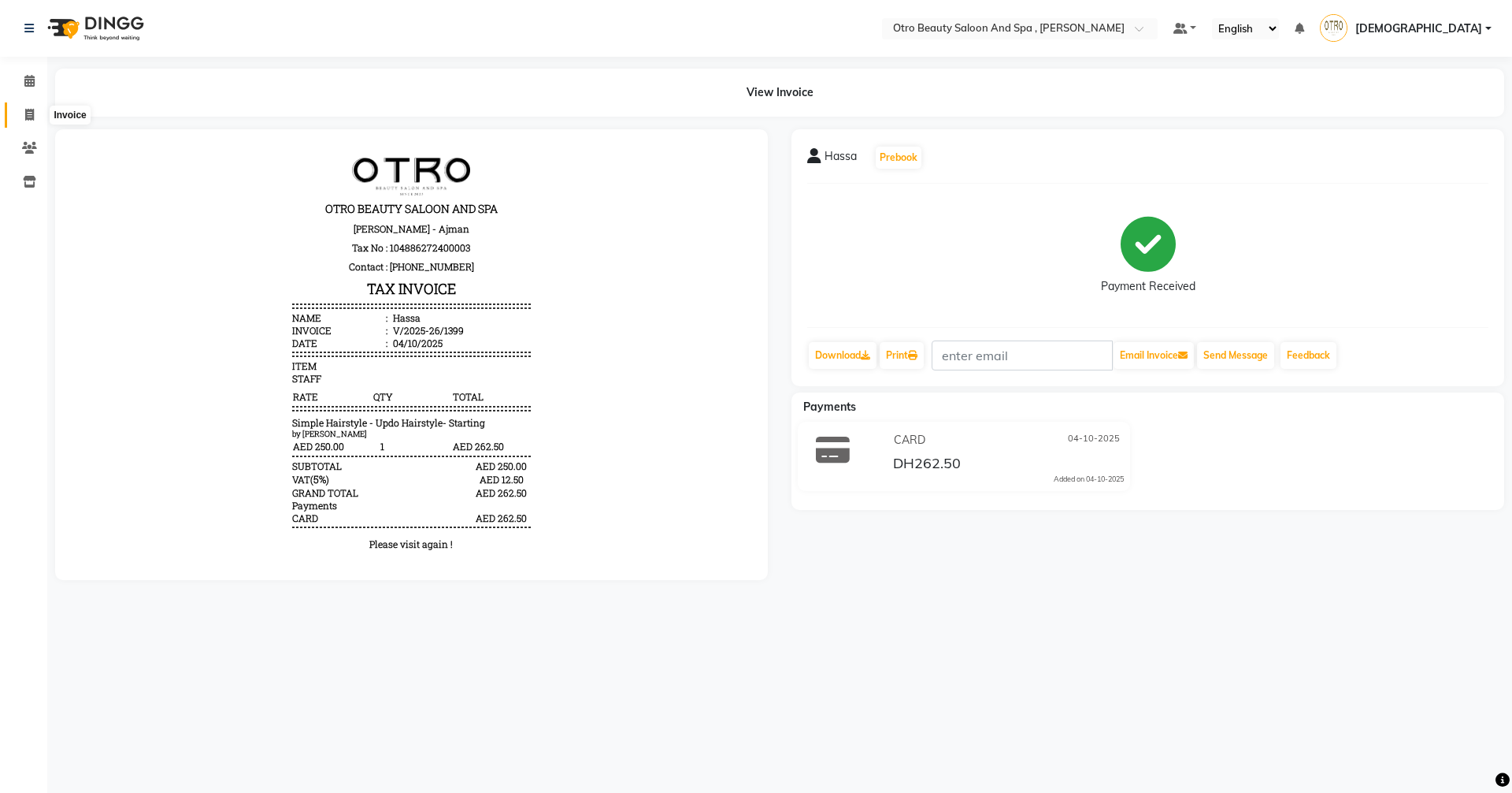
click at [35, 114] on span at bounding box center [29, 115] width 28 height 18
select select "service"
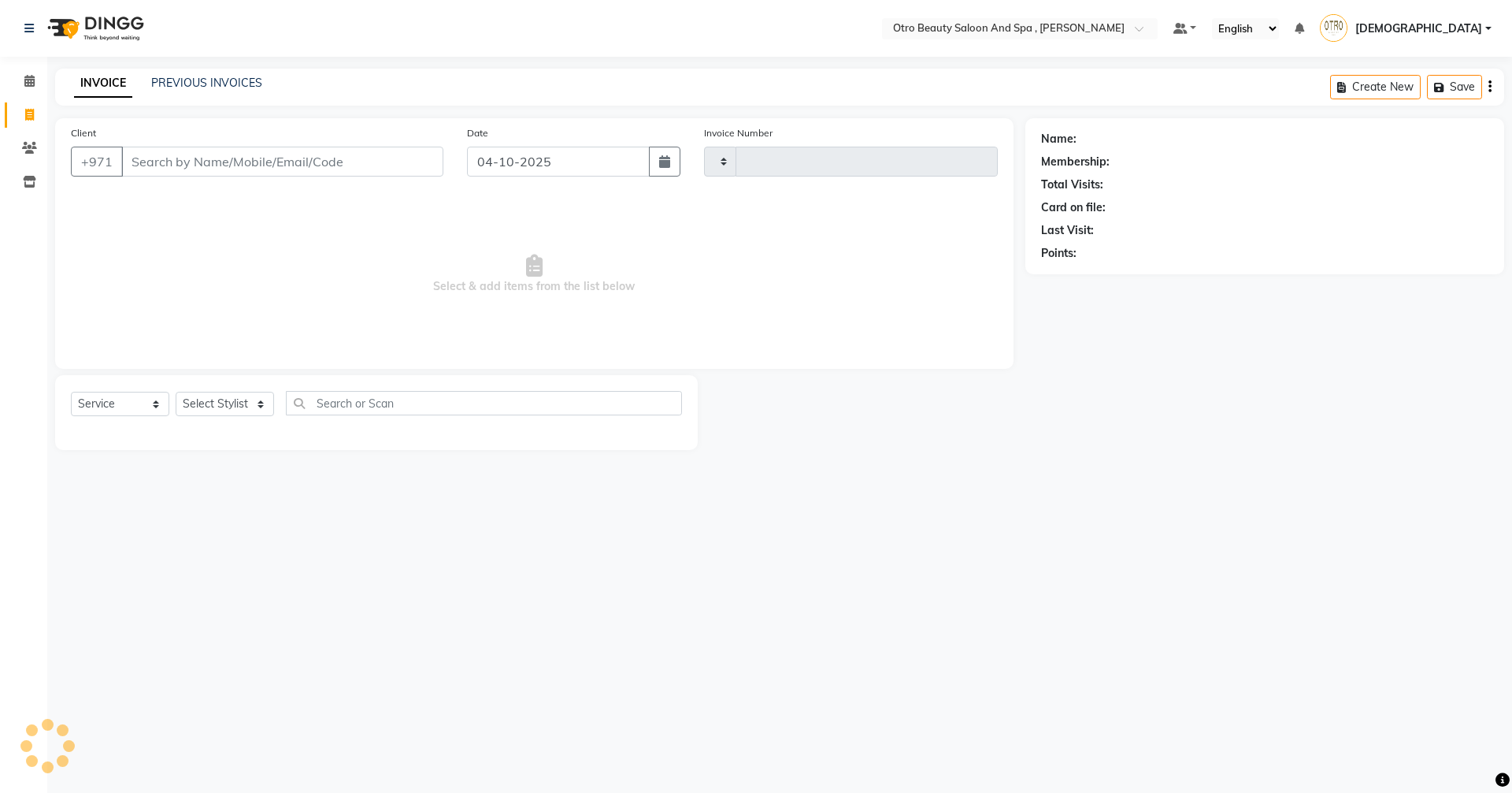
type input "1400"
select select "8622"
